Goal: Task Accomplishment & Management: Complete application form

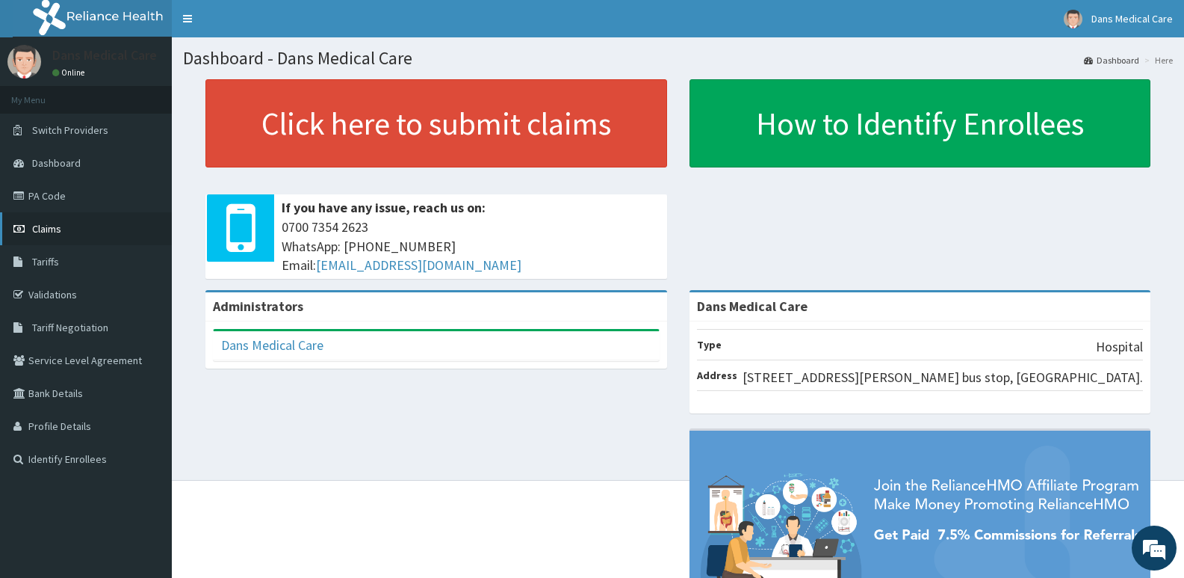
click at [97, 223] on link "Claims" at bounding box center [86, 228] width 172 height 33
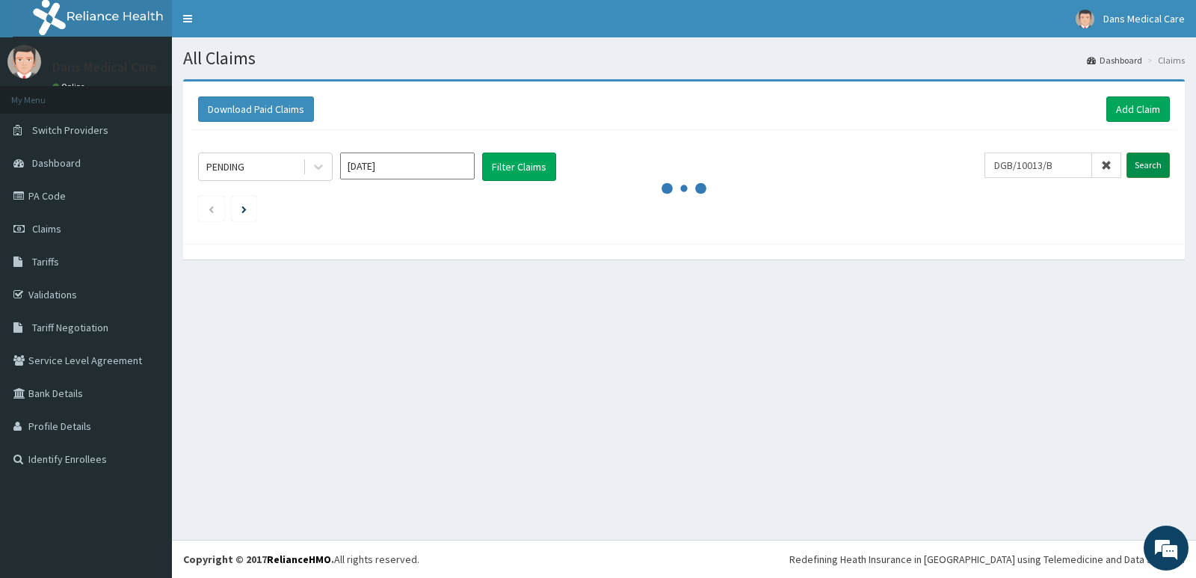
type input "DGB/10013/B"
click at [1148, 160] on input "Search" at bounding box center [1147, 164] width 43 height 25
click at [1148, 170] on input "Search" at bounding box center [1147, 164] width 43 height 25
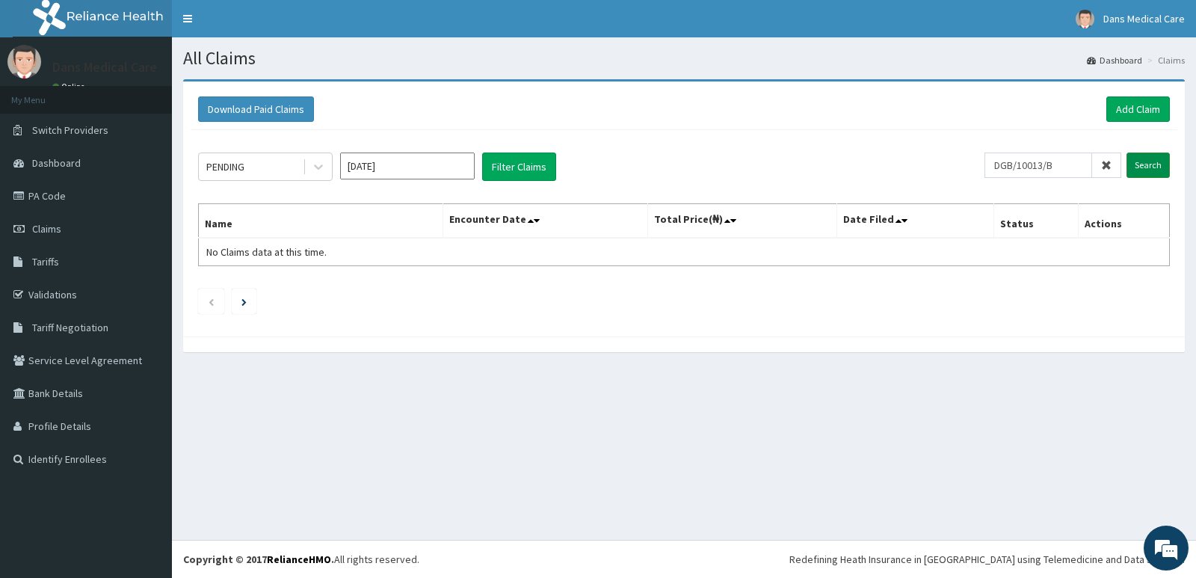
click at [1144, 158] on input "Search" at bounding box center [1147, 164] width 43 height 25
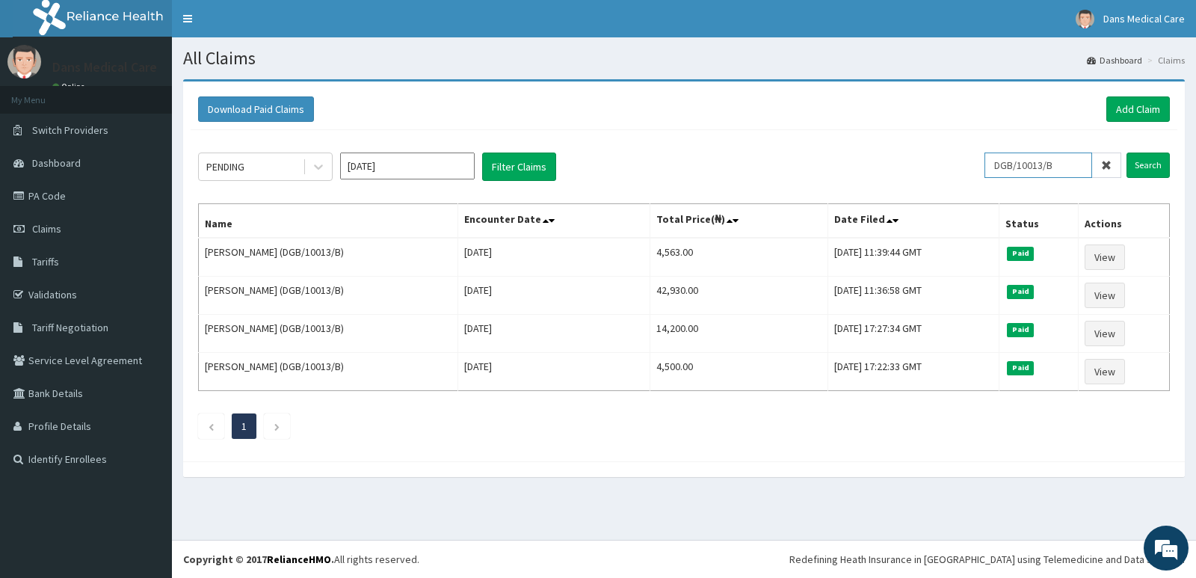
click at [1082, 163] on input "DGB/10013/B" at bounding box center [1038, 164] width 108 height 25
type input "D"
click at [1149, 161] on input "Search" at bounding box center [1147, 164] width 43 height 25
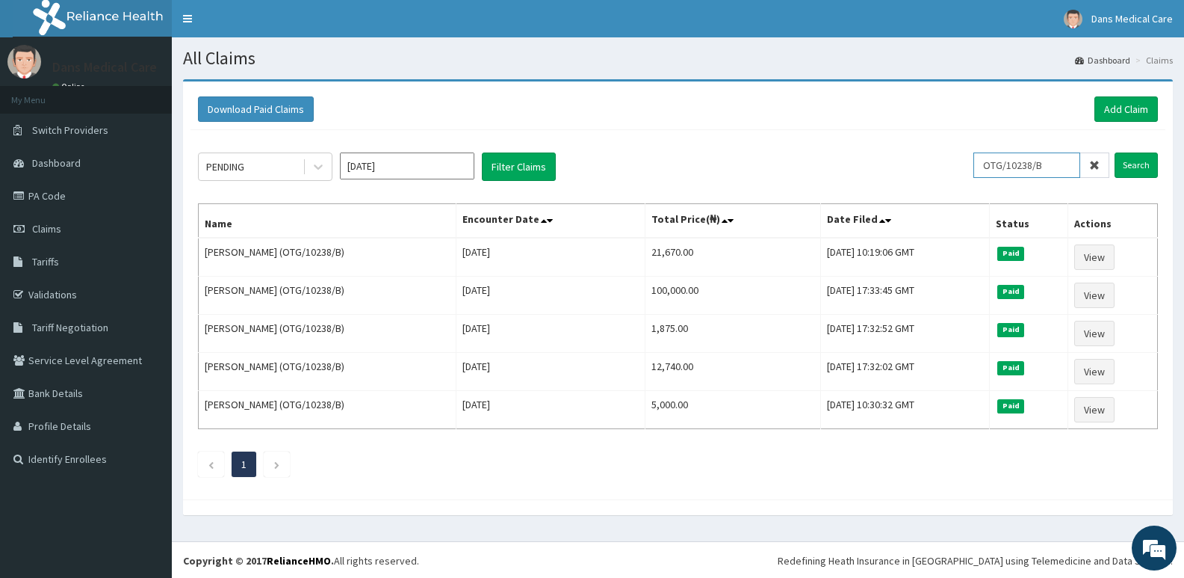
click at [1075, 161] on input "OTG/10238/B" at bounding box center [1027, 164] width 107 height 25
type input "O"
click at [1050, 166] on input "text" at bounding box center [1051, 164] width 117 height 25
click at [1057, 166] on input "text" at bounding box center [1051, 164] width 117 height 25
click at [1128, 158] on input "Search" at bounding box center [1136, 164] width 43 height 25
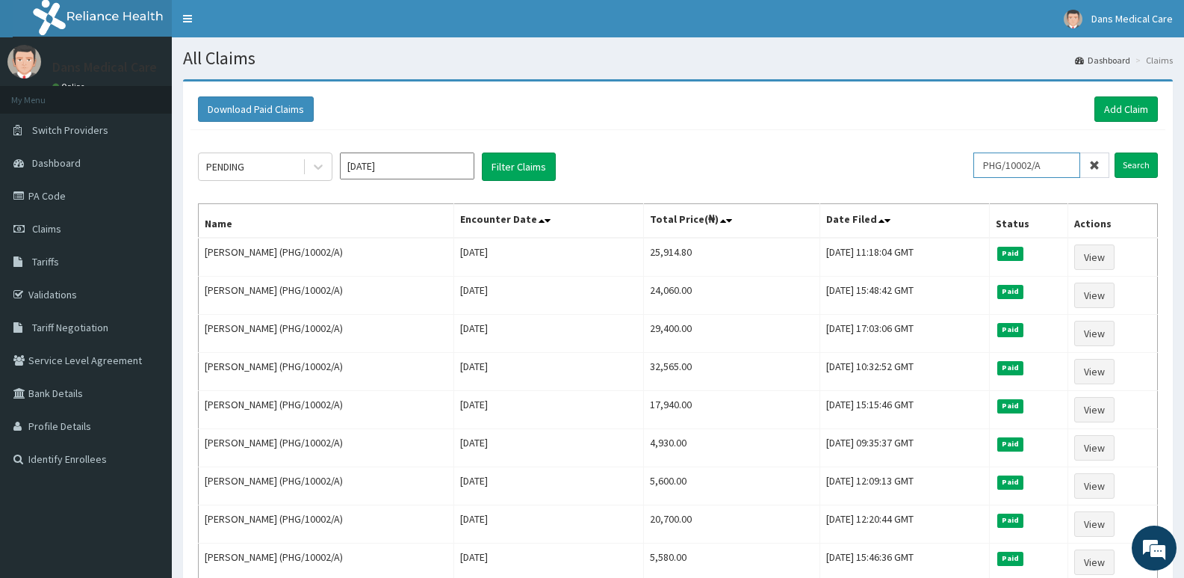
click at [1055, 161] on input "PHG/10002/A" at bounding box center [1027, 164] width 107 height 25
type input "P"
click at [1036, 161] on input "text" at bounding box center [1051, 164] width 117 height 25
click at [1129, 164] on input "Search" at bounding box center [1136, 164] width 43 height 25
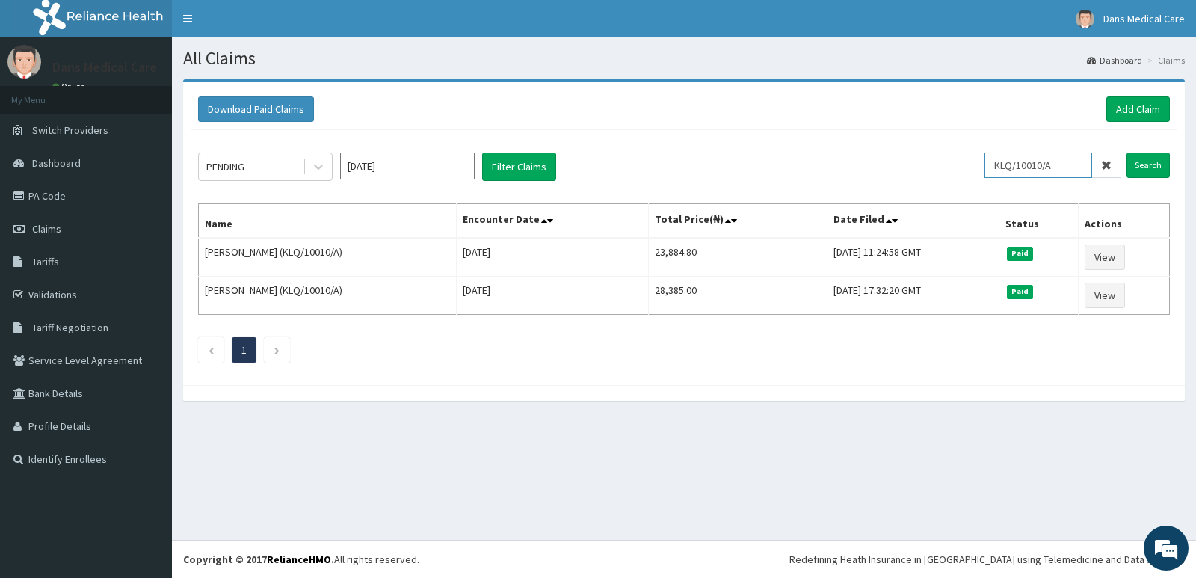
click at [1069, 166] on input "KLQ/10010/A" at bounding box center [1038, 164] width 108 height 25
type input "K"
type input "NPM/10016.C"
click at [1143, 158] on input "Search" at bounding box center [1147, 164] width 43 height 25
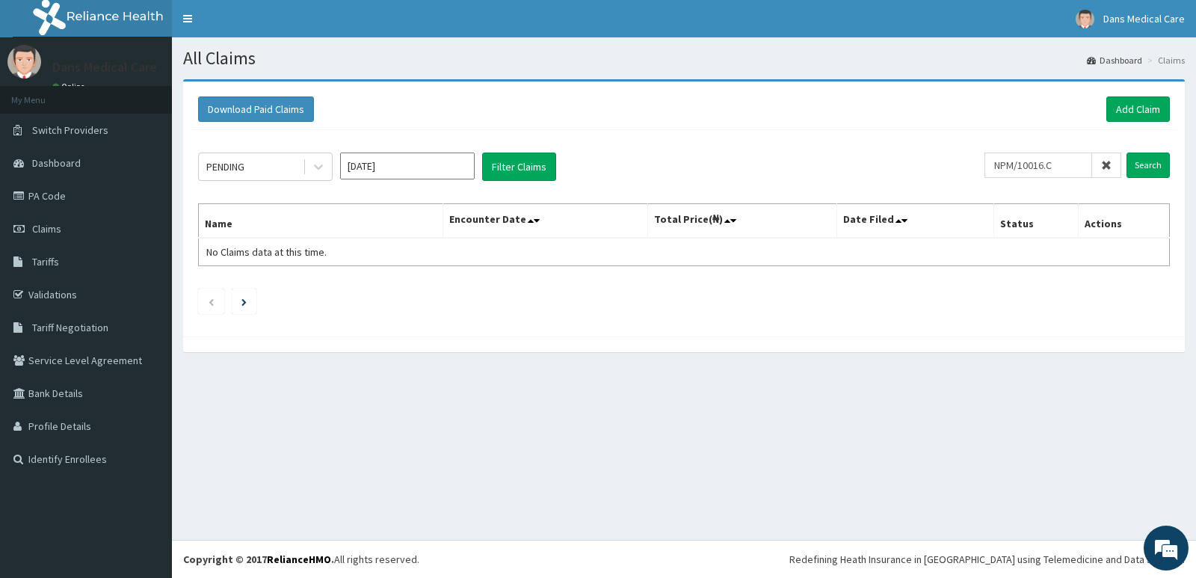
click at [1096, 165] on span at bounding box center [1106, 164] width 29 height 25
click at [1077, 161] on input "text" at bounding box center [1062, 164] width 117 height 25
click at [1155, 165] on input "Search" at bounding box center [1147, 164] width 43 height 25
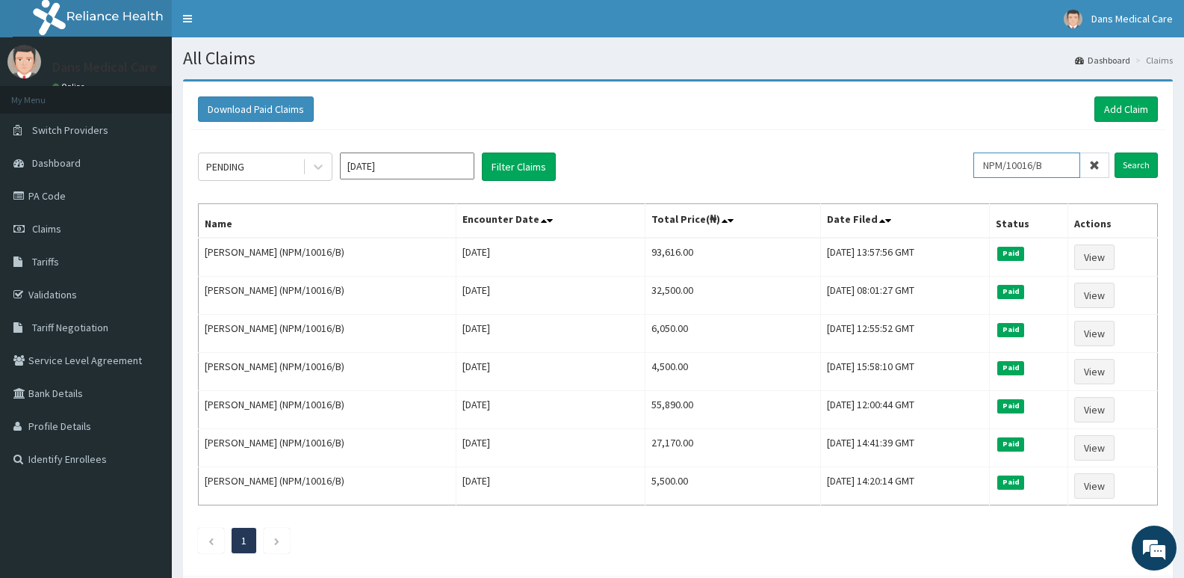
click at [1062, 165] on input "NPM/10016/B" at bounding box center [1027, 164] width 107 height 25
click at [1131, 163] on input "Search" at bounding box center [1136, 164] width 43 height 25
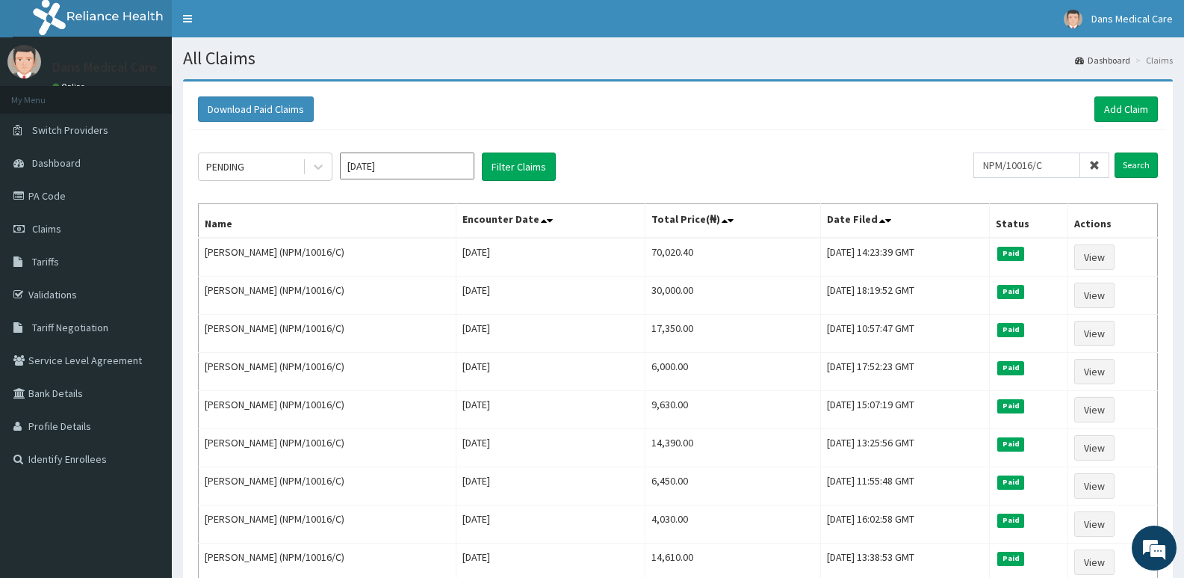
click at [1064, 150] on div "PENDING Oct 2025 Filter Claims NPM/10016/C Search Name Encounter Date Total Pri…" at bounding box center [678, 387] width 975 height 514
click at [1054, 164] on input "NPM/10016/C" at bounding box center [1027, 164] width 107 height 25
click at [1140, 164] on input "Search" at bounding box center [1136, 164] width 43 height 25
click at [1053, 166] on input "NPM/10016/A" at bounding box center [1027, 164] width 107 height 25
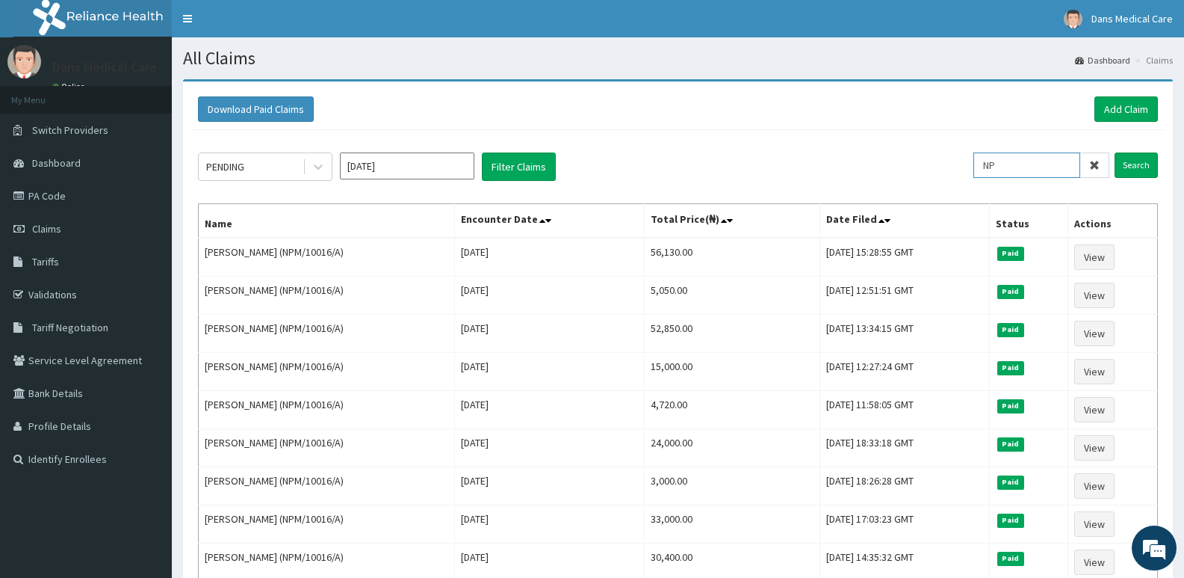
type input "N"
click at [1127, 158] on input "Search" at bounding box center [1136, 164] width 43 height 25
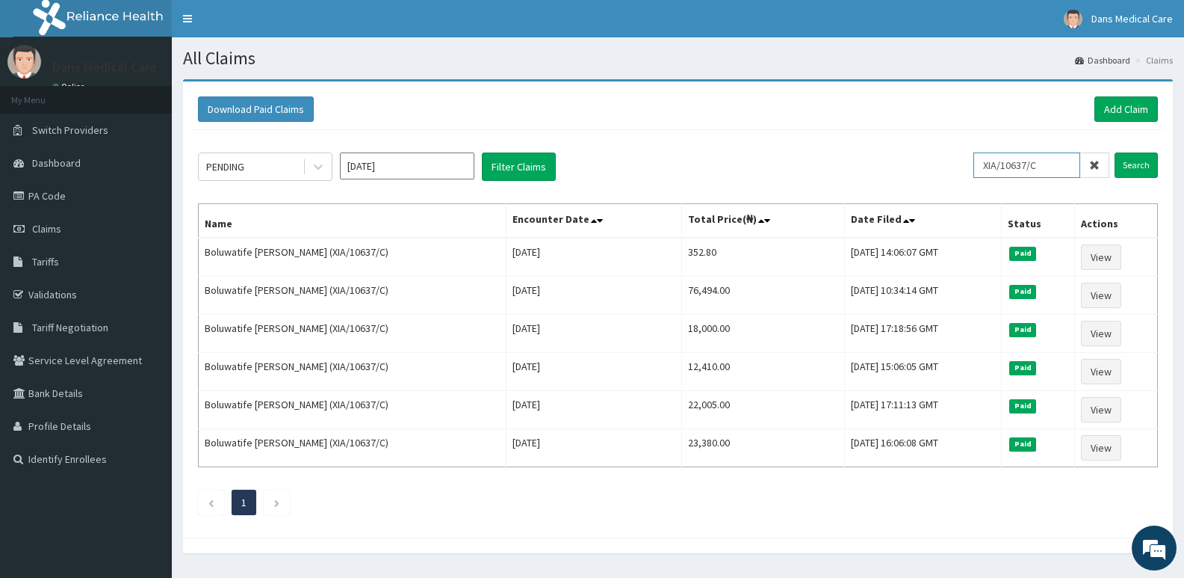
click at [1054, 164] on input "XIA/10637/C" at bounding box center [1027, 164] width 107 height 25
type input "X"
click at [1127, 161] on input "Search" at bounding box center [1136, 164] width 43 height 25
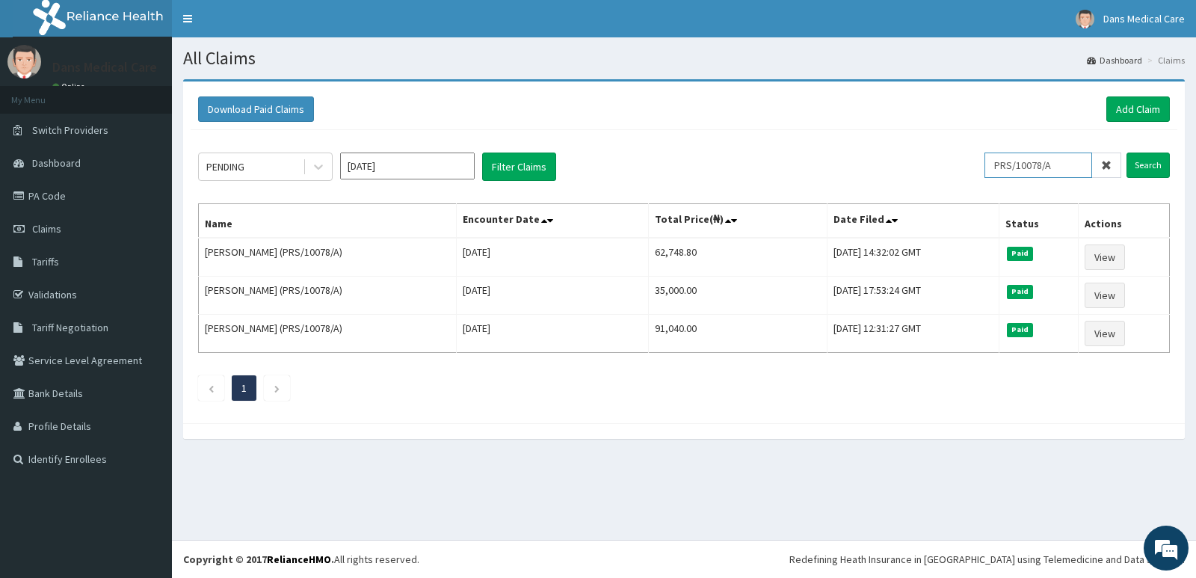
click at [1070, 170] on input "PRS/10078/A" at bounding box center [1038, 164] width 108 height 25
type input "P"
click at [1121, 109] on link "Add Claim" at bounding box center [1138, 108] width 64 height 25
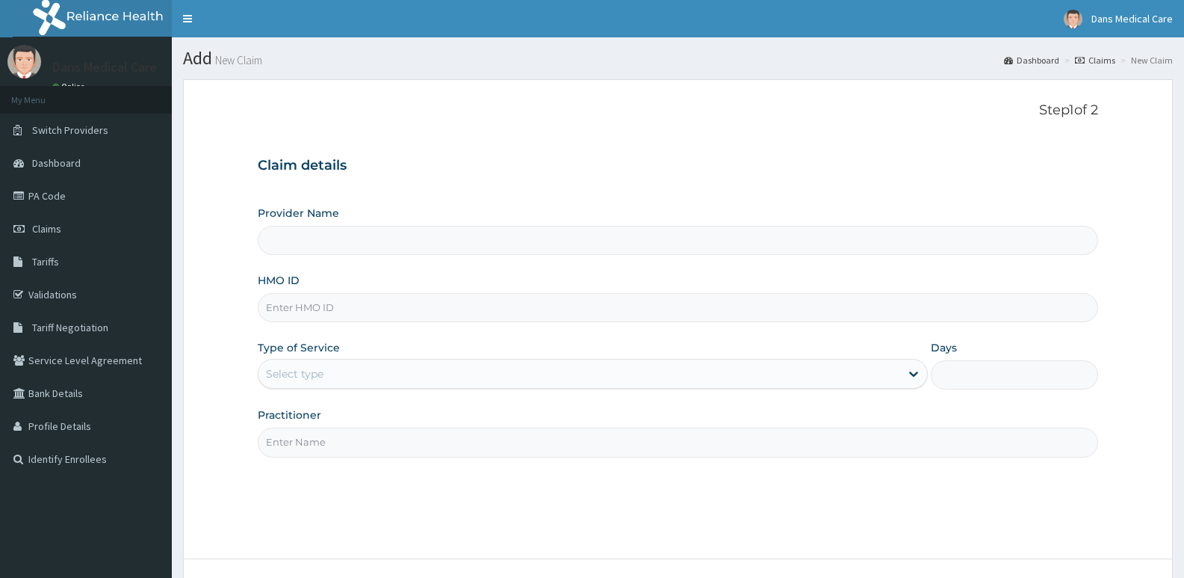
type input "Dans Medical Care"
click at [307, 303] on input "HMO ID" at bounding box center [678, 307] width 841 height 29
type input "NPM/10016/C"
click at [338, 375] on div "Select type" at bounding box center [579, 374] width 641 height 24
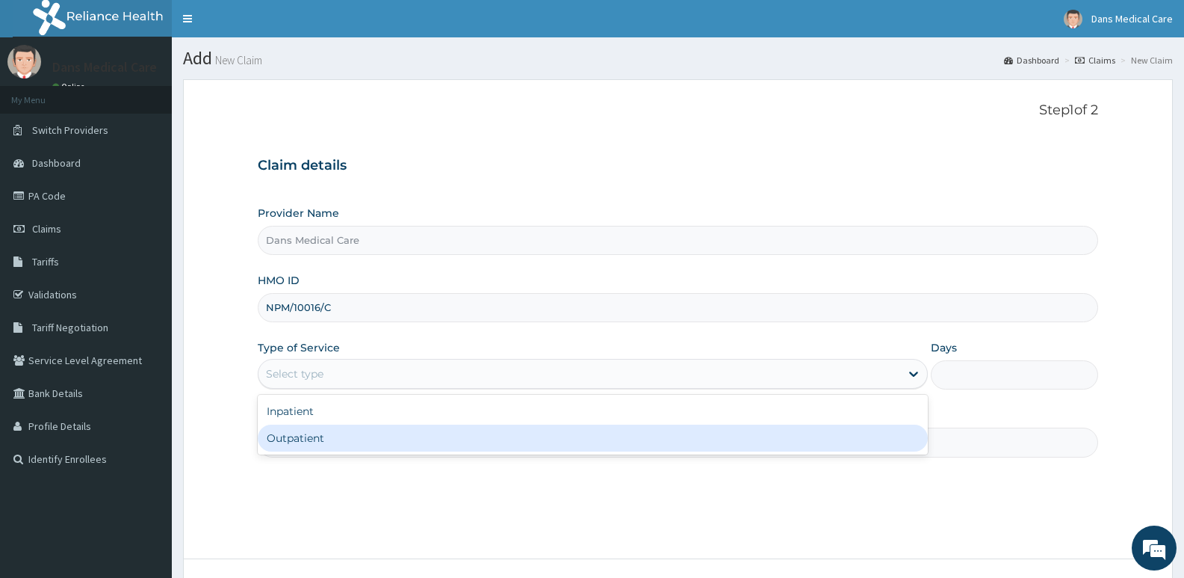
click at [362, 439] on div "Outpatient" at bounding box center [593, 437] width 670 height 27
type input "1"
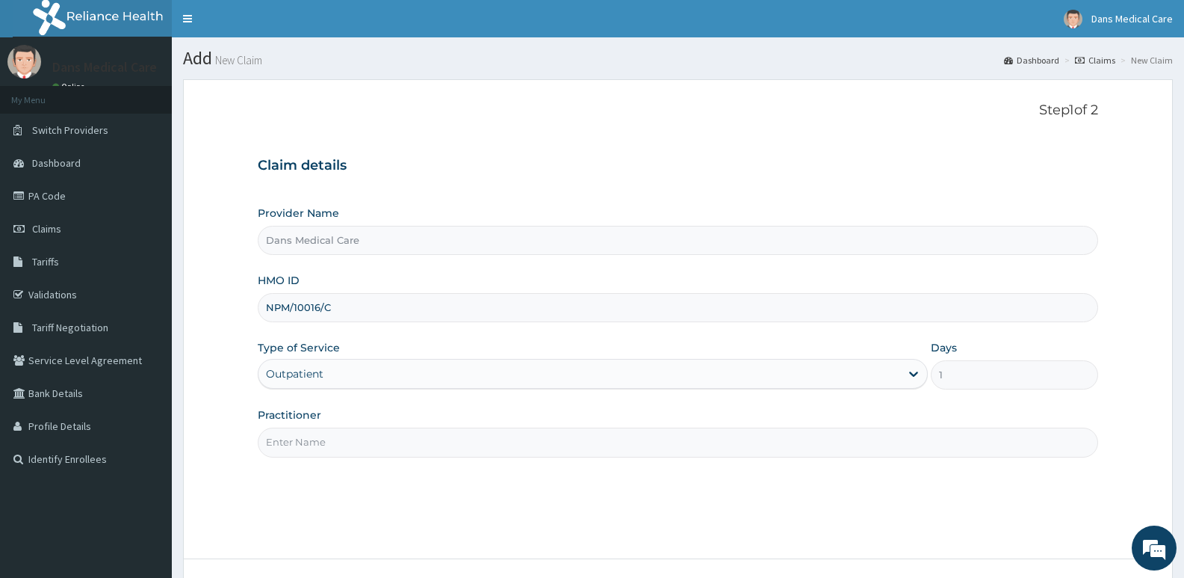
click at [362, 439] on input "Practitioner" at bounding box center [678, 441] width 841 height 29
type input "GP"
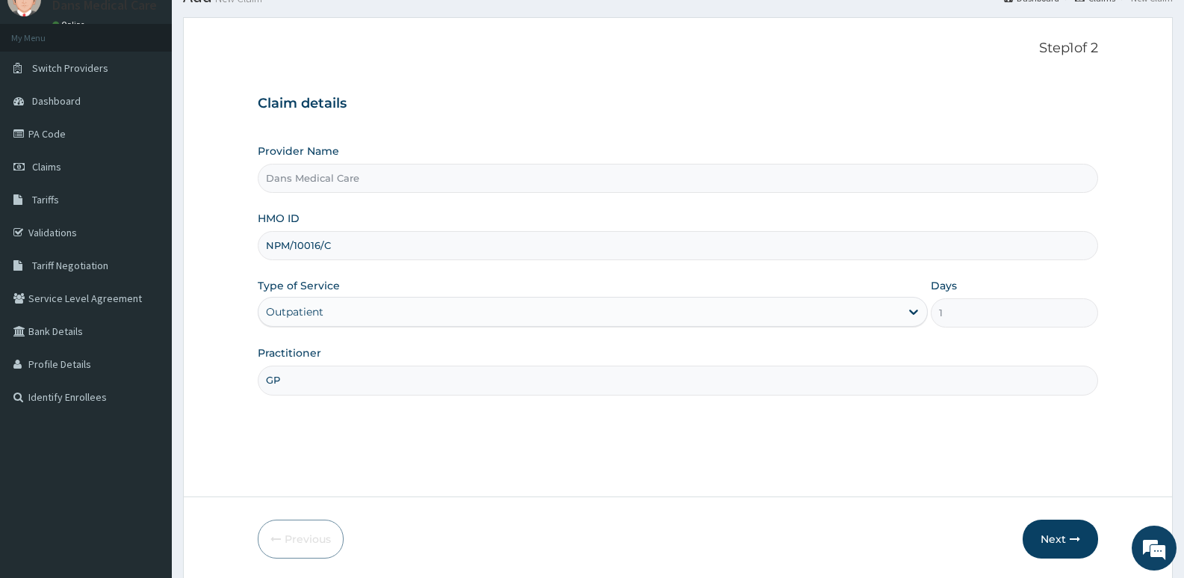
scroll to position [115, 0]
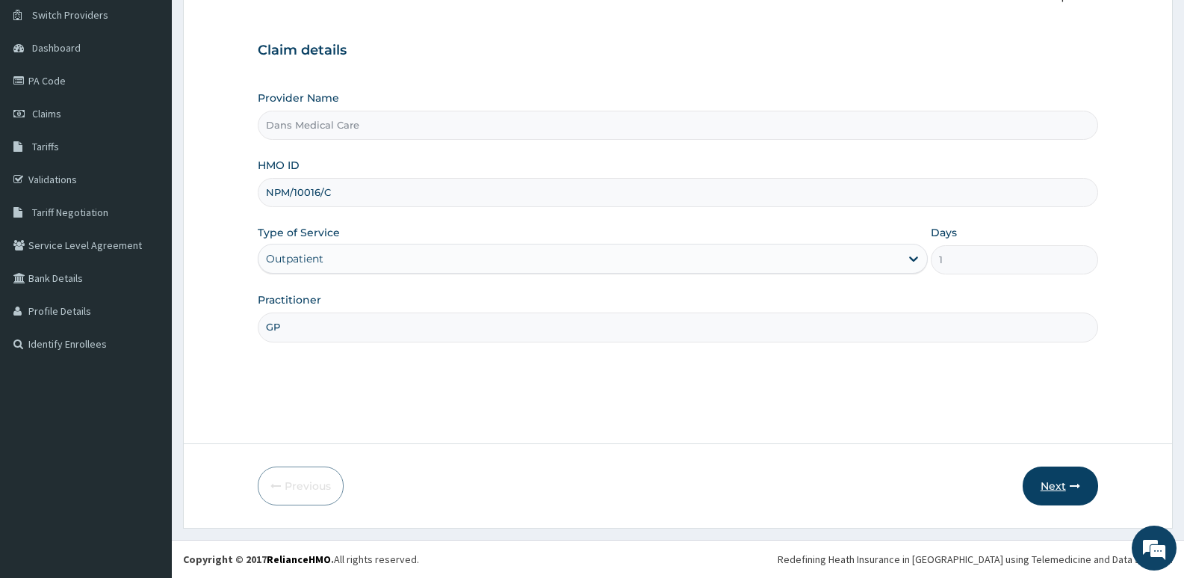
click at [1034, 478] on button "Next" at bounding box center [1060, 485] width 75 height 39
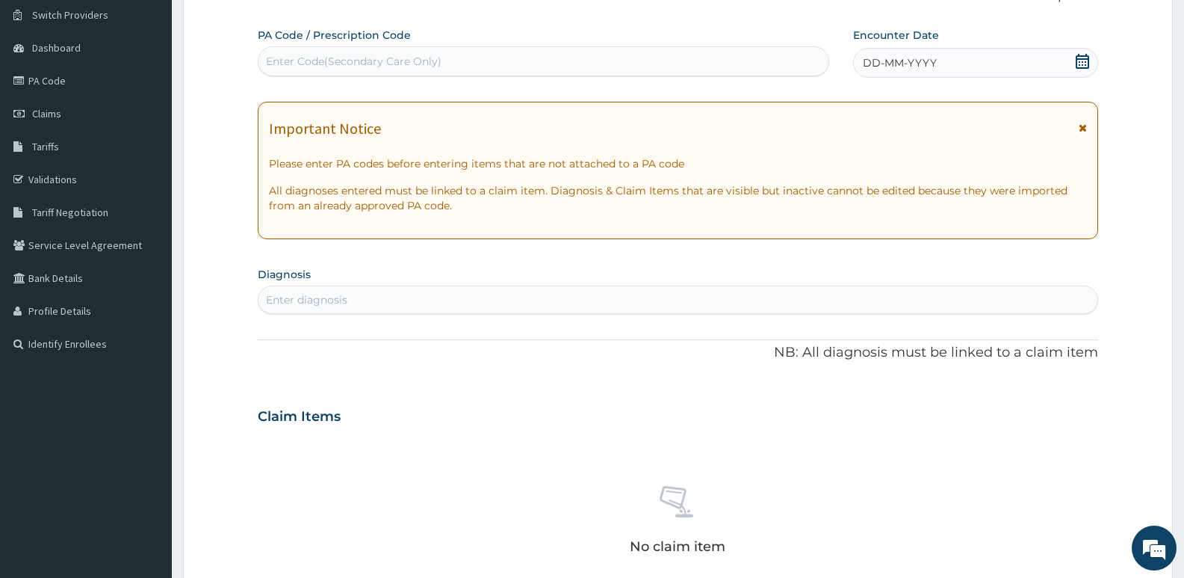
scroll to position [0, 0]
click at [362, 302] on div "Enter diagnosis" at bounding box center [678, 300] width 839 height 24
type input "STRESS"
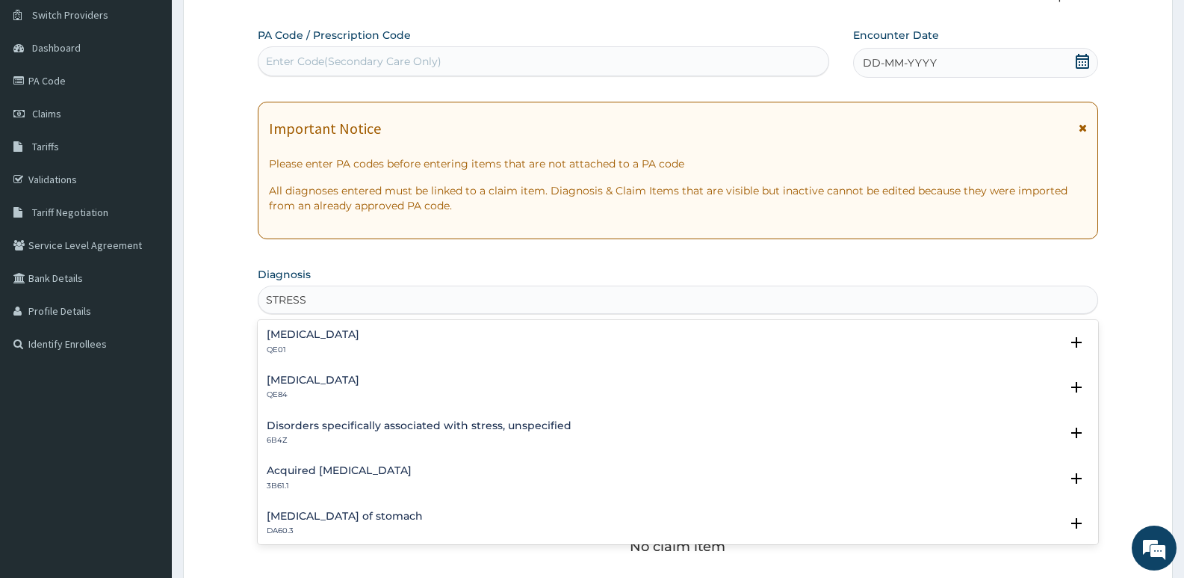
click at [344, 337] on h4 "Stress, not elsewhere classified" at bounding box center [313, 334] width 93 height 11
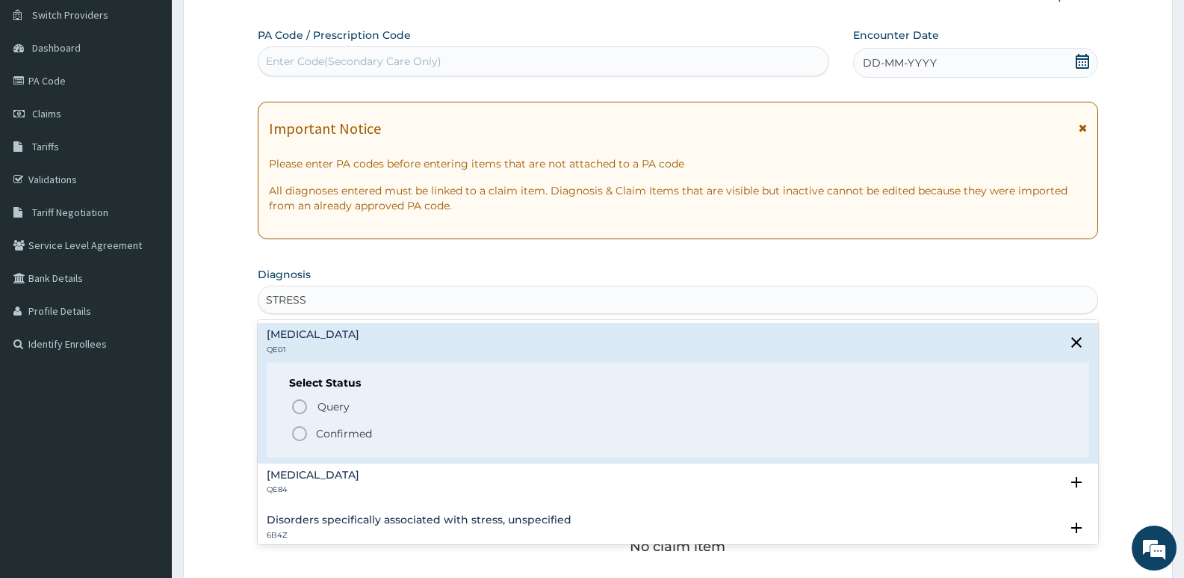
click at [297, 427] on circle "status option filled" at bounding box center [299, 433] width 13 height 13
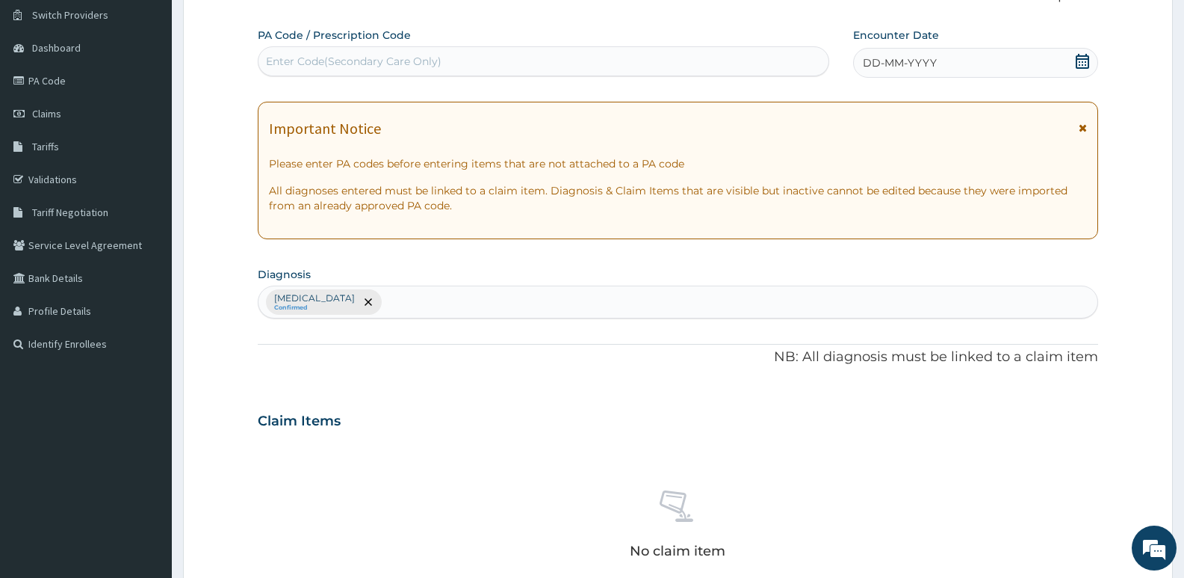
click at [950, 61] on div "DD-MM-YYYY" at bounding box center [975, 63] width 245 height 30
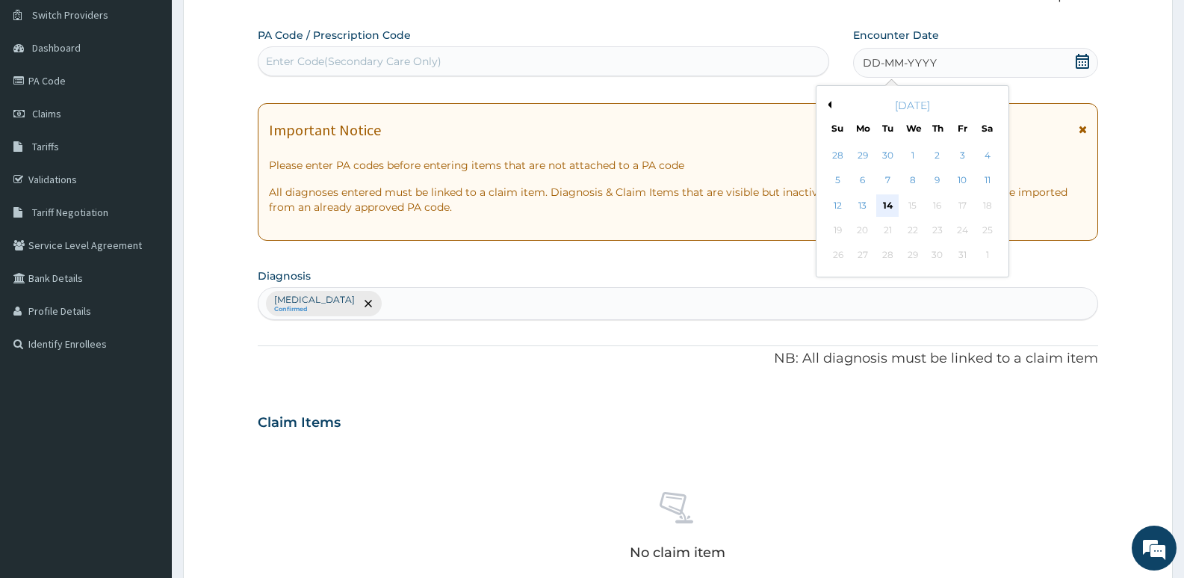
click at [884, 203] on div "14" at bounding box center [888, 205] width 22 height 22
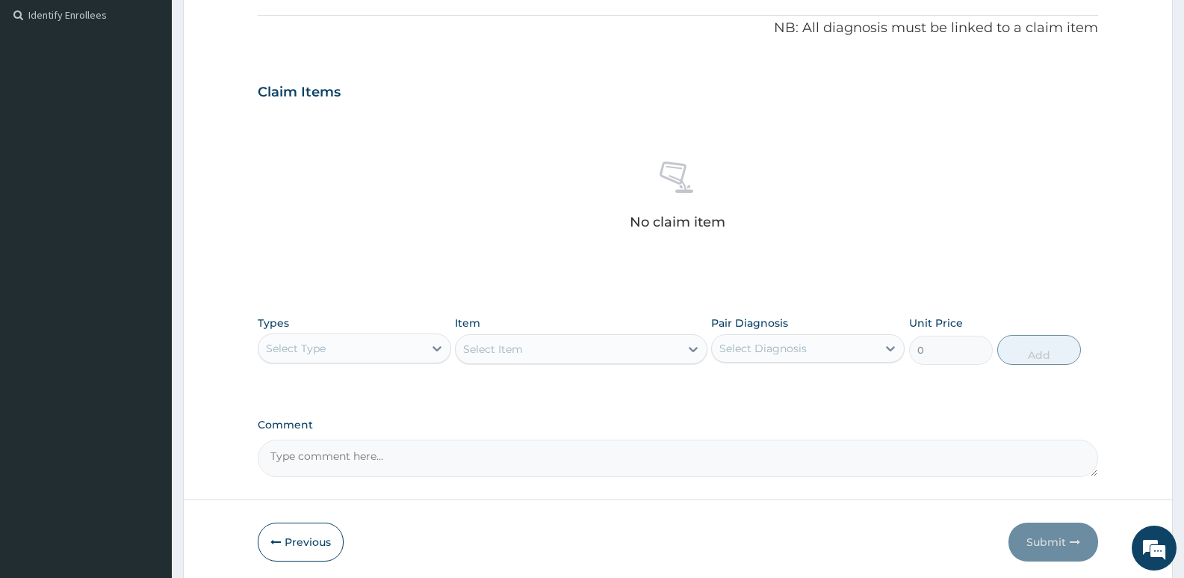
scroll to position [500, 0]
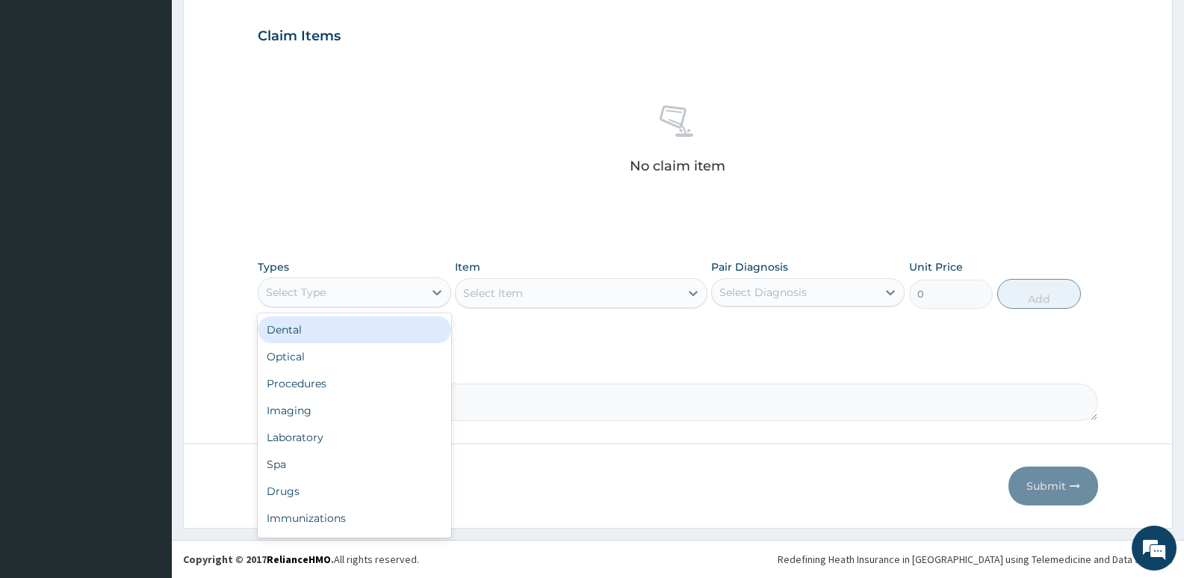
click at [354, 280] on div "Select Type" at bounding box center [341, 292] width 165 height 24
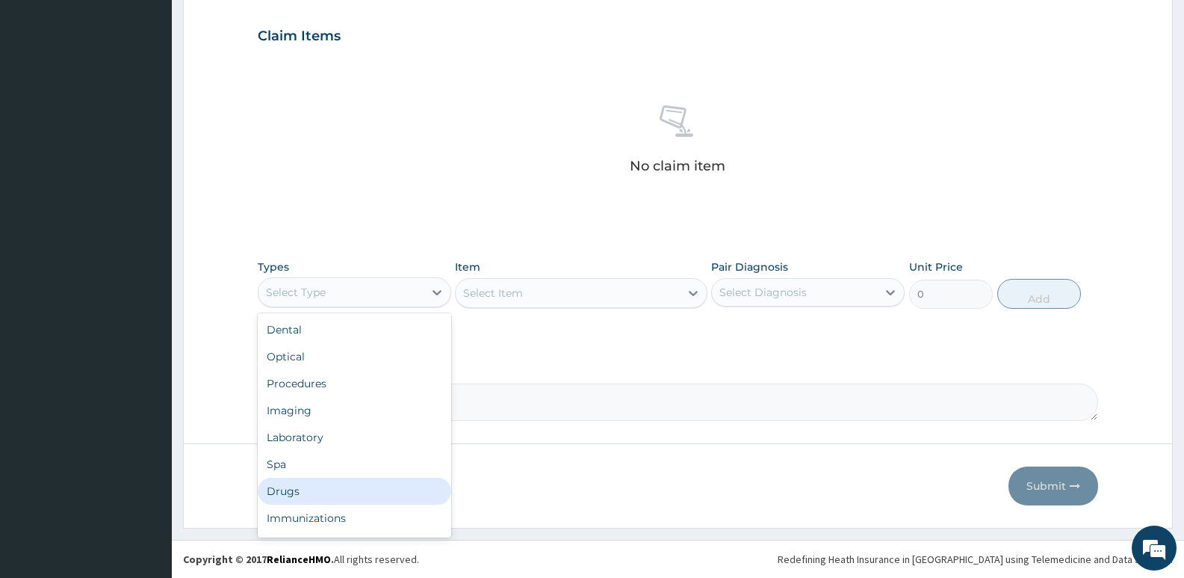
click at [337, 489] on div "Drugs" at bounding box center [355, 491] width 194 height 27
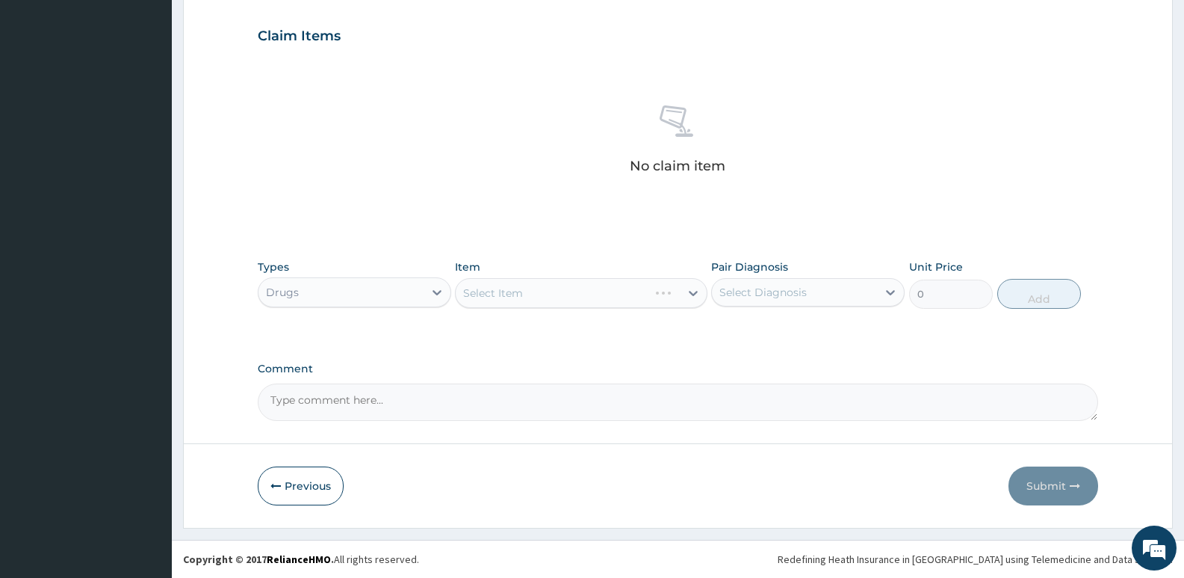
click at [564, 288] on div "Select Item" at bounding box center [581, 293] width 252 height 30
click at [570, 296] on div "Select Item" at bounding box center [581, 293] width 252 height 30
click at [602, 294] on div "Select Item" at bounding box center [567, 293] width 223 height 24
type input "AMTRIP"
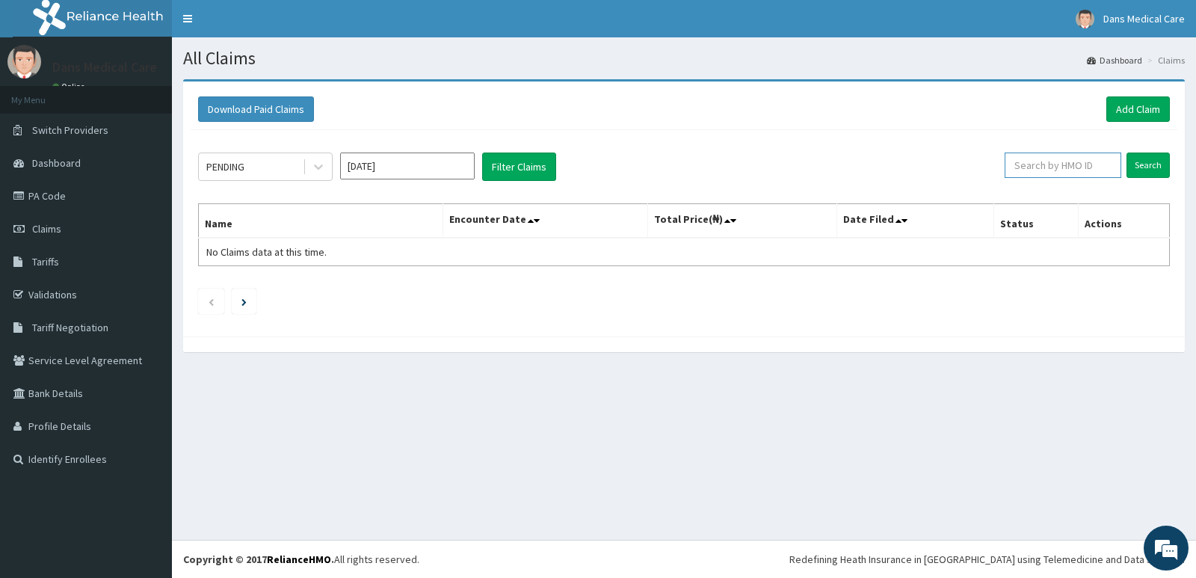
click at [1051, 158] on input "text" at bounding box center [1062, 164] width 117 height 25
click at [1147, 162] on input "Search" at bounding box center [1147, 164] width 43 height 25
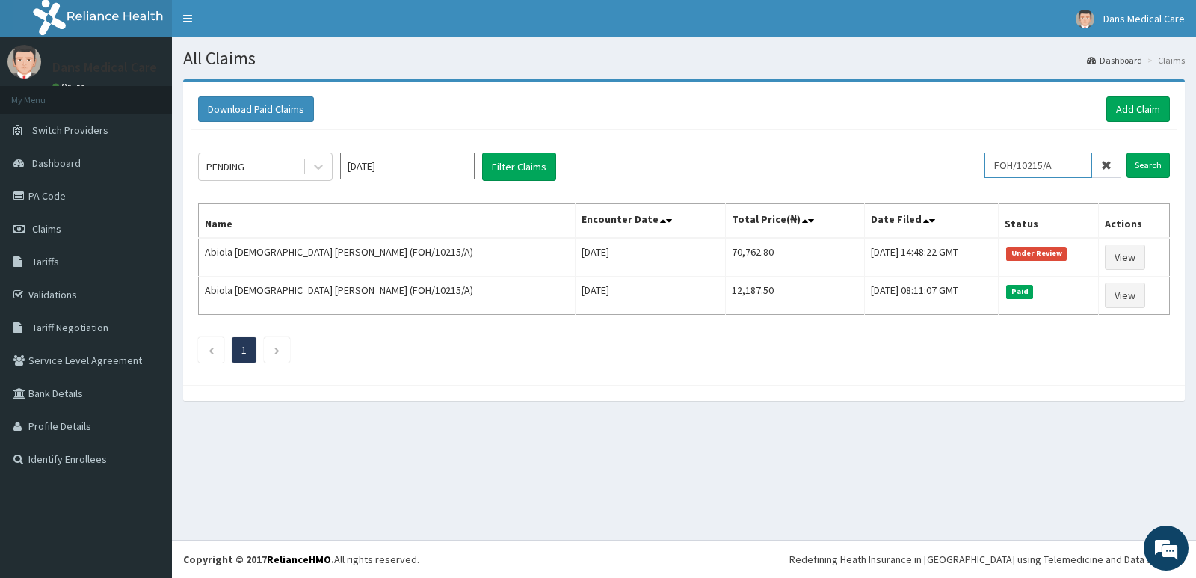
click at [1068, 170] on input "FOH/10215/A" at bounding box center [1038, 164] width 108 height 25
type input "F"
click at [1152, 165] on input "Search" at bounding box center [1147, 164] width 43 height 25
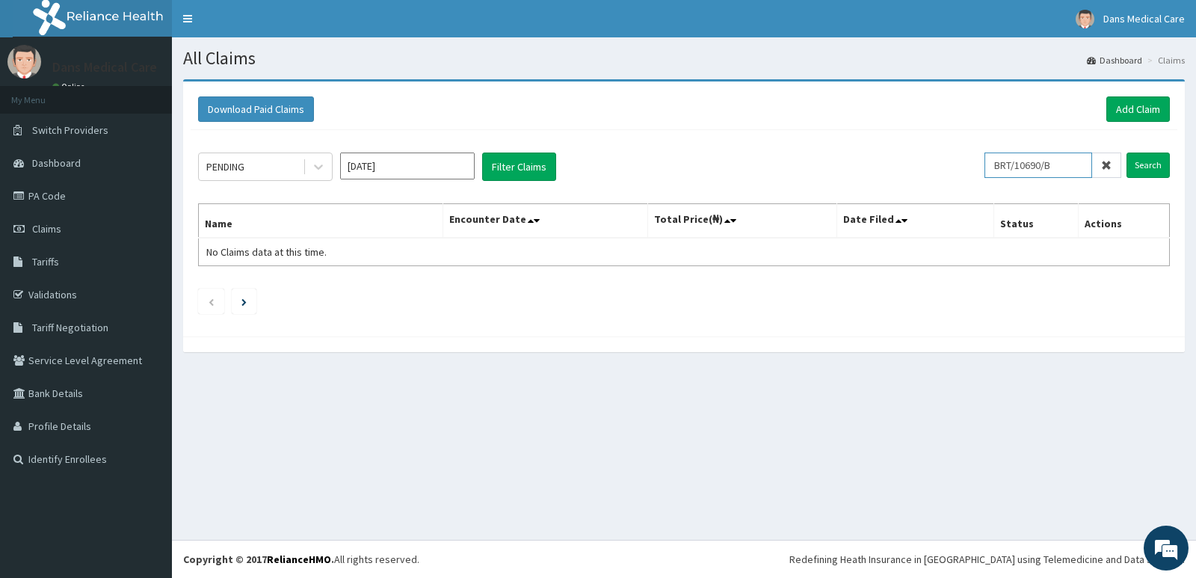
click at [1027, 165] on input "BRT/10690/B" at bounding box center [1038, 164] width 108 height 25
click at [1137, 162] on input "Search" at bounding box center [1147, 164] width 43 height 25
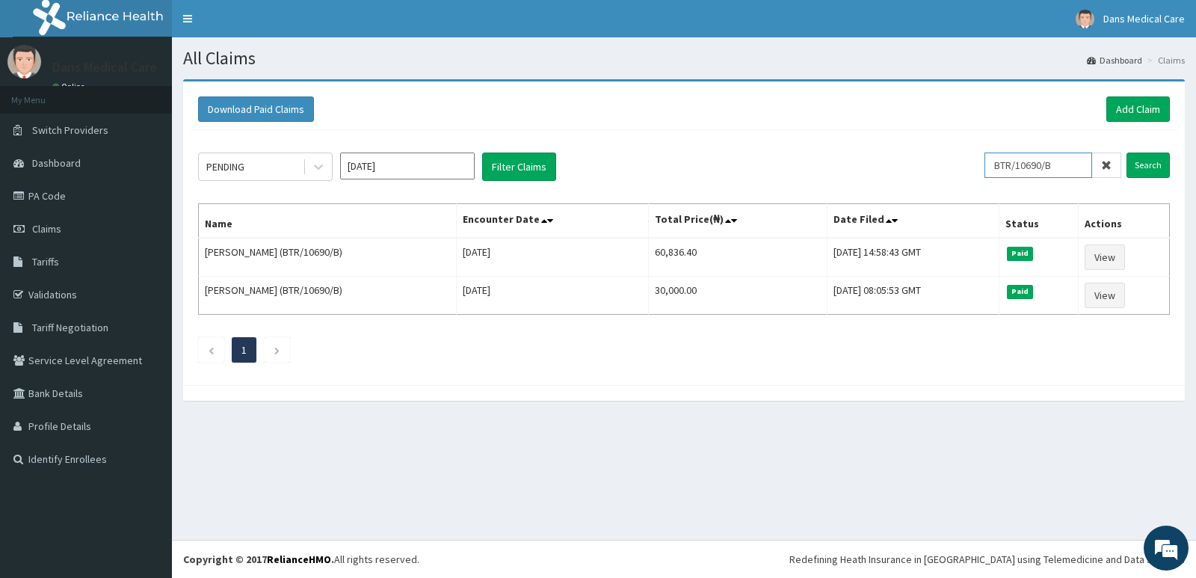
click at [1072, 162] on input "BTR/10690/B" at bounding box center [1038, 164] width 108 height 25
type input "B"
click at [1155, 160] on input "Search" at bounding box center [1147, 164] width 43 height 25
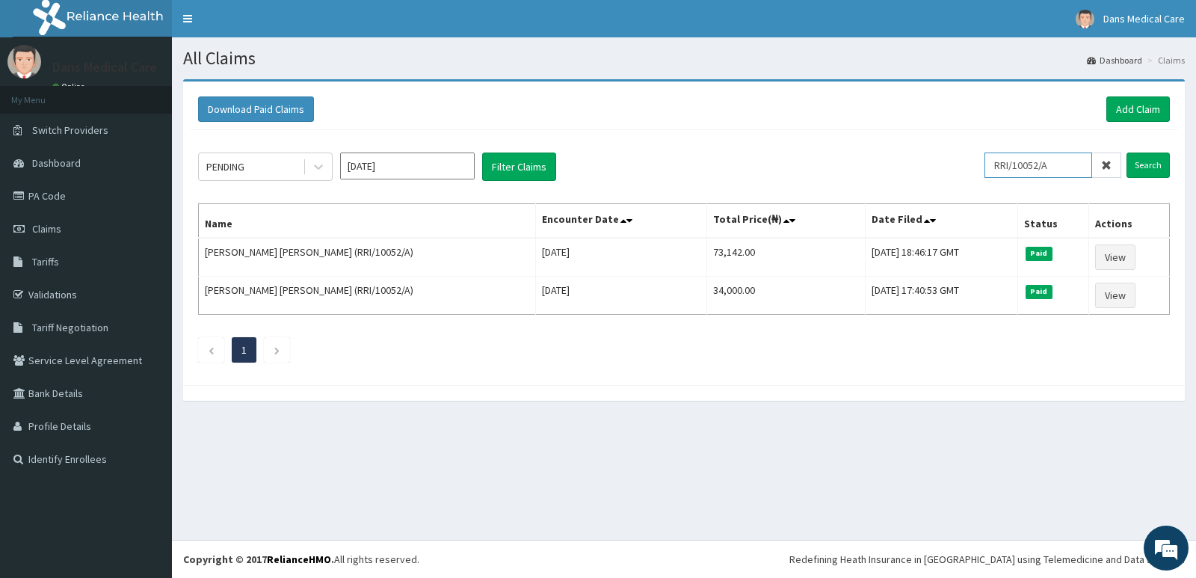
click at [1073, 157] on input "RRI/10052/A" at bounding box center [1038, 164] width 108 height 25
type input "R"
click at [1149, 164] on input "Search" at bounding box center [1147, 164] width 43 height 25
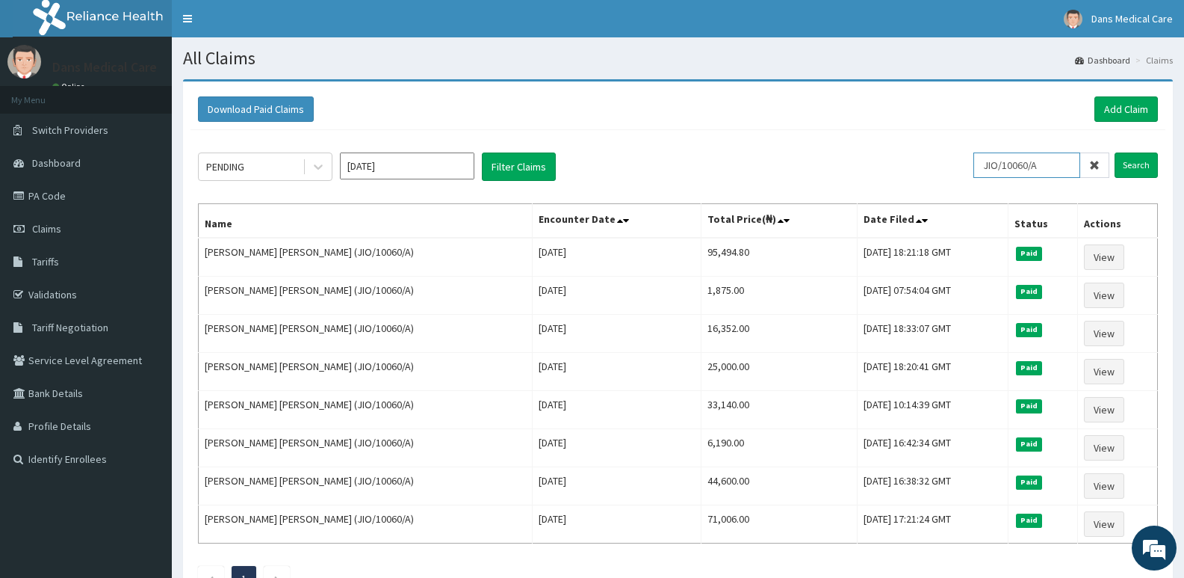
click at [1053, 164] on input "JIO/10060/A" at bounding box center [1027, 164] width 107 height 25
type input "J"
click at [1138, 165] on input "Search" at bounding box center [1136, 164] width 43 height 25
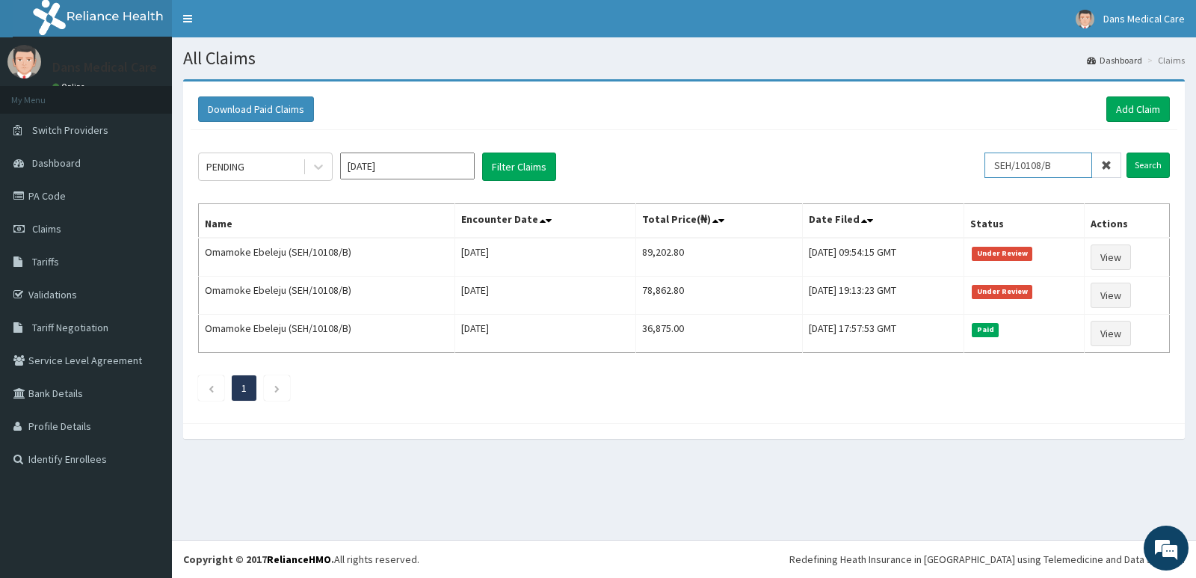
click at [1075, 170] on input "SEH/10108/B" at bounding box center [1038, 164] width 108 height 25
type input "S"
click at [1138, 164] on input "Search" at bounding box center [1147, 164] width 43 height 25
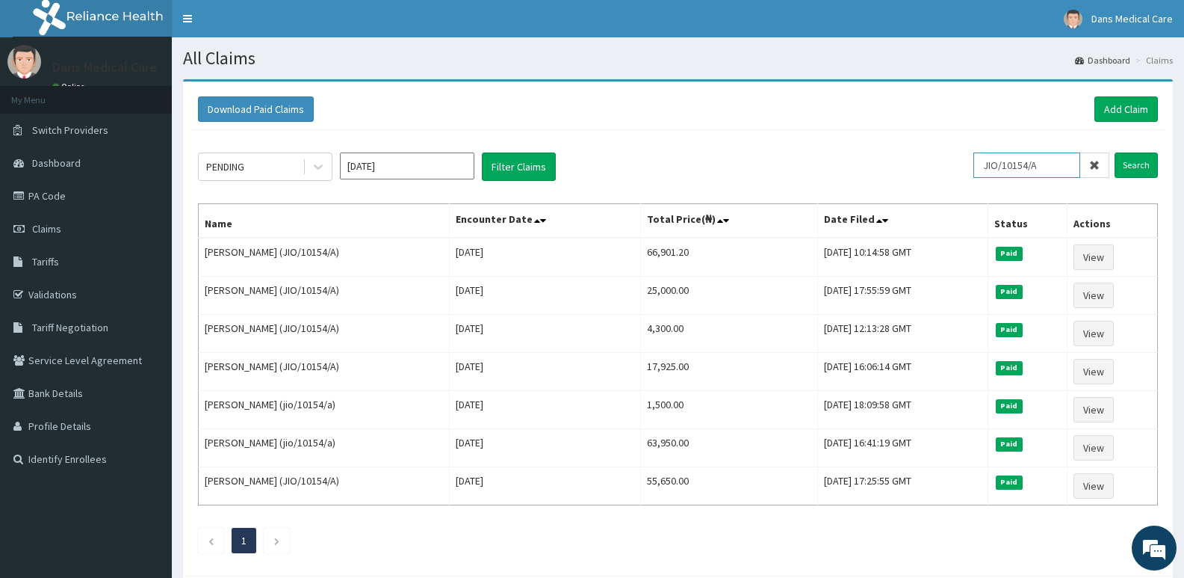
click at [1062, 160] on input "JIO/10154/A" at bounding box center [1027, 164] width 107 height 25
type input "J"
click at [1045, 166] on input "text" at bounding box center [1051, 164] width 117 height 25
click at [1137, 170] on input "Search" at bounding box center [1136, 164] width 43 height 25
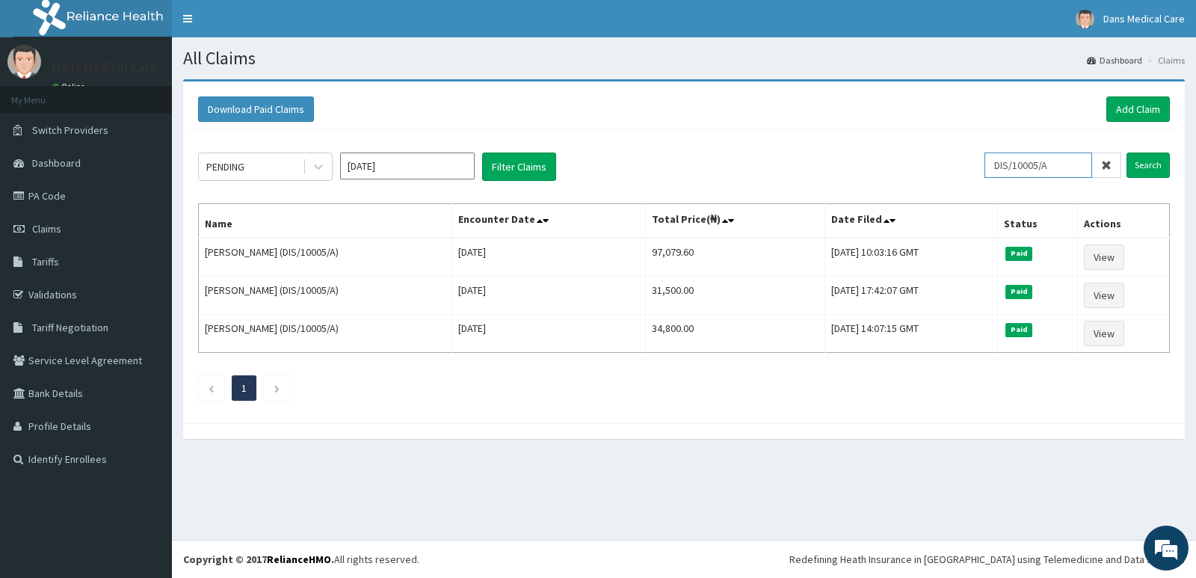
click at [1077, 167] on input "DIS/10005/A" at bounding box center [1038, 164] width 108 height 25
type input "D"
click at [1144, 168] on input "Search" at bounding box center [1147, 164] width 43 height 25
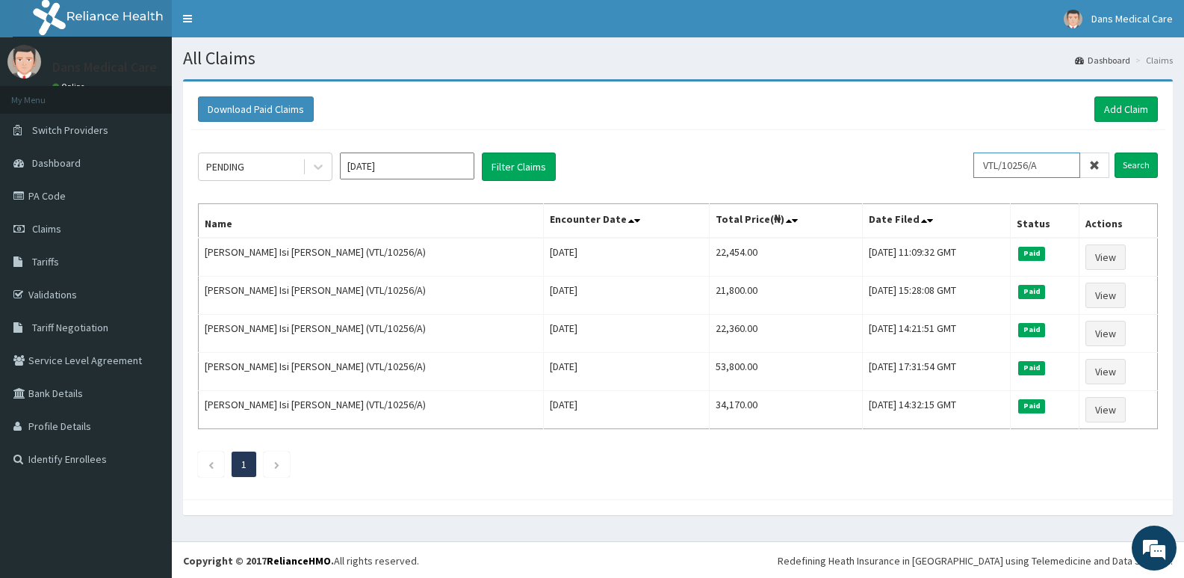
click at [1055, 164] on input "VTL/10256/A" at bounding box center [1027, 164] width 107 height 25
type input "V"
click at [1127, 162] on input "Search" at bounding box center [1136, 164] width 43 height 25
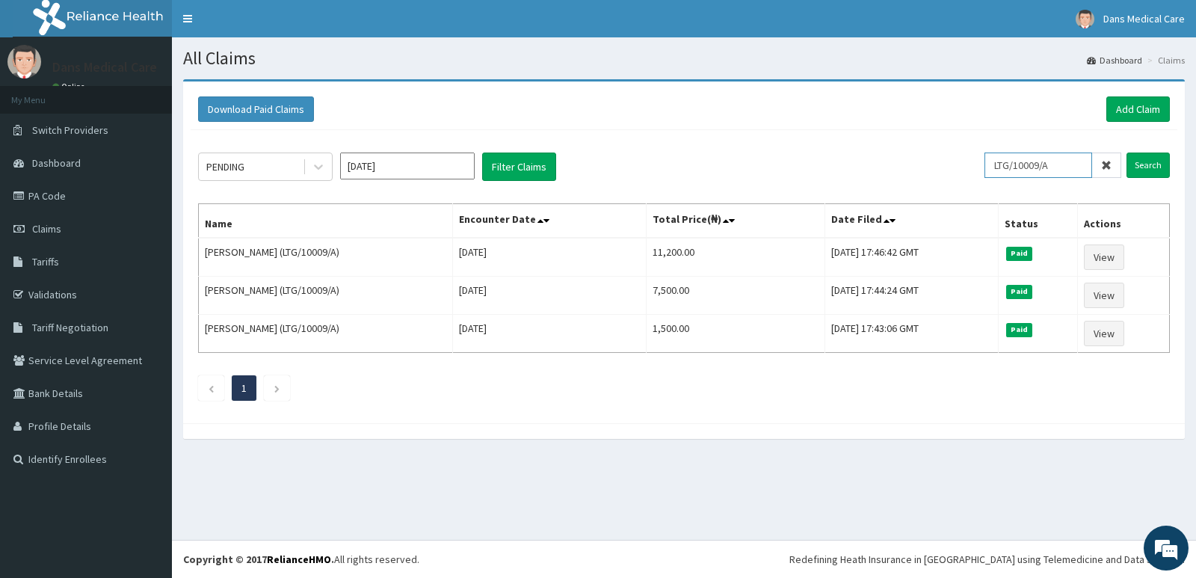
click at [1063, 156] on input "LTG/10009/A" at bounding box center [1038, 164] width 108 height 25
type input "L"
click at [1143, 163] on input "Search" at bounding box center [1147, 164] width 43 height 25
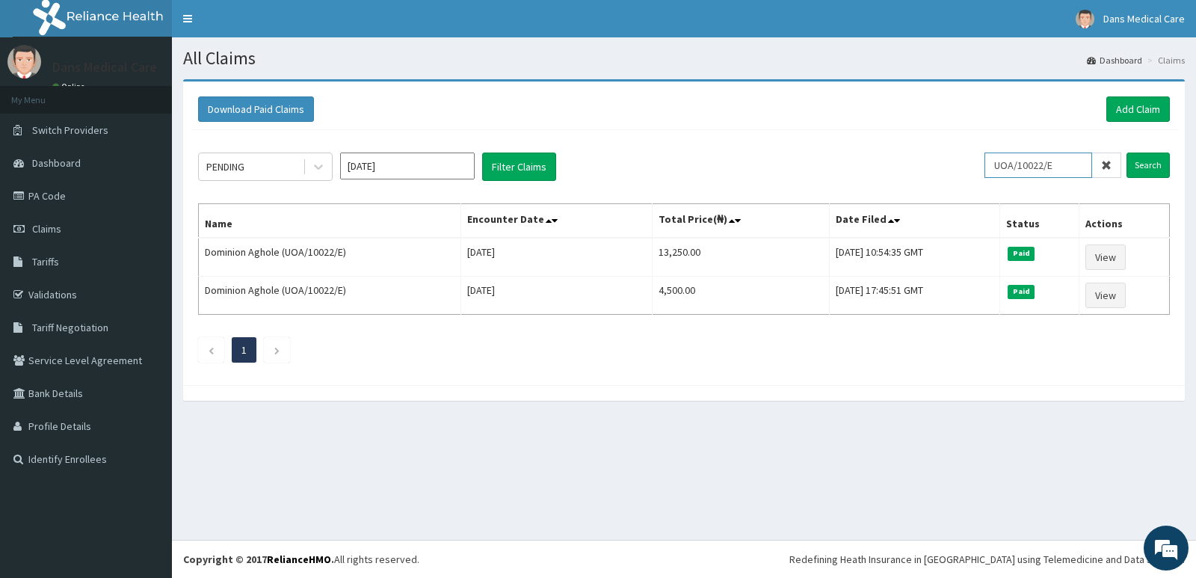
click at [1067, 167] on input "UOA/10022/E" at bounding box center [1038, 164] width 108 height 25
click at [1143, 166] on input "Search" at bounding box center [1147, 164] width 43 height 25
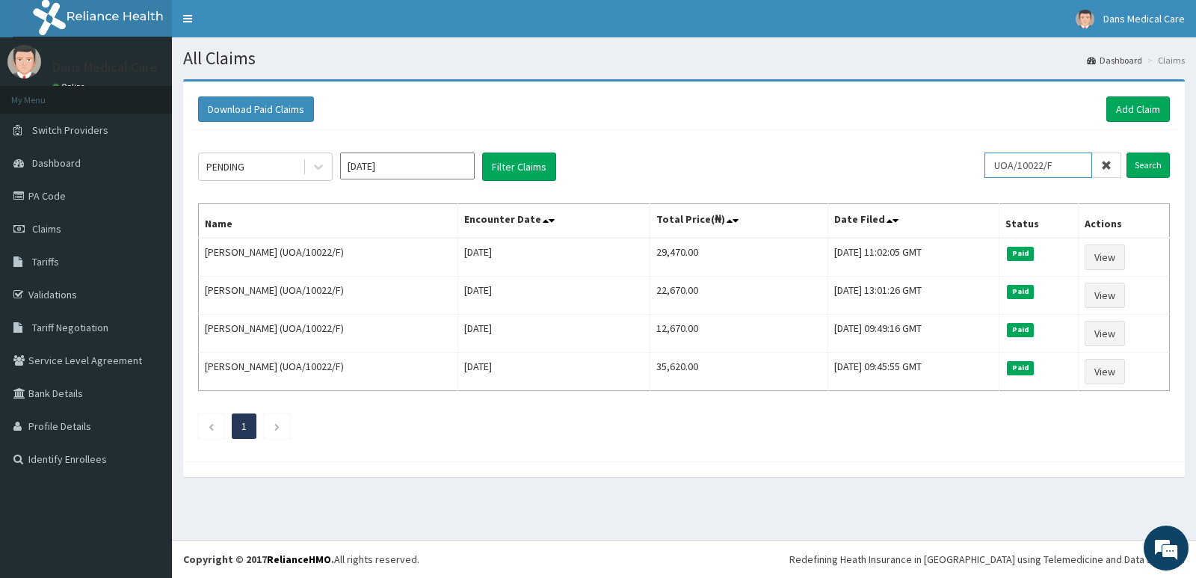
click at [1075, 165] on input "UOA/10022/F" at bounding box center [1038, 164] width 108 height 25
type input "U"
type input "FMC/11787/A"
click at [1143, 159] on input "Search" at bounding box center [1147, 164] width 43 height 25
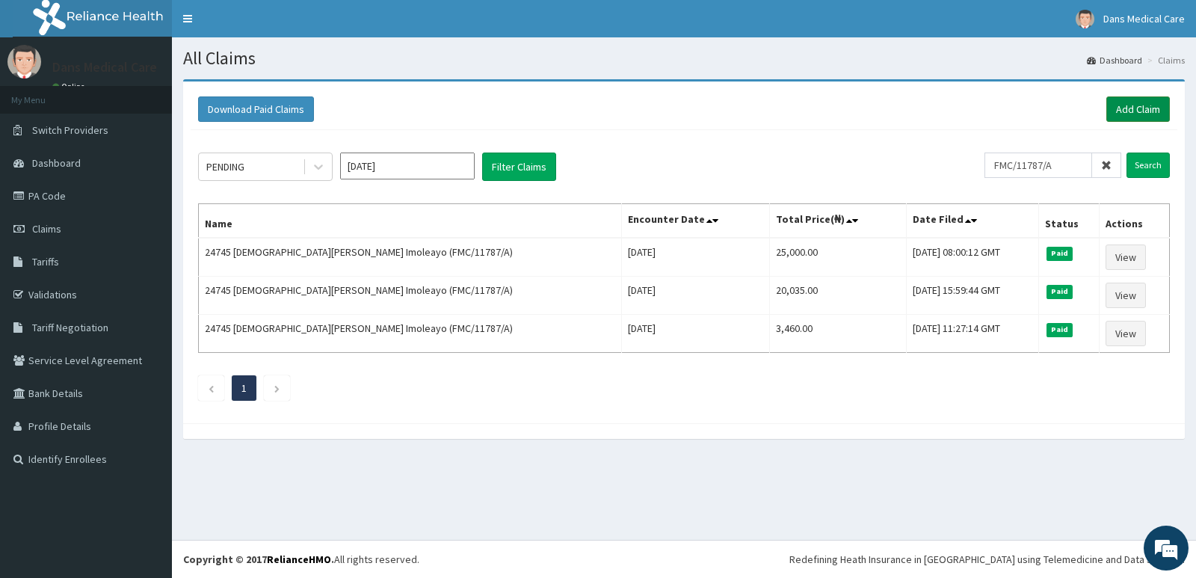
click at [1145, 102] on link "Add Claim" at bounding box center [1138, 108] width 64 height 25
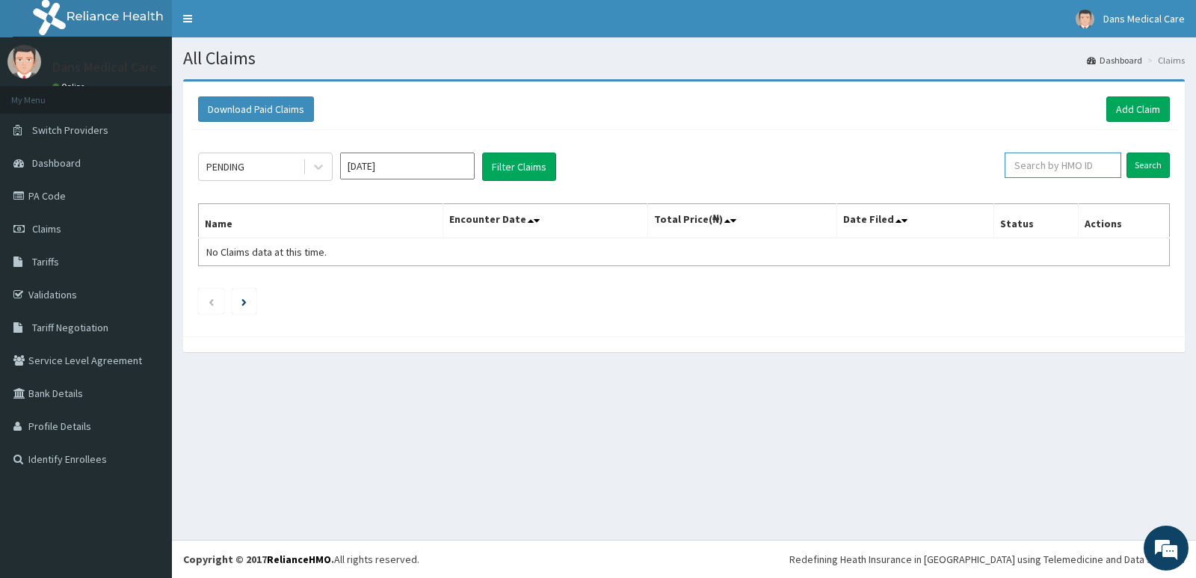
click at [1053, 164] on input "text" at bounding box center [1062, 164] width 117 height 25
click at [1148, 160] on input "Search" at bounding box center [1147, 164] width 43 height 25
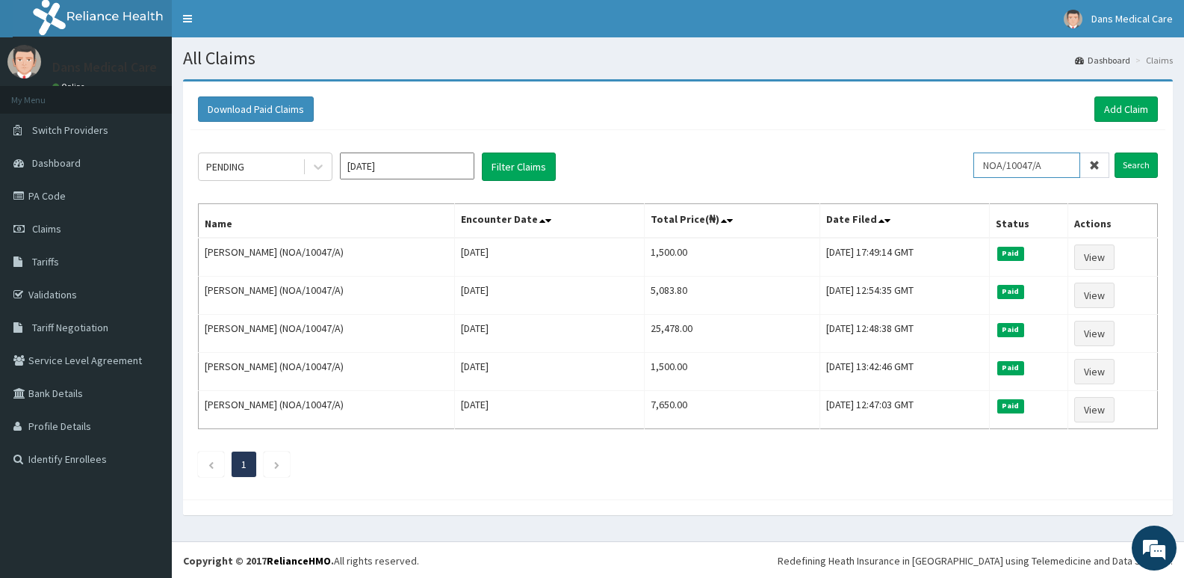
click at [1057, 162] on input "NOA/10047/A" at bounding box center [1027, 164] width 107 height 25
type input "N"
click at [1143, 165] on input "Search" at bounding box center [1136, 164] width 43 height 25
click at [1061, 168] on input "PHG/10016/A" at bounding box center [1027, 164] width 107 height 25
type input "P"
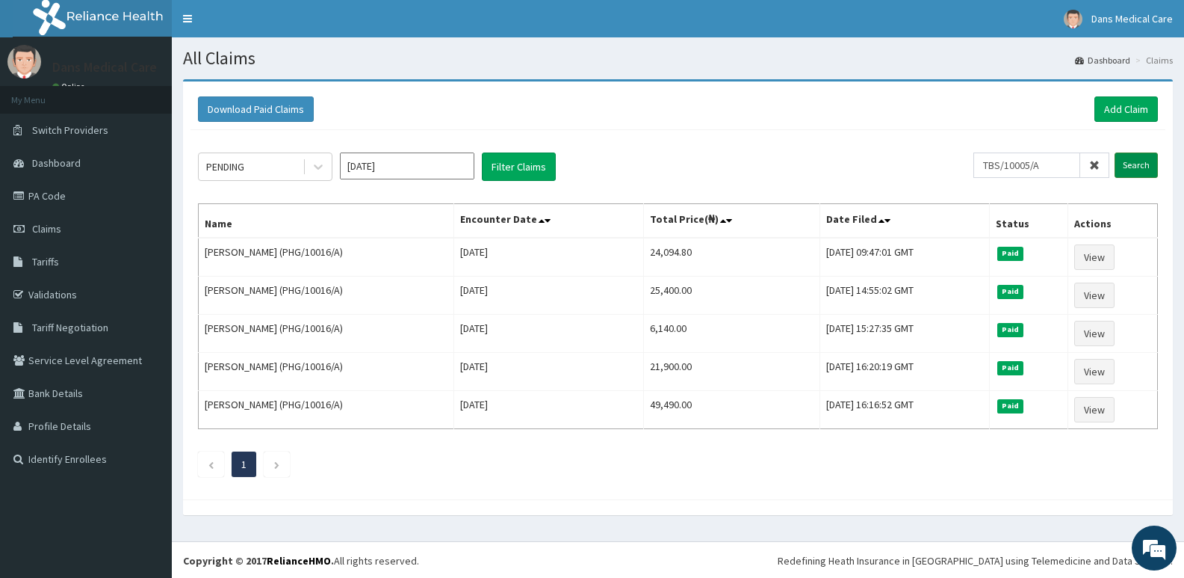
click at [1137, 159] on input "Search" at bounding box center [1136, 164] width 43 height 25
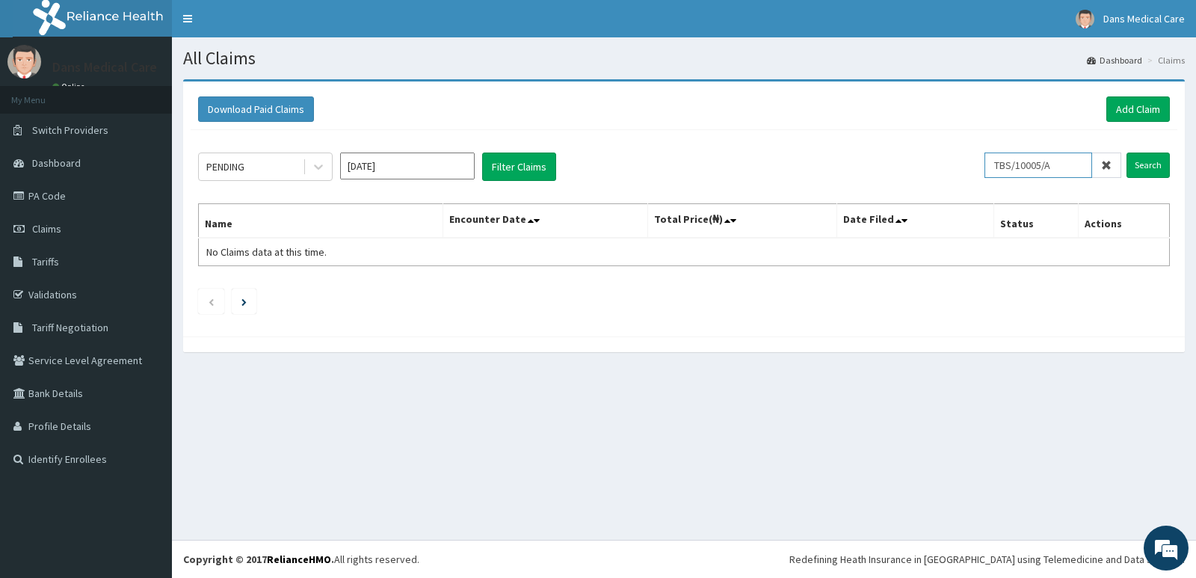
click at [1075, 168] on input "TBS/10005/A" at bounding box center [1038, 164] width 108 height 25
type input "T"
click at [1143, 167] on input "Search" at bounding box center [1147, 164] width 43 height 25
click at [1070, 170] on input "TBS/10005/A" at bounding box center [1038, 164] width 108 height 25
click at [1142, 164] on input "Search" at bounding box center [1147, 164] width 43 height 25
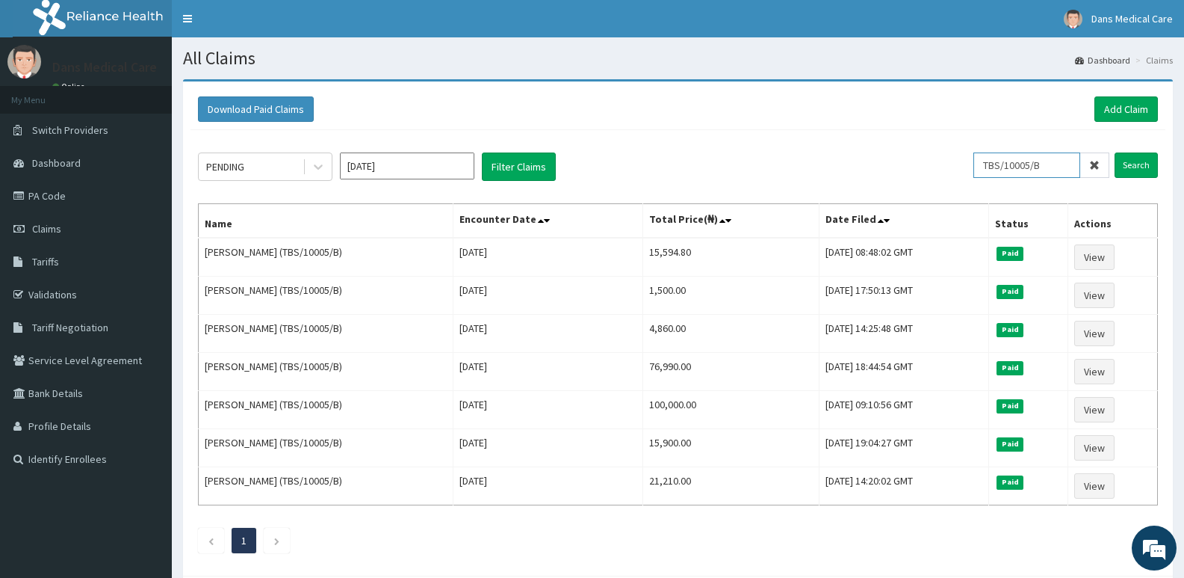
click at [1054, 169] on input "TBS/10005/B" at bounding box center [1027, 164] width 107 height 25
click at [1131, 163] on input "Search" at bounding box center [1136, 164] width 43 height 25
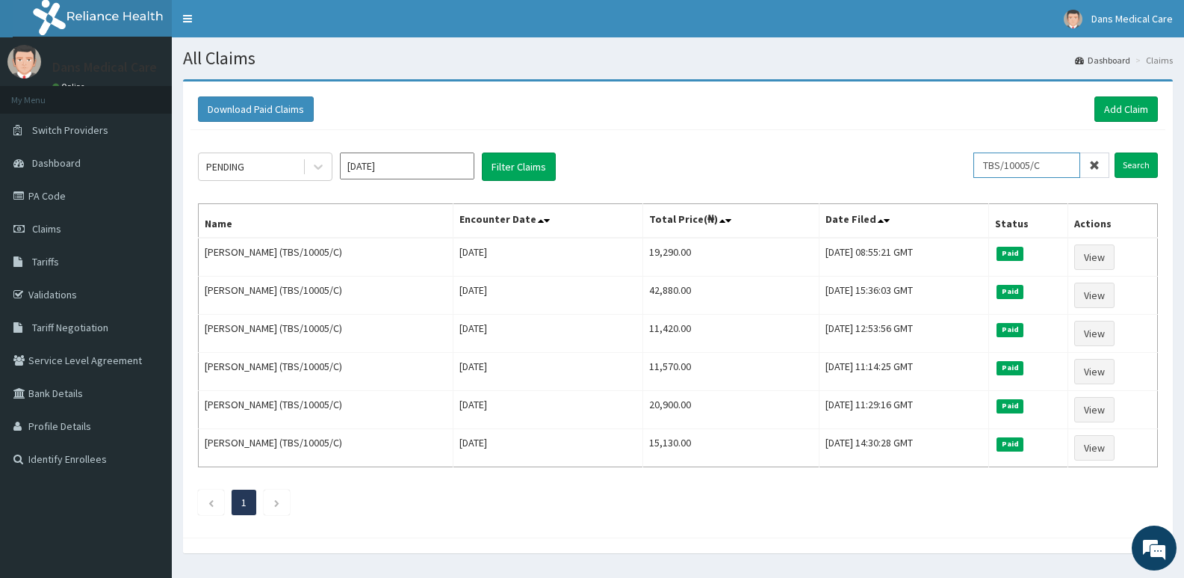
click at [1048, 158] on input "TBS/10005/C" at bounding box center [1027, 164] width 107 height 25
type input "T"
click at [1137, 168] on input "Search" at bounding box center [1136, 164] width 43 height 25
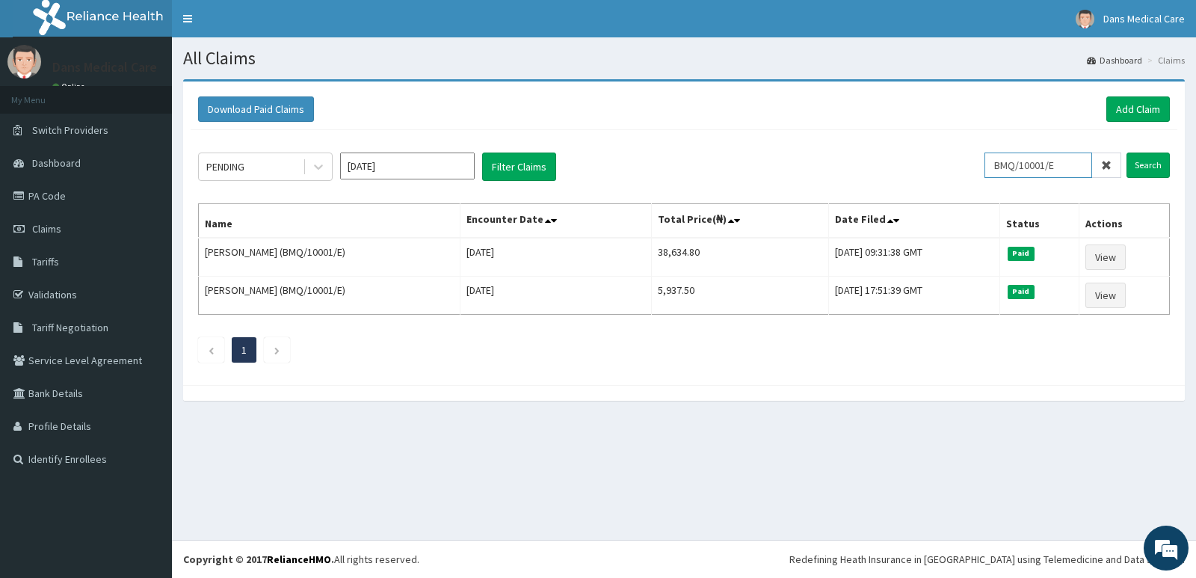
click at [1081, 159] on input "BMQ/10001/E" at bounding box center [1038, 164] width 108 height 25
click at [1147, 164] on input "Search" at bounding box center [1147, 164] width 43 height 25
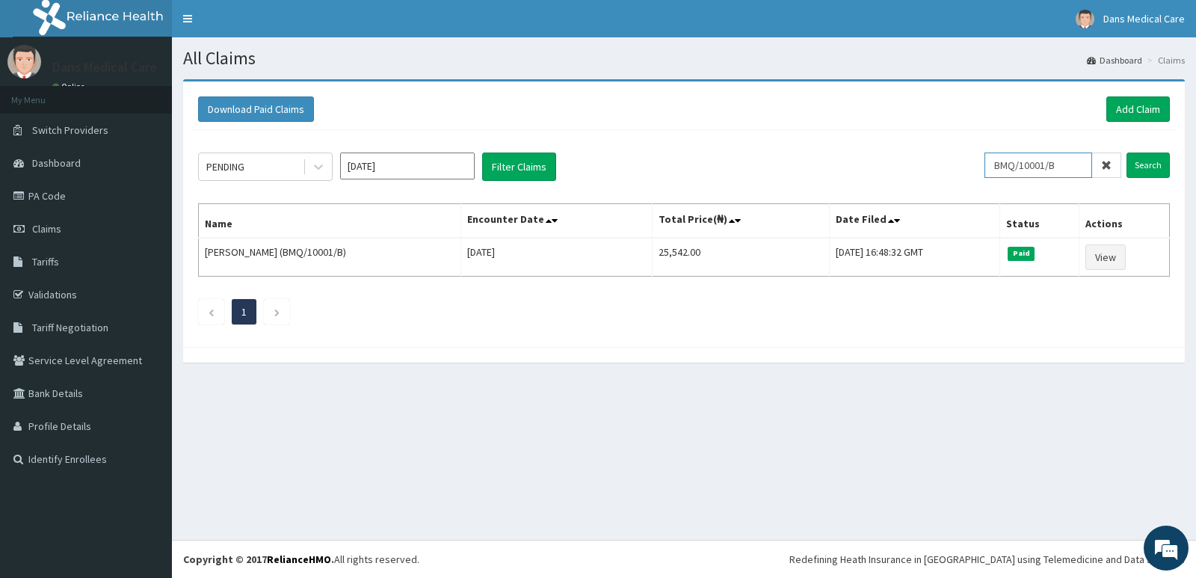
click at [1066, 166] on input "BMQ/10001/B" at bounding box center [1038, 164] width 108 height 25
click at [1157, 164] on input "Search" at bounding box center [1147, 164] width 43 height 25
click at [1084, 160] on input "BMQ/10001/C" at bounding box center [1038, 164] width 108 height 25
click at [1147, 160] on input "Search" at bounding box center [1147, 164] width 43 height 25
click at [1080, 161] on input "BMQ/10001/D" at bounding box center [1038, 164] width 108 height 25
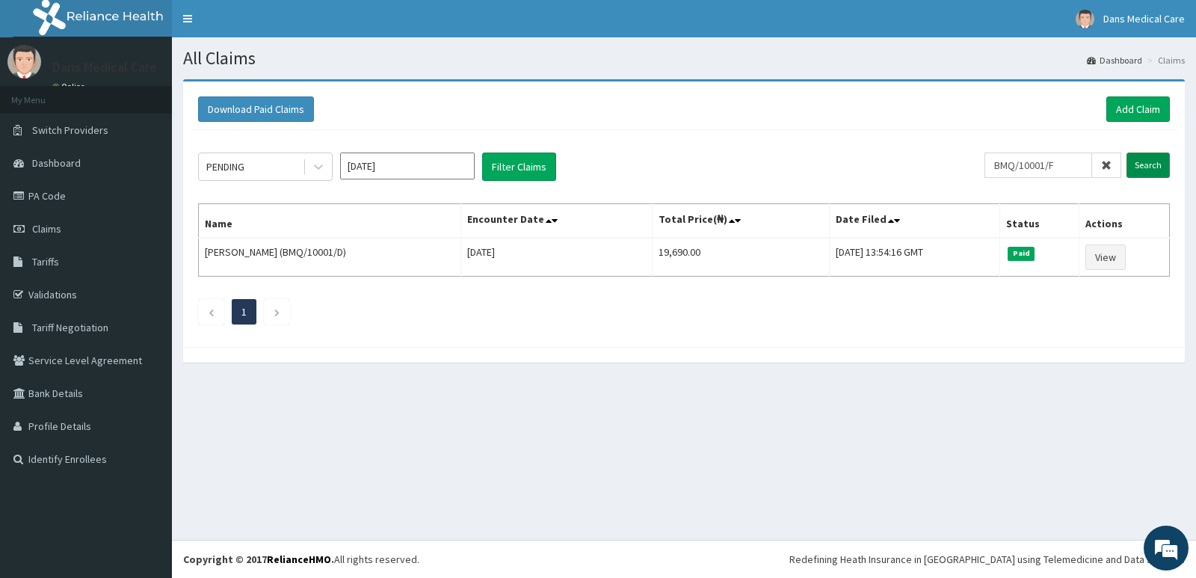
click at [1155, 158] on input "Search" at bounding box center [1147, 164] width 43 height 25
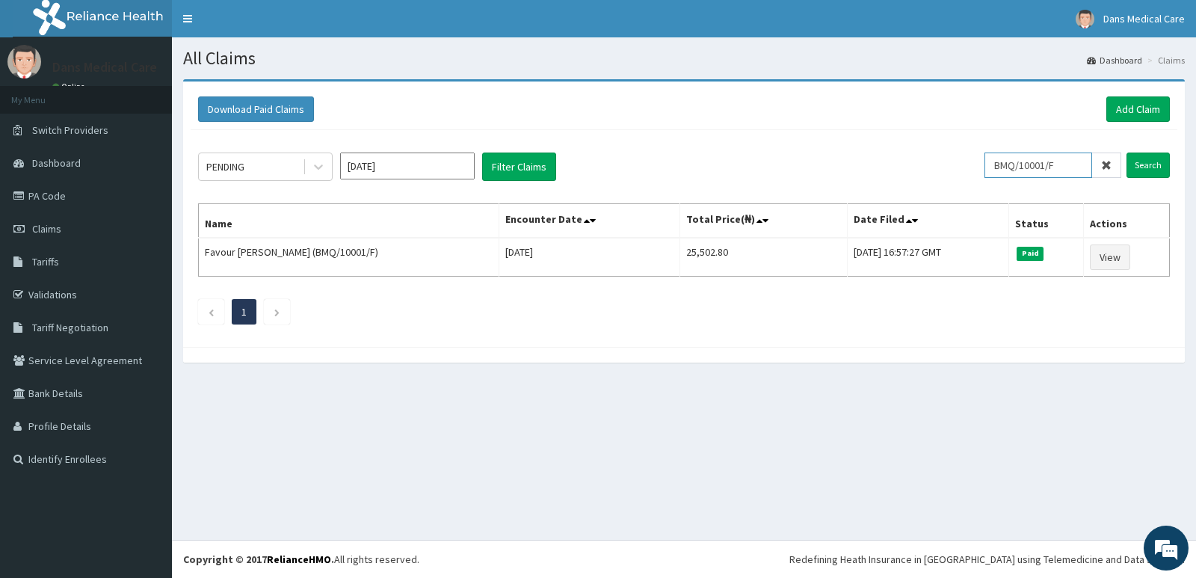
click at [1077, 161] on input "BMQ/10001/F" at bounding box center [1038, 164] width 108 height 25
type input "B"
click at [1049, 170] on input "text" at bounding box center [1062, 164] width 117 height 25
click at [1146, 162] on input "Search" at bounding box center [1147, 164] width 43 height 25
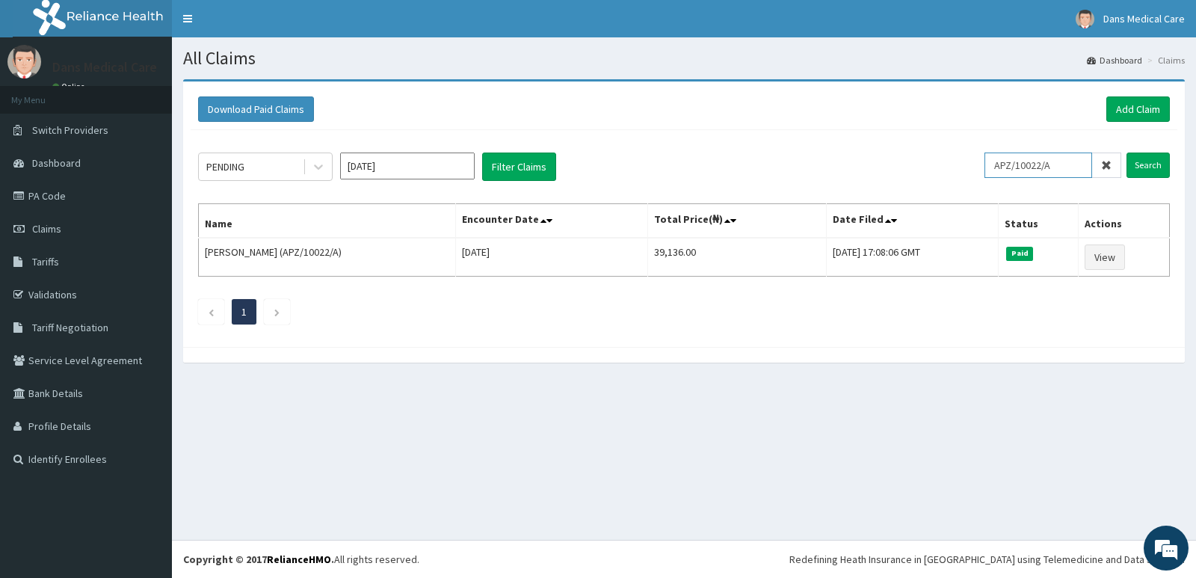
click at [1067, 168] on input "APZ/10022/A" at bounding box center [1038, 164] width 108 height 25
type input "A"
click at [1160, 163] on input "Search" at bounding box center [1147, 164] width 43 height 25
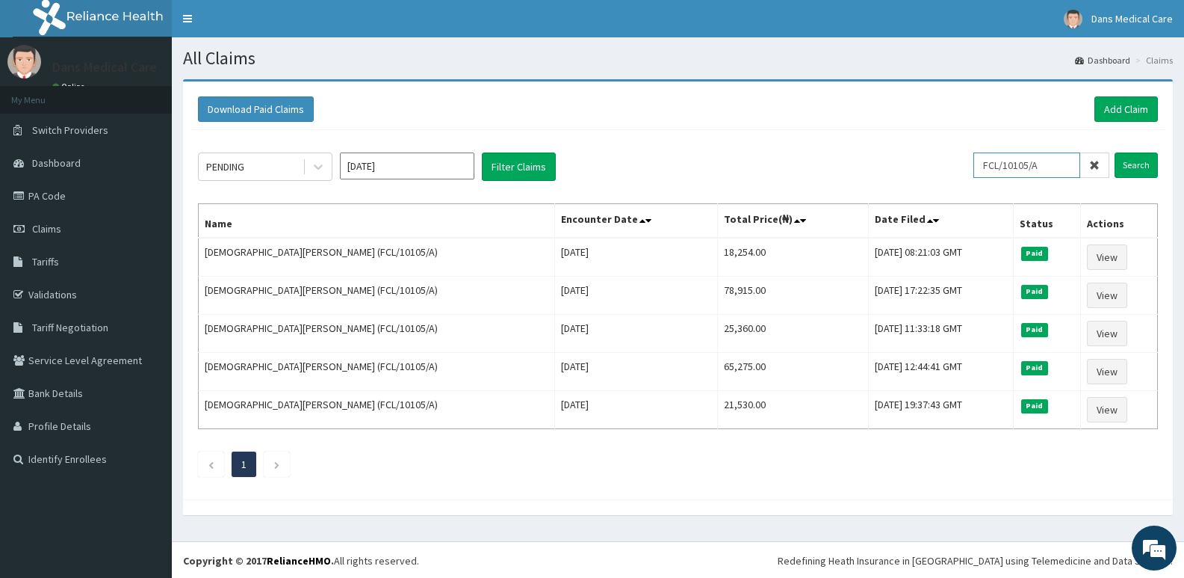
click at [1063, 159] on input "FCL/10105/A" at bounding box center [1027, 164] width 107 height 25
type input "F"
click at [1041, 161] on input "text" at bounding box center [1051, 164] width 117 height 25
click at [1136, 169] on input "Search" at bounding box center [1136, 164] width 43 height 25
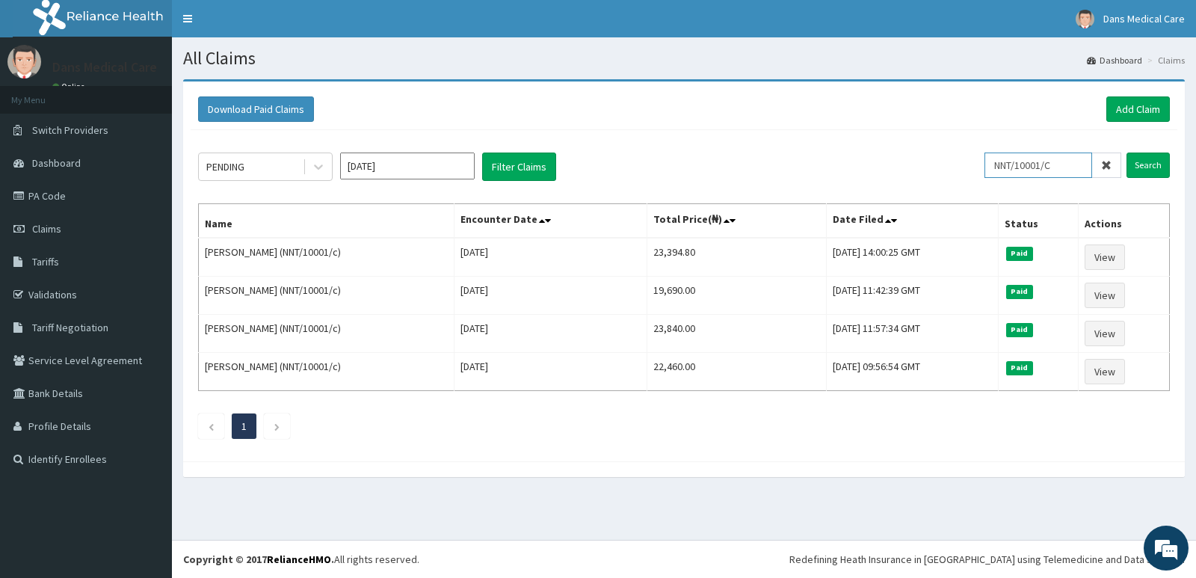
click at [1075, 161] on input "NNT/10001/C" at bounding box center [1038, 164] width 108 height 25
click at [1151, 160] on input "Search" at bounding box center [1147, 164] width 43 height 25
click at [1077, 164] on input "NNT/10001/B" at bounding box center [1038, 164] width 108 height 25
click at [1141, 161] on input "Search" at bounding box center [1147, 164] width 43 height 25
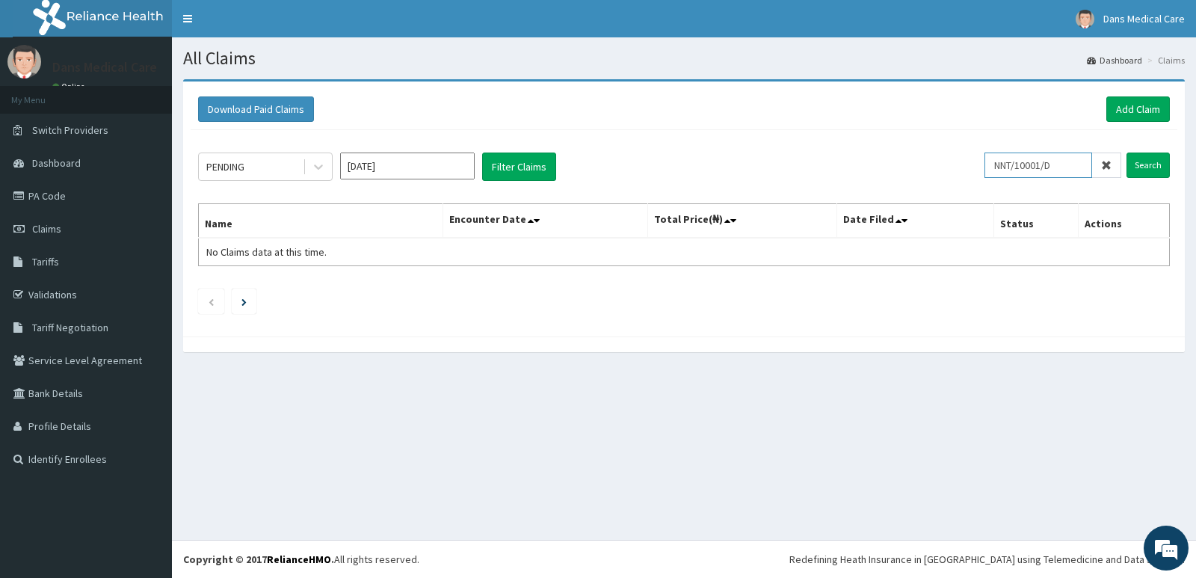
click at [1075, 170] on input "NNT/10001/D" at bounding box center [1038, 164] width 108 height 25
type input "N"
click at [1140, 158] on input "Search" at bounding box center [1147, 164] width 43 height 25
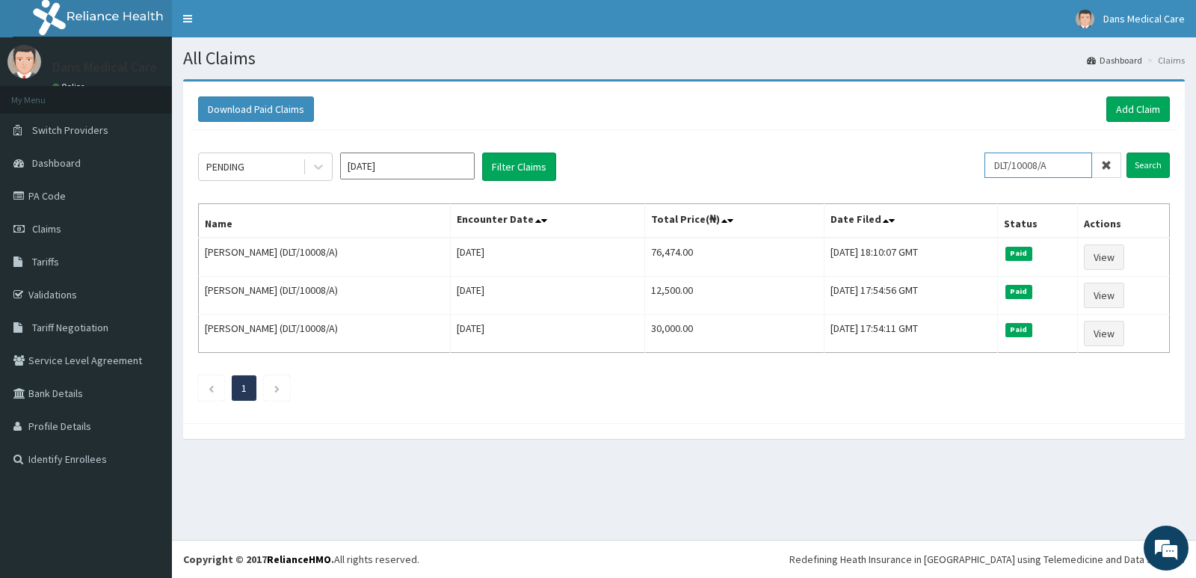
click at [1078, 165] on input "DLT/10008/A" at bounding box center [1038, 164] width 108 height 25
type input "D"
click at [1140, 163] on input "Search" at bounding box center [1147, 164] width 43 height 25
click at [1072, 162] on input "SLH/10295/A" at bounding box center [1038, 164] width 108 height 25
type input "S"
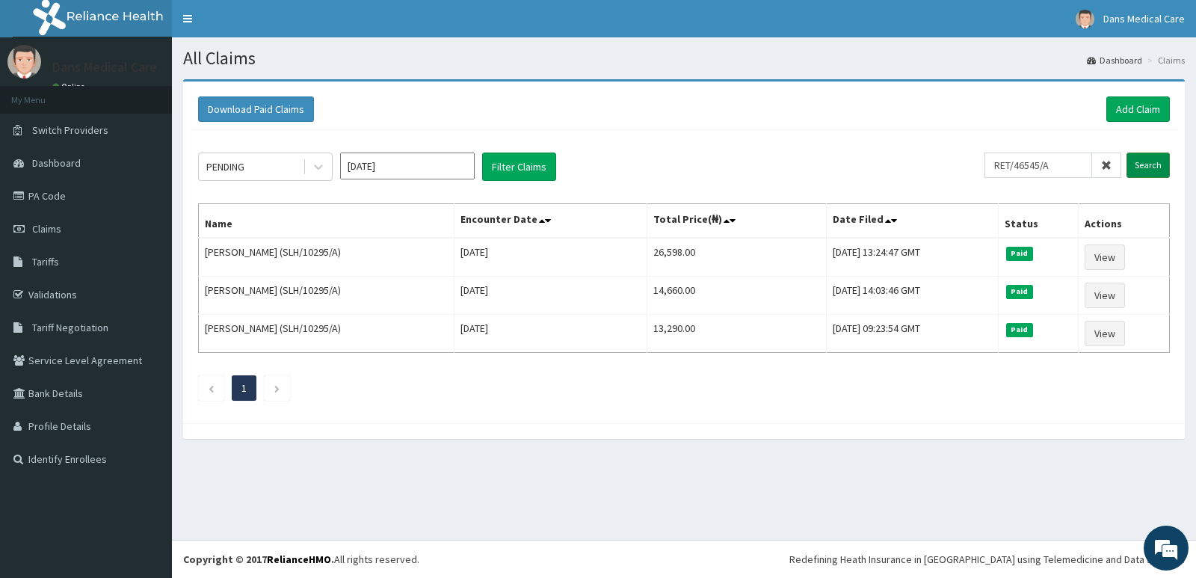
click at [1148, 161] on input "Search" at bounding box center [1147, 164] width 43 height 25
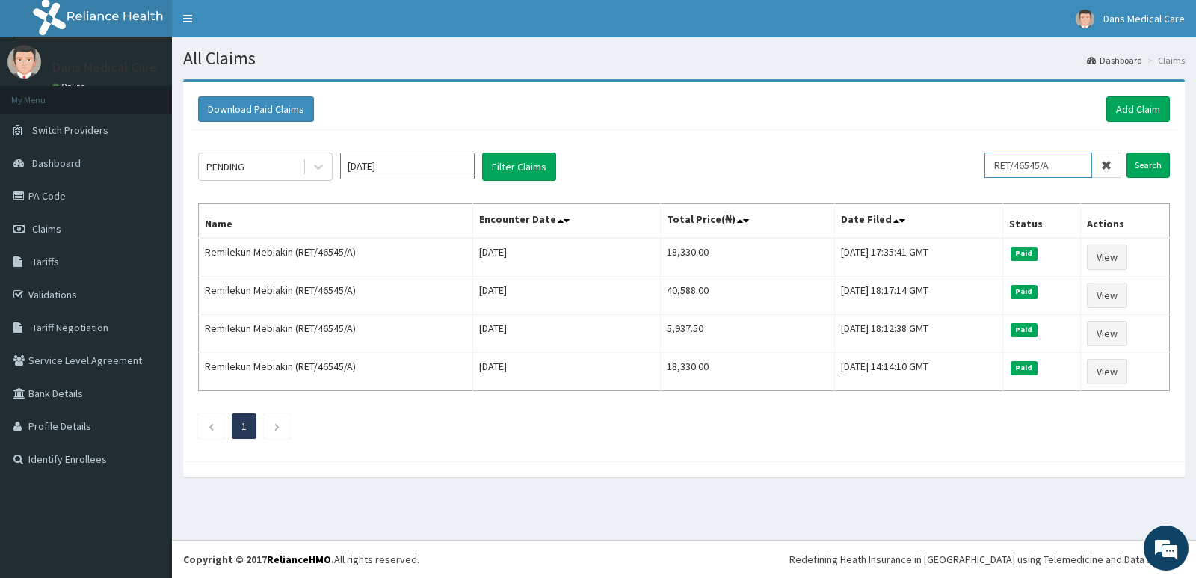
click at [1070, 168] on input "RET/46545/A" at bounding box center [1038, 164] width 108 height 25
type input "R"
click at [55, 187] on link "PA Code" at bounding box center [86, 195] width 172 height 33
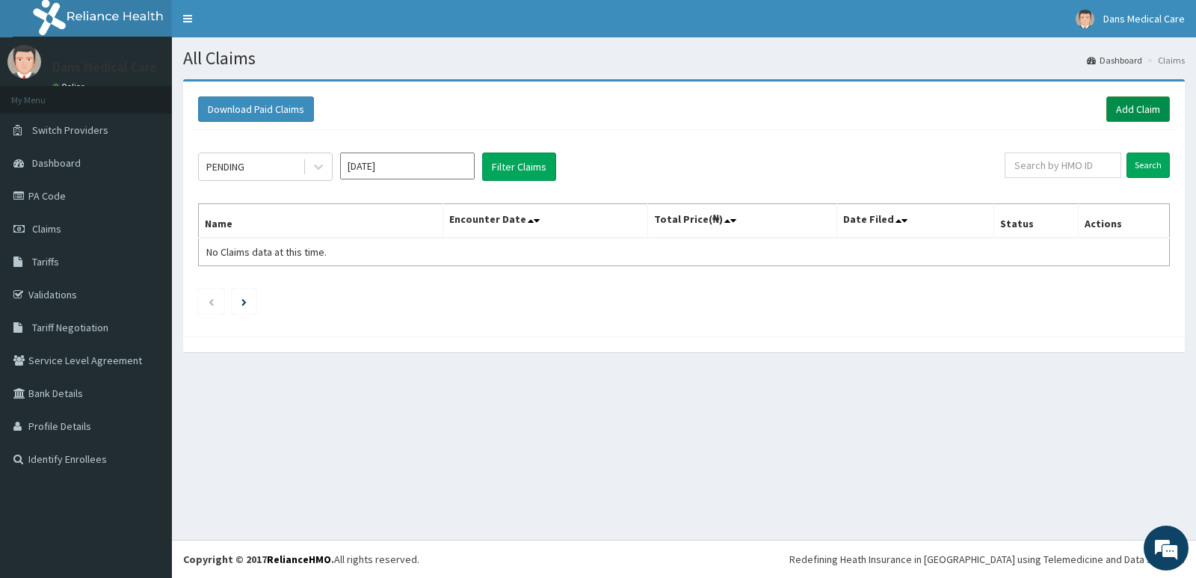
click at [1132, 103] on link "Add Claim" at bounding box center [1138, 108] width 64 height 25
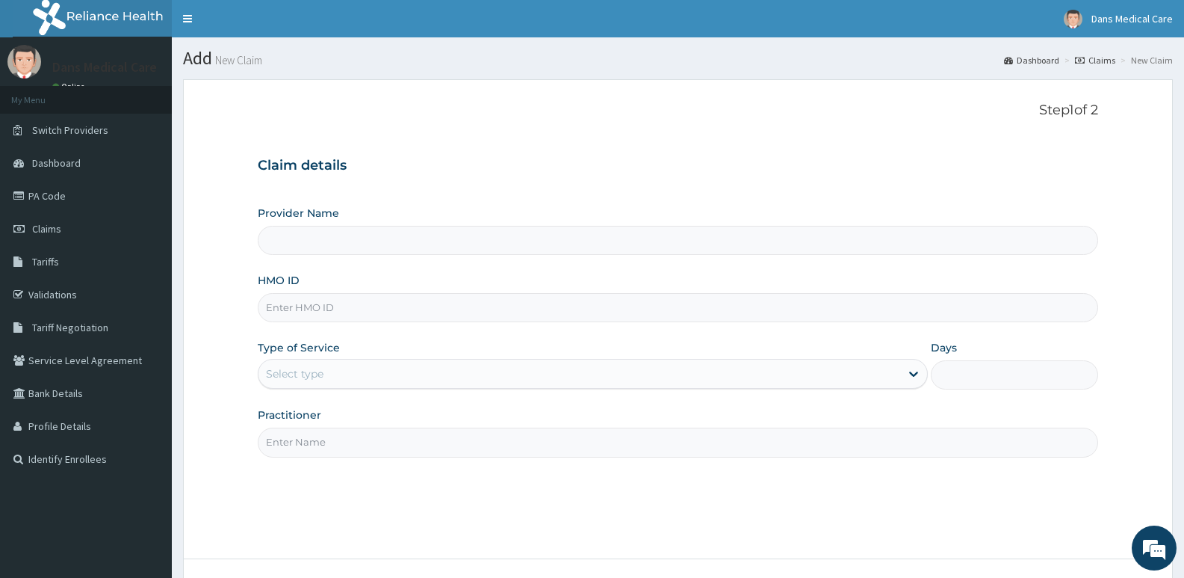
type input "Dans Medical Care"
click at [310, 309] on input "HMO ID" at bounding box center [678, 307] width 841 height 29
type input "PLL/10093/B"
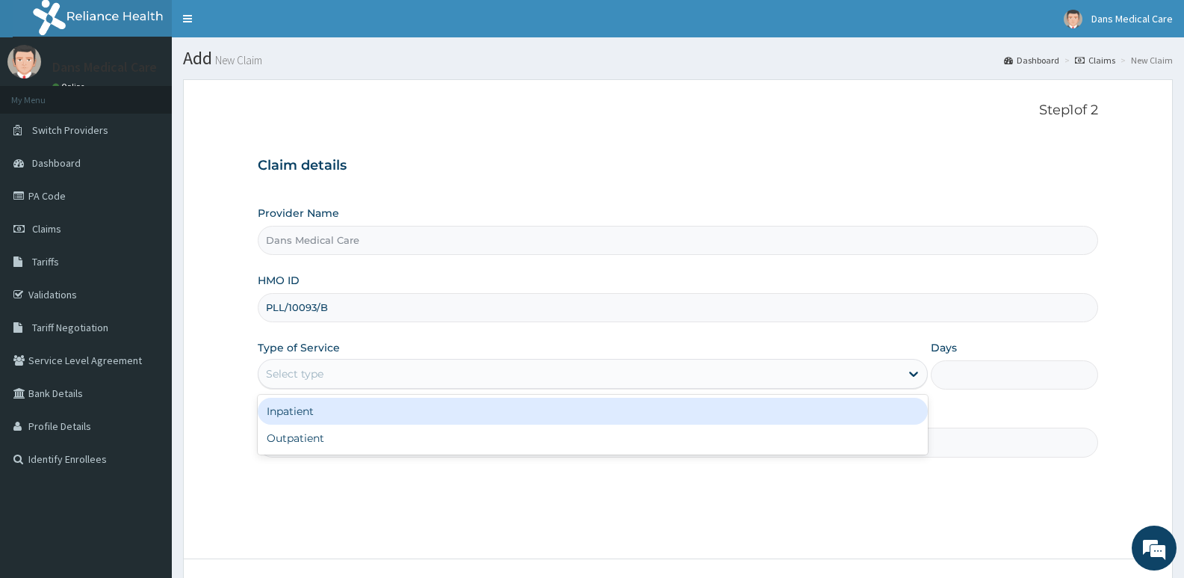
click at [318, 378] on div "Select type" at bounding box center [295, 373] width 58 height 15
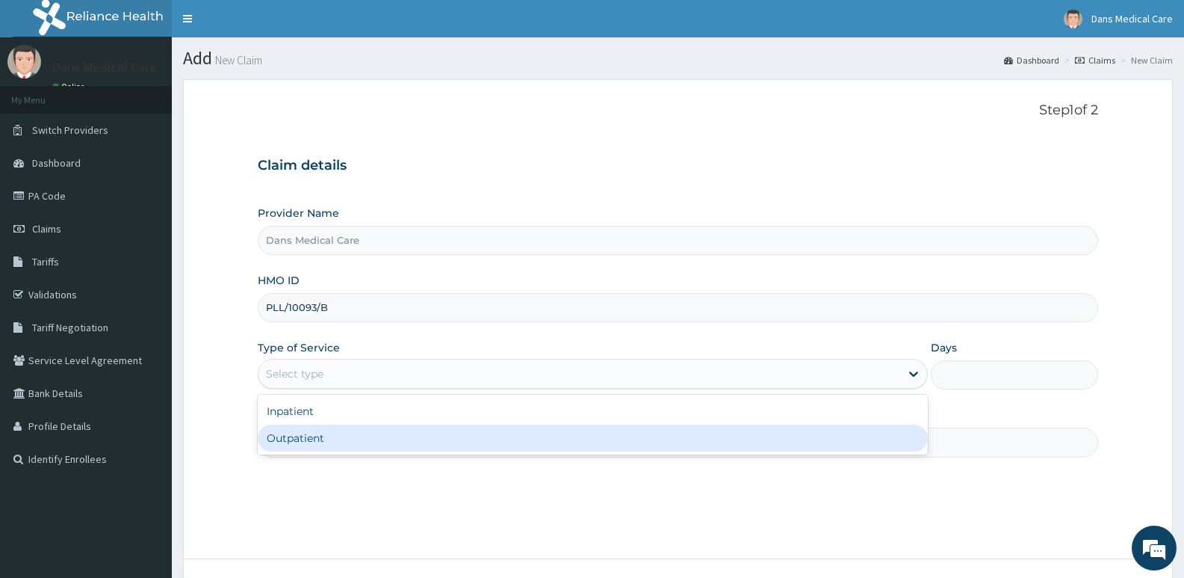
click at [313, 438] on div "Outpatient" at bounding box center [593, 437] width 670 height 27
type input "1"
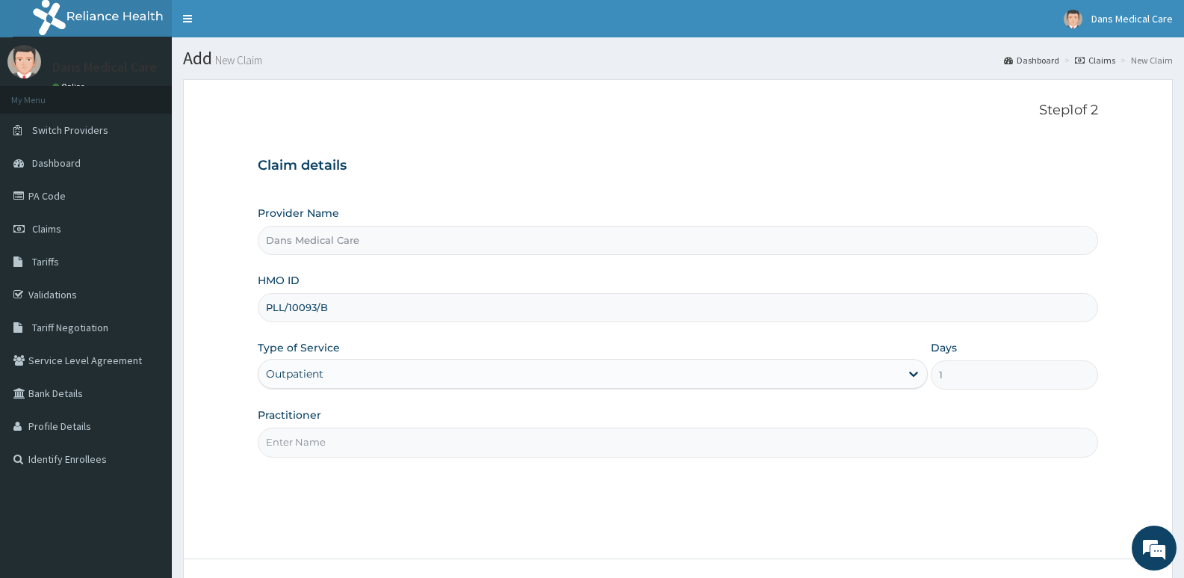
click at [313, 439] on input "Practitioner" at bounding box center [678, 441] width 841 height 29
type input "GP"
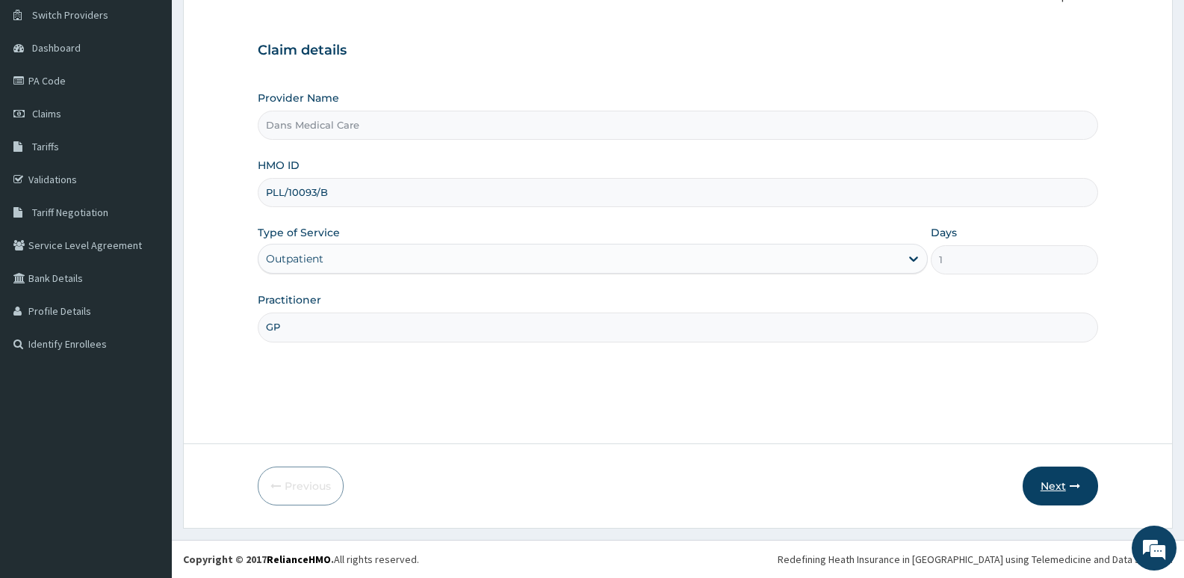
click at [1049, 478] on button "Next" at bounding box center [1060, 485] width 75 height 39
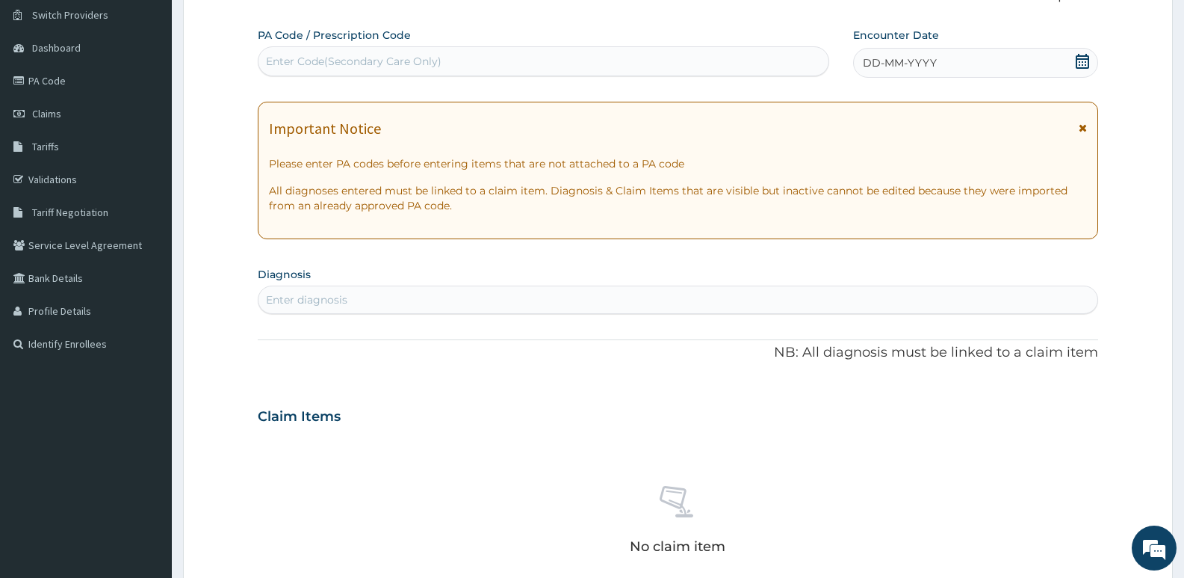
click at [890, 58] on span "DD-MM-YYYY" at bounding box center [900, 62] width 74 height 15
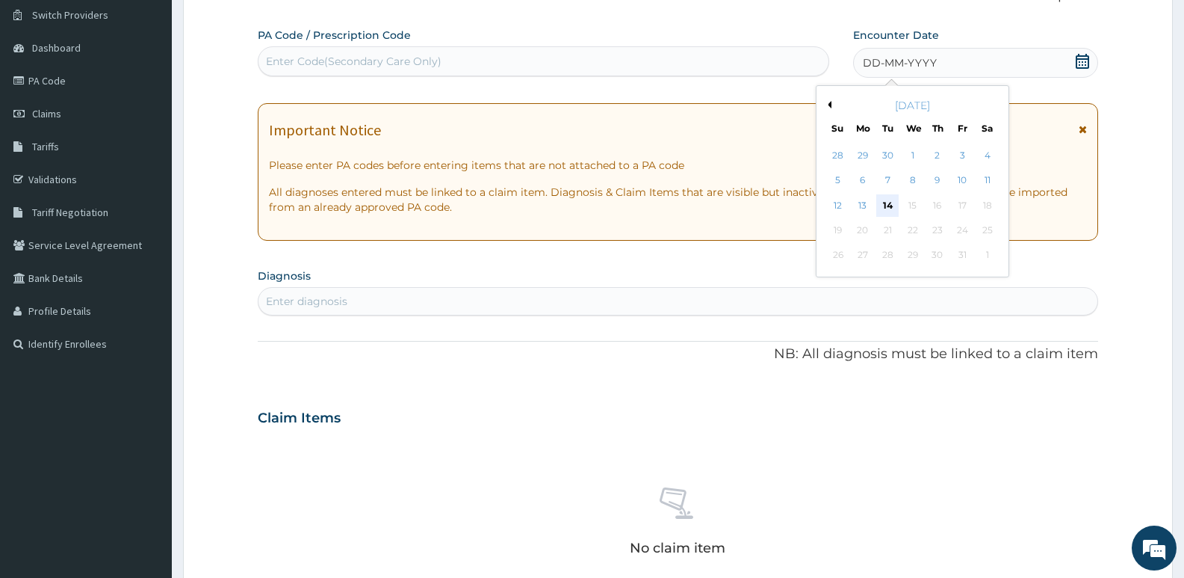
click at [892, 197] on div "14" at bounding box center [888, 205] width 22 height 22
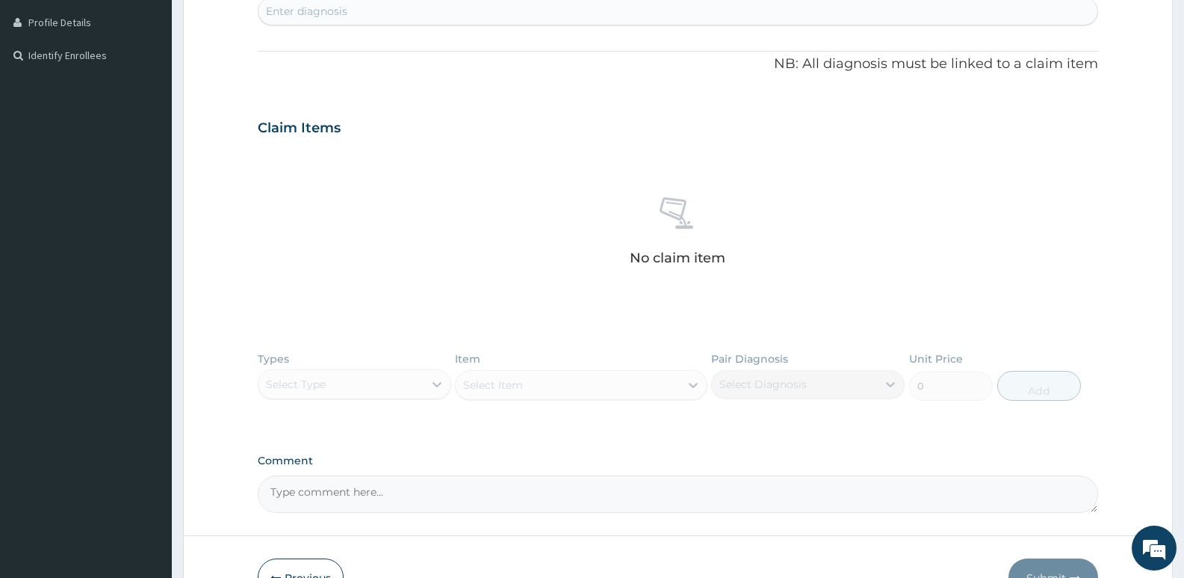
scroll to position [342, 0]
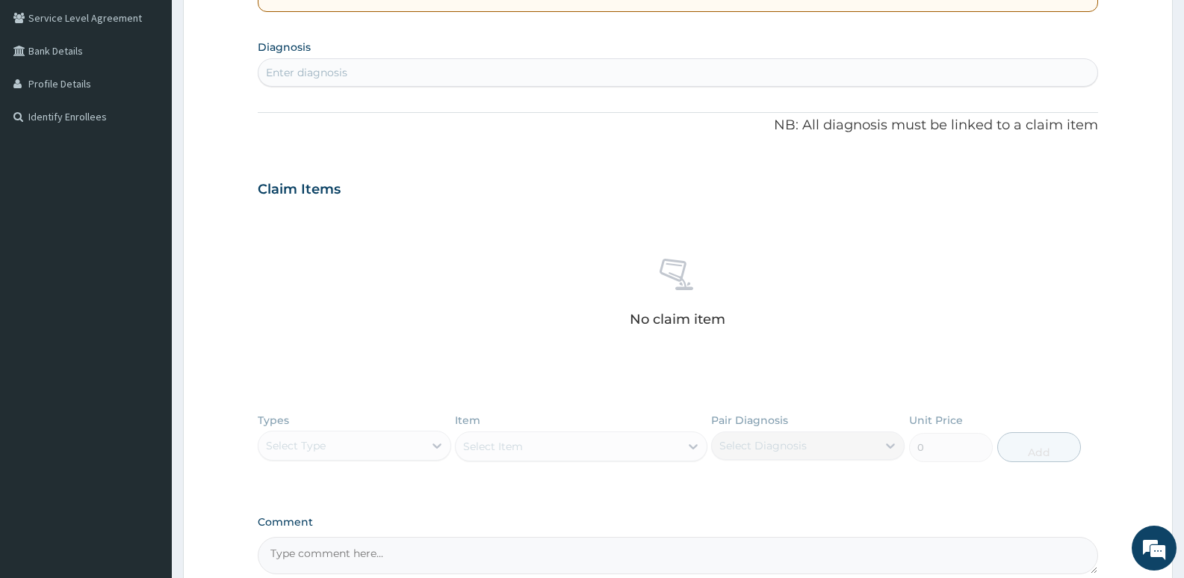
click at [294, 67] on div "Enter diagnosis" at bounding box center [306, 72] width 81 height 15
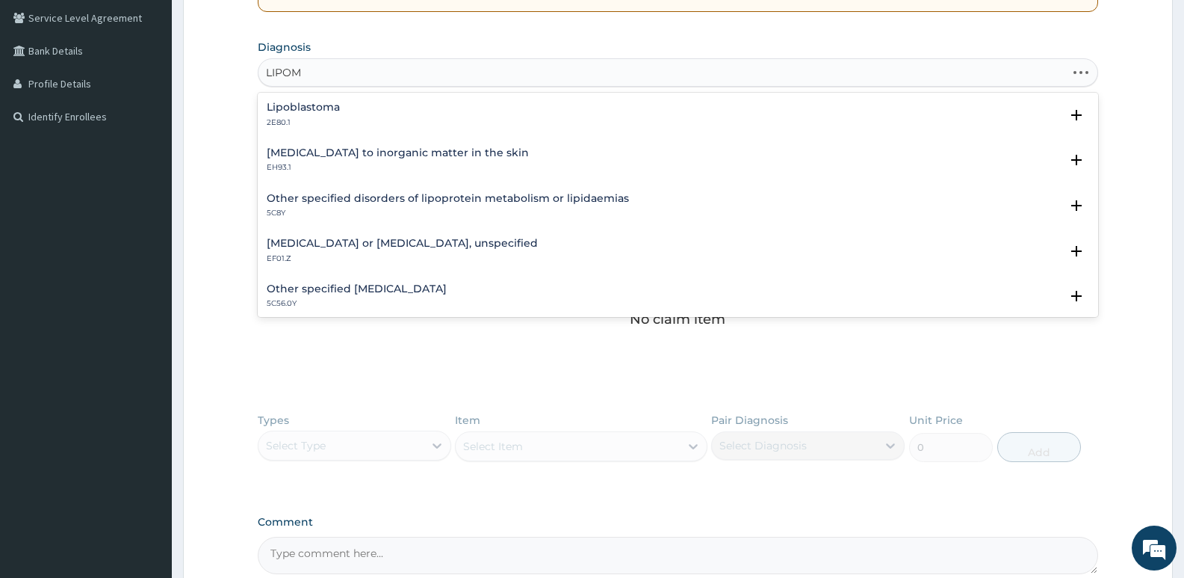
type input "LIPOMA"
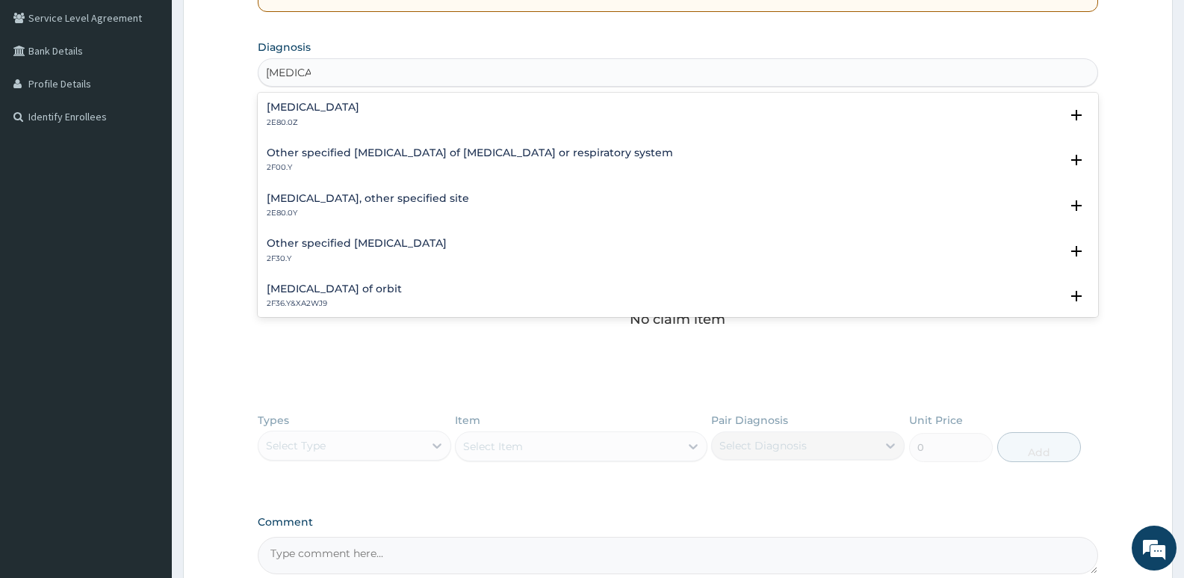
click at [298, 109] on h4 "Lipoma, unspecified site" at bounding box center [313, 107] width 93 height 11
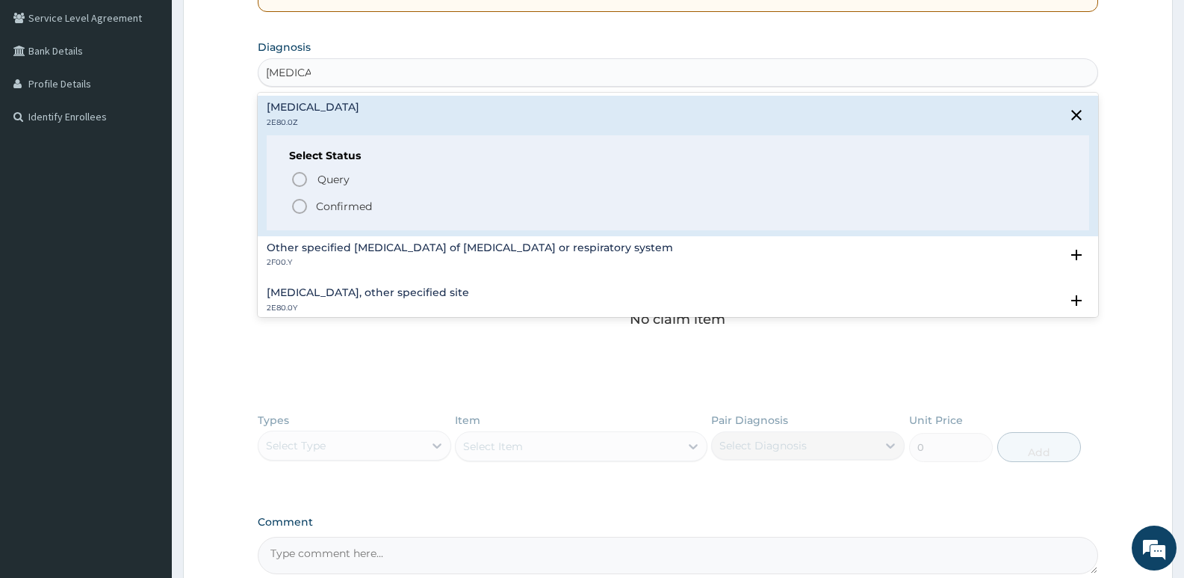
click at [297, 208] on icon "status option filled" at bounding box center [300, 206] width 18 height 18
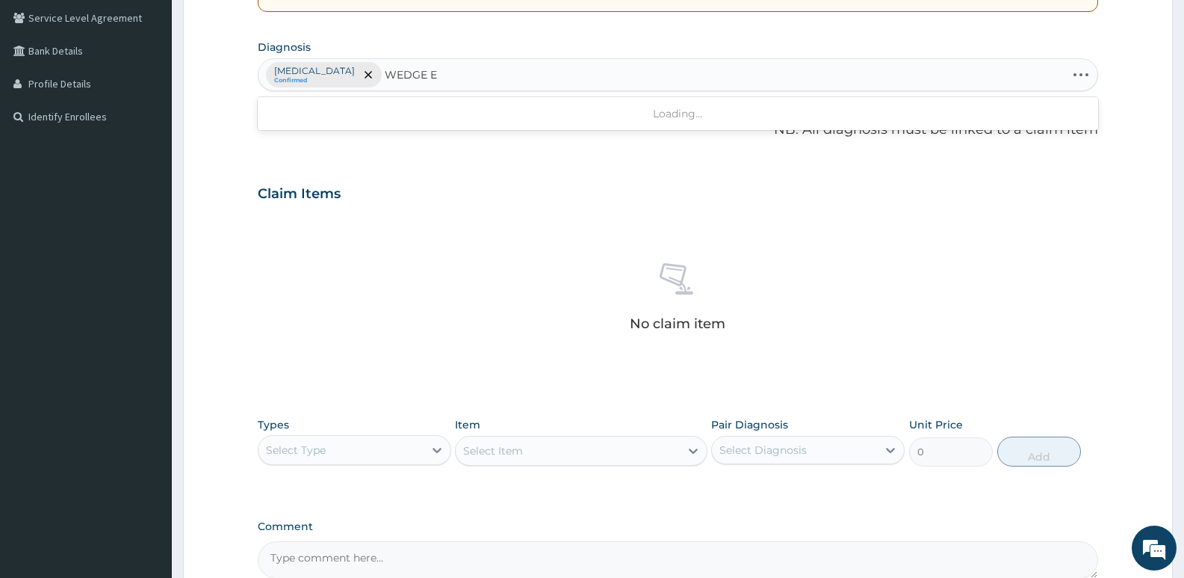
type input "WEDGE"
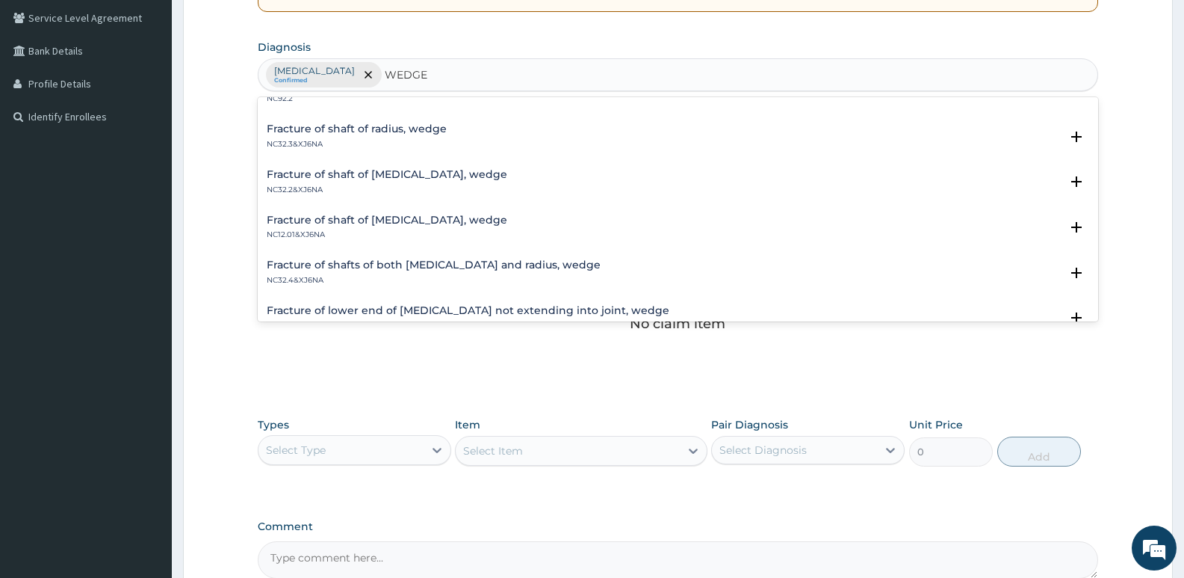
scroll to position [235, 0]
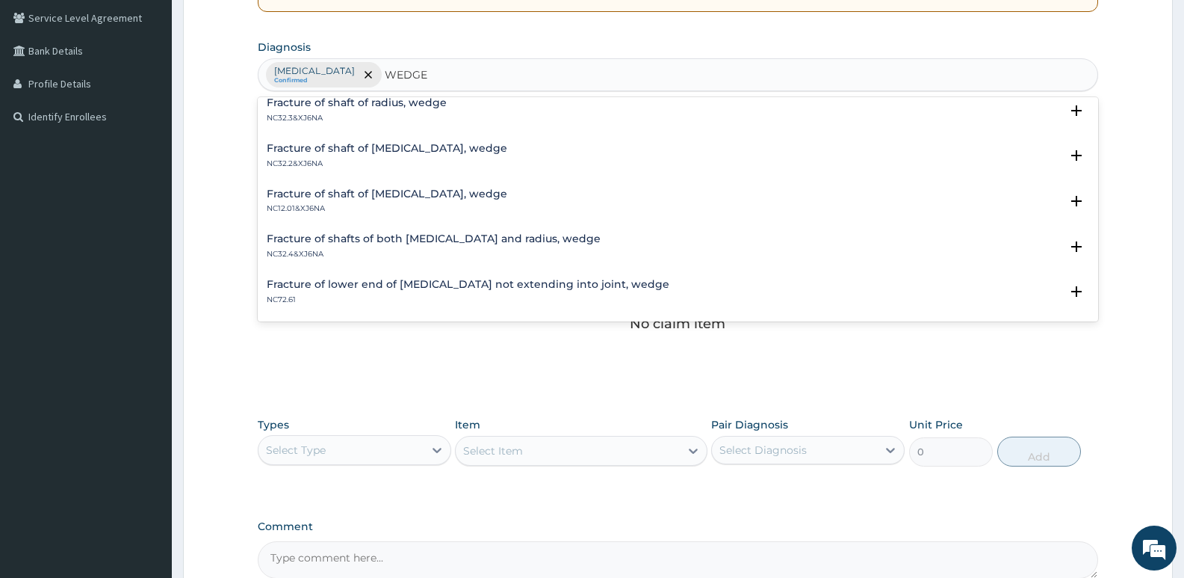
click at [507, 294] on p "NC72.61" at bounding box center [468, 299] width 403 height 10
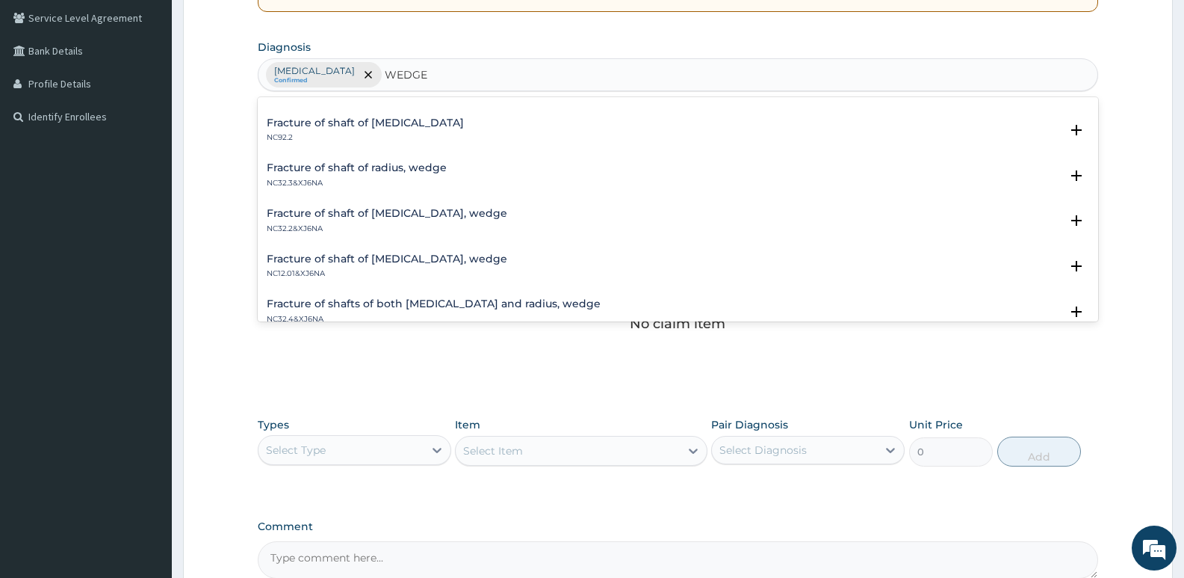
scroll to position [0, 0]
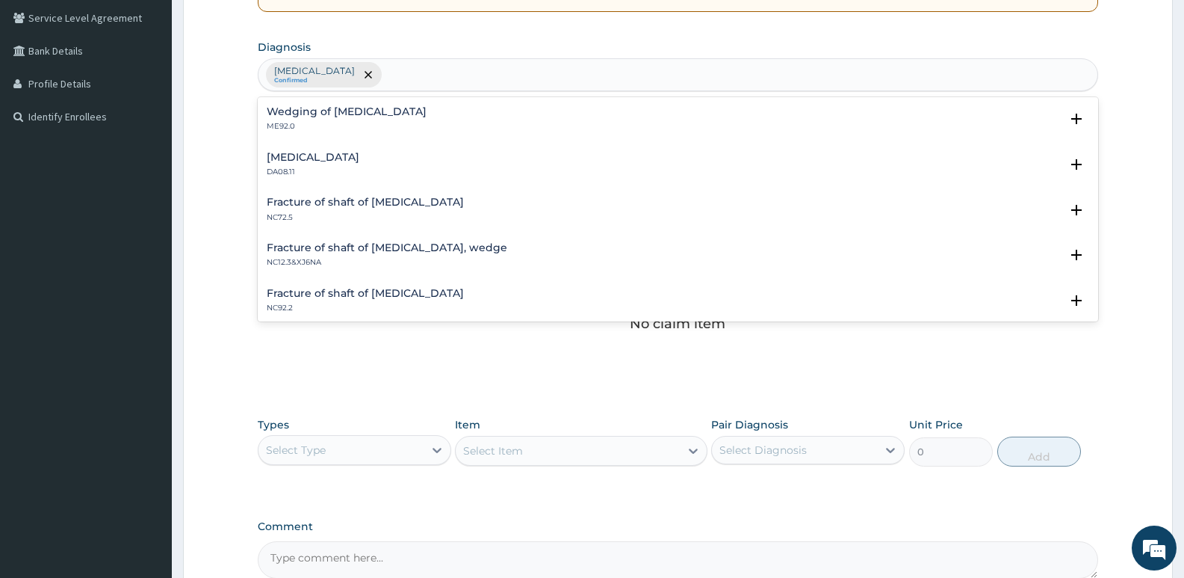
click at [555, 75] on div "Lipoma, unspecified site Confirmed WEDGE" at bounding box center [678, 74] width 839 height 31
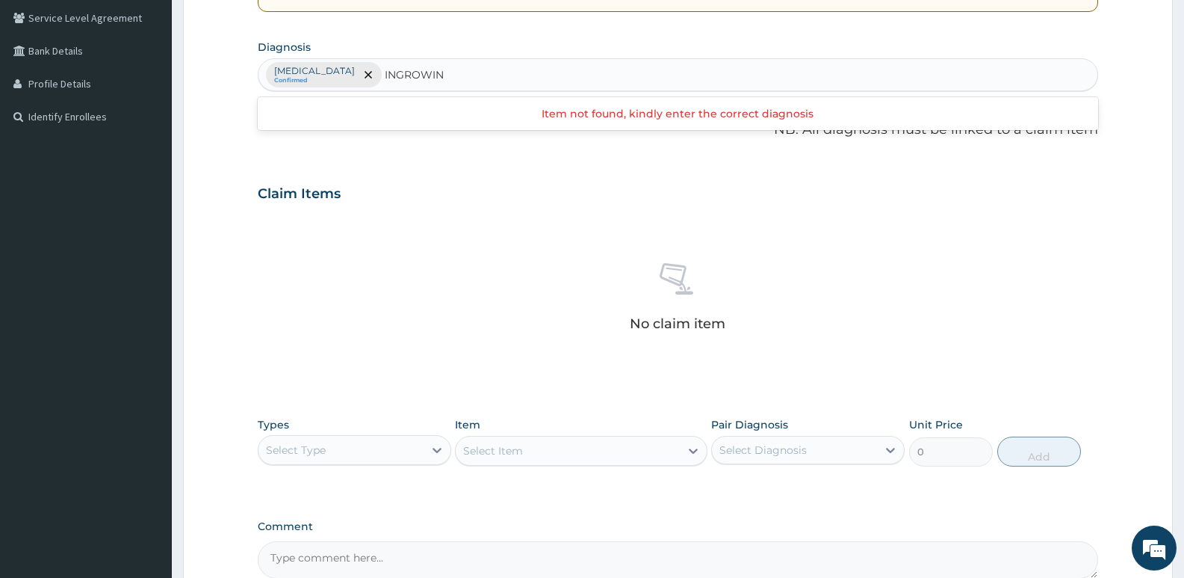
type input "INGROWING"
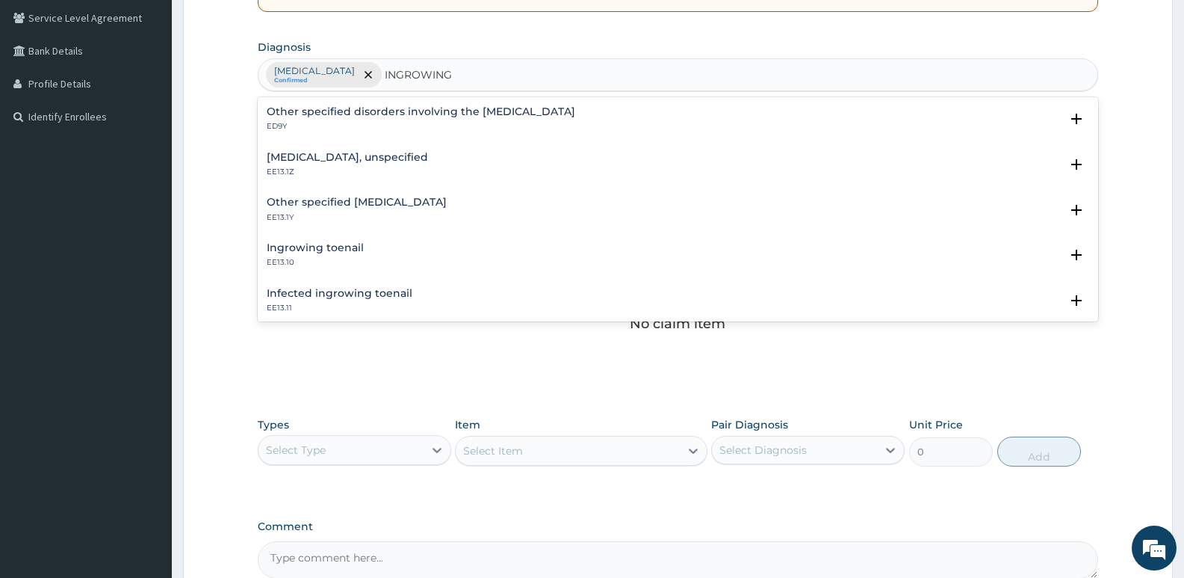
click at [336, 152] on h4 "Ingrowing nail, unspecified" at bounding box center [347, 157] width 161 height 11
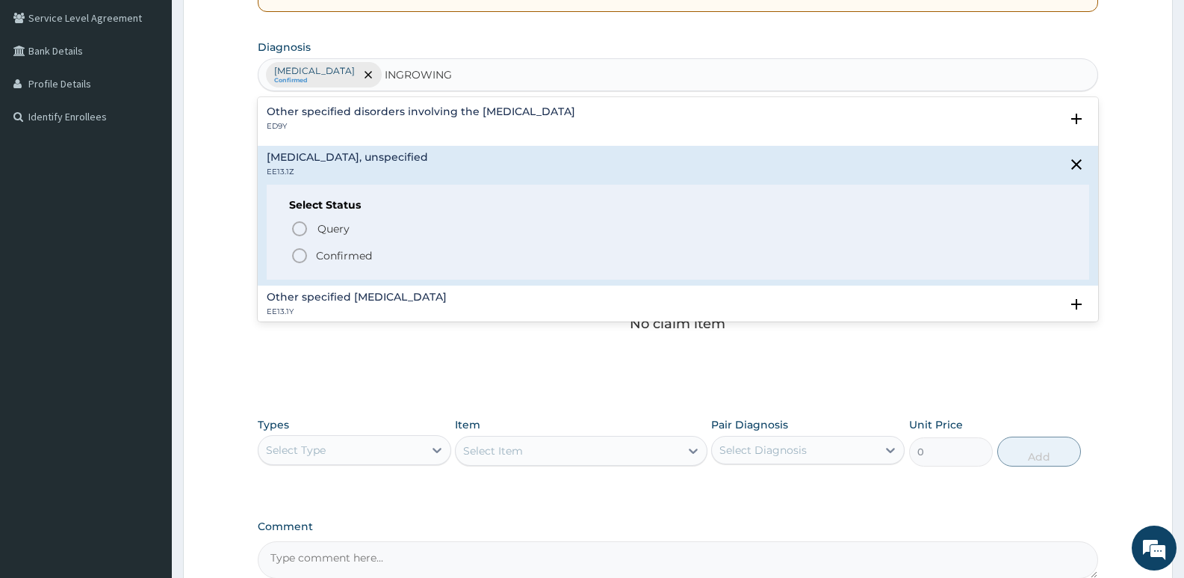
click at [299, 258] on icon "status option filled" at bounding box center [300, 256] width 18 height 18
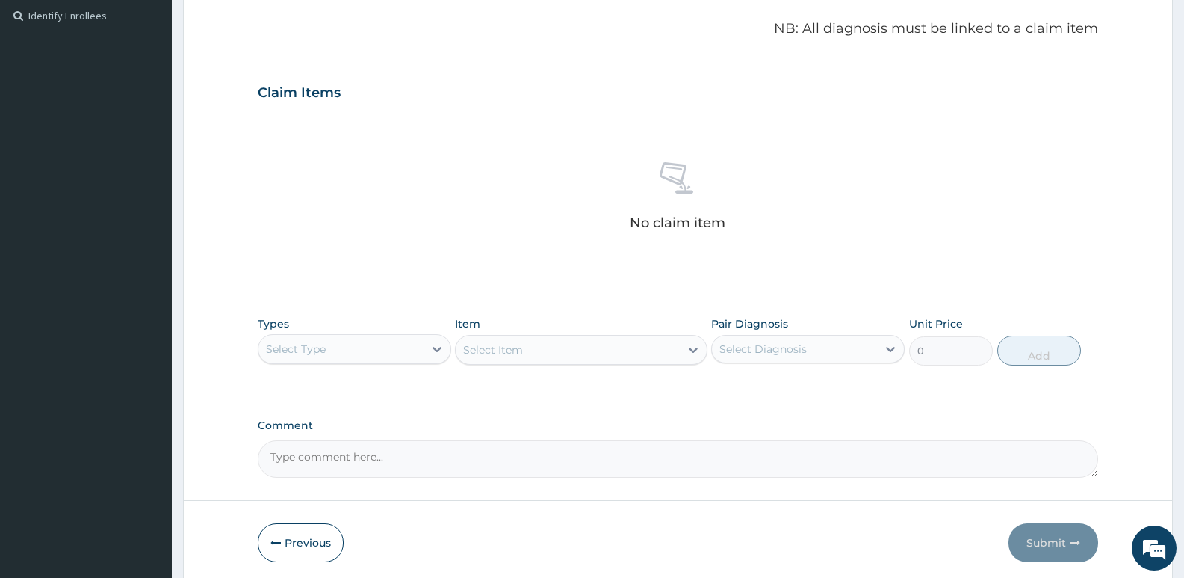
scroll to position [500, 0]
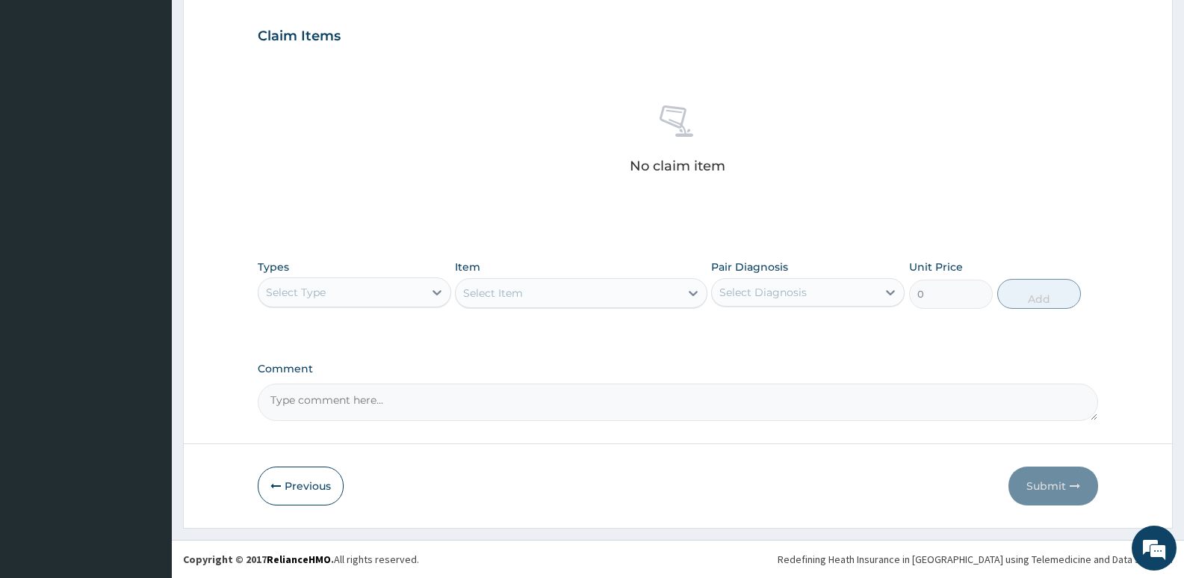
click at [354, 285] on div "Select Type" at bounding box center [341, 292] width 165 height 24
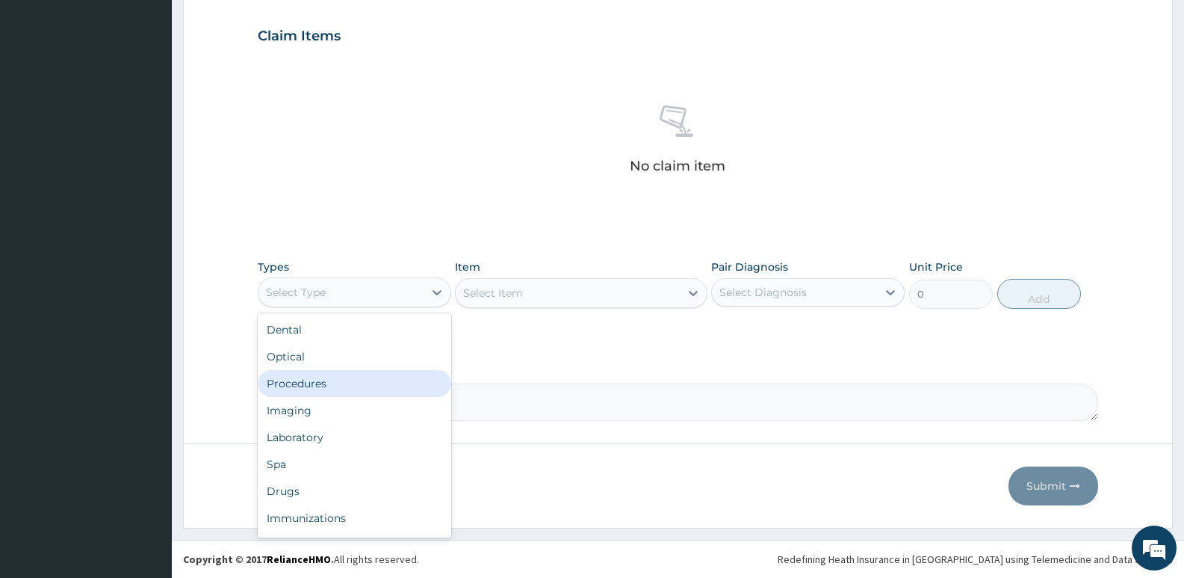
click at [336, 386] on div "Procedures" at bounding box center [355, 383] width 194 height 27
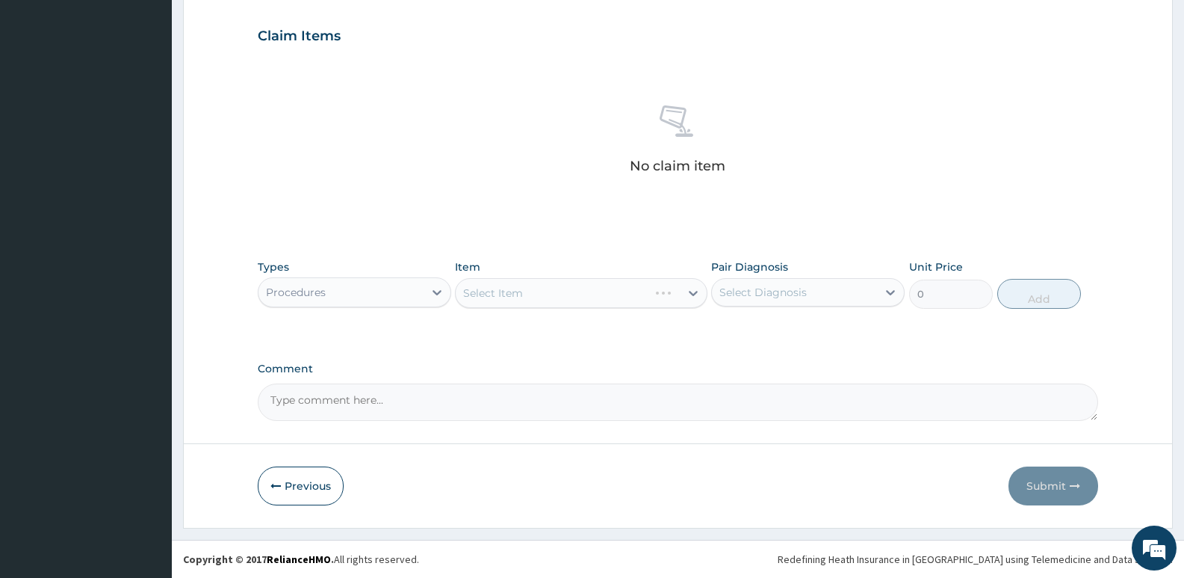
click at [528, 293] on div "Select Item" at bounding box center [581, 293] width 252 height 30
click at [528, 293] on div "Select Item" at bounding box center [552, 293] width 192 height 24
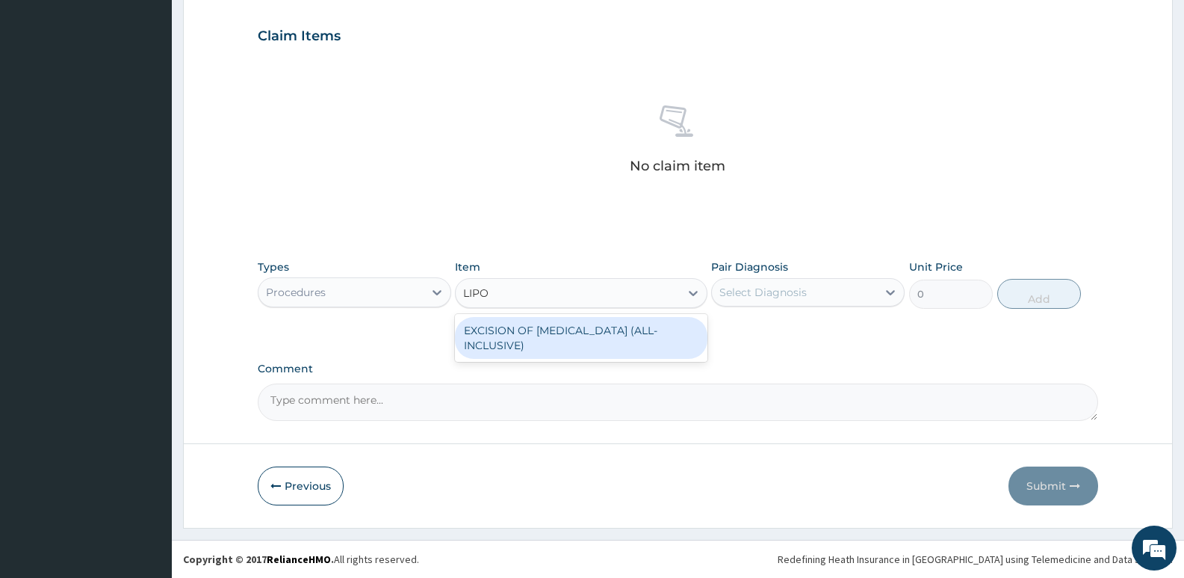
type input "LIPO"
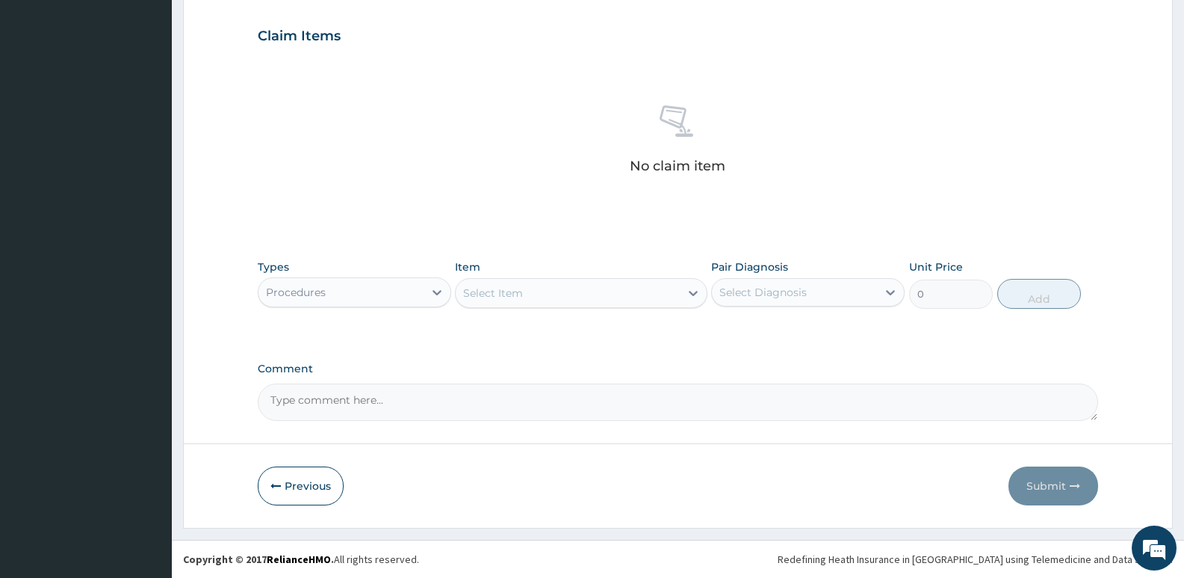
click at [528, 347] on div "PA Code / Prescription Code Enter Code(Secondary Care Only) Encounter Date 14-1…" at bounding box center [678, 32] width 841 height 778
click at [505, 289] on div "Select Item" at bounding box center [493, 292] width 60 height 15
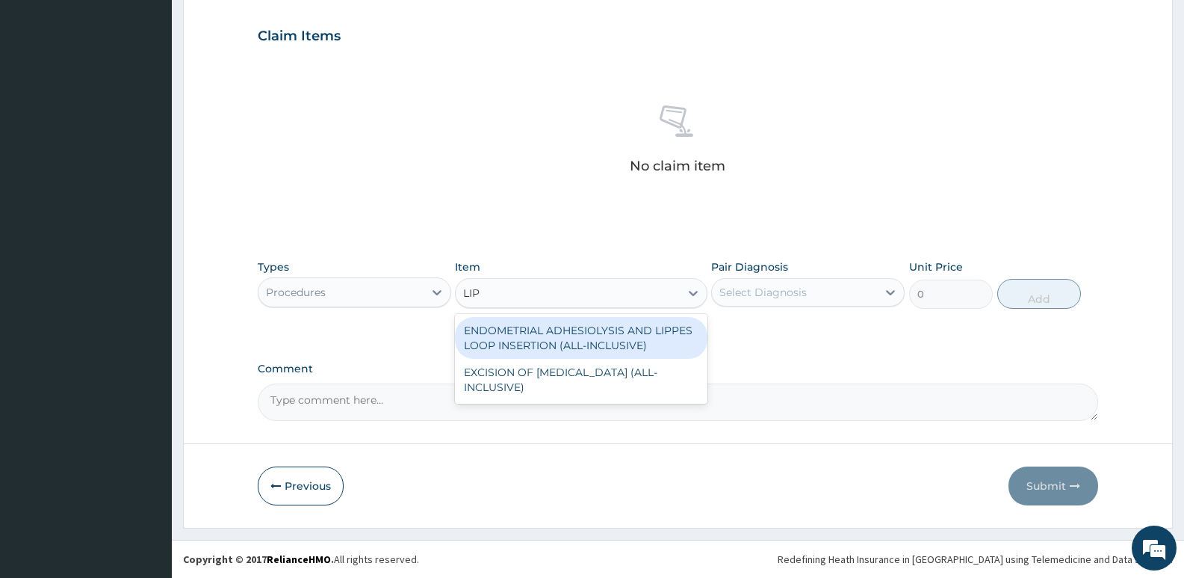
type input "LIPO"
click at [510, 330] on div "EXCISION OF LIPOMA (ALL-INCLUSIVE)" at bounding box center [581, 338] width 252 height 42
type input "62500"
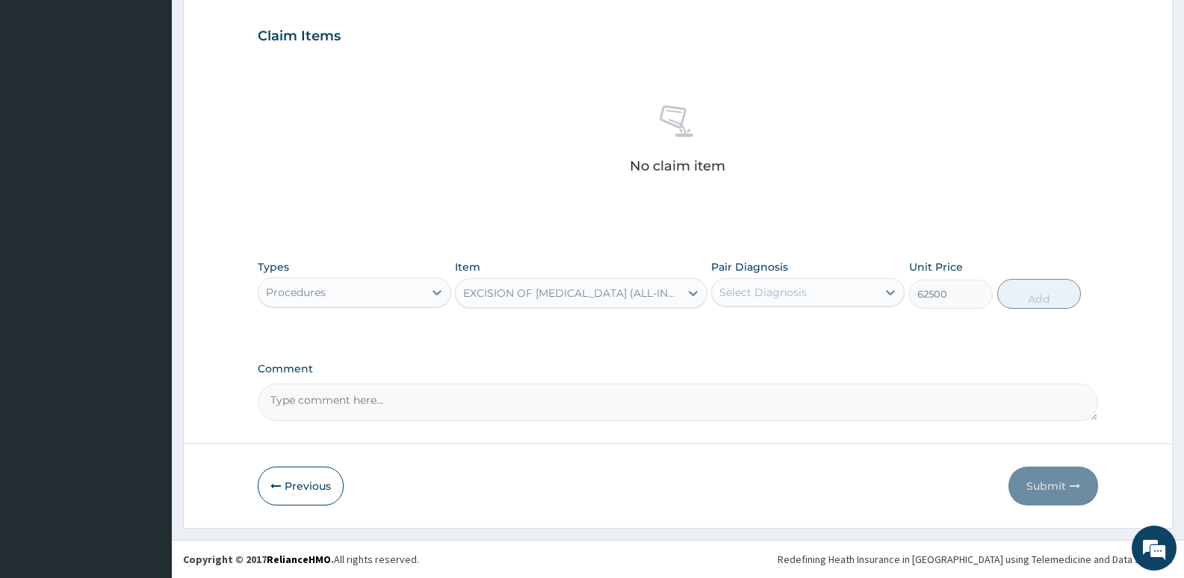
click at [779, 293] on div "Select Diagnosis" at bounding box center [763, 292] width 87 height 15
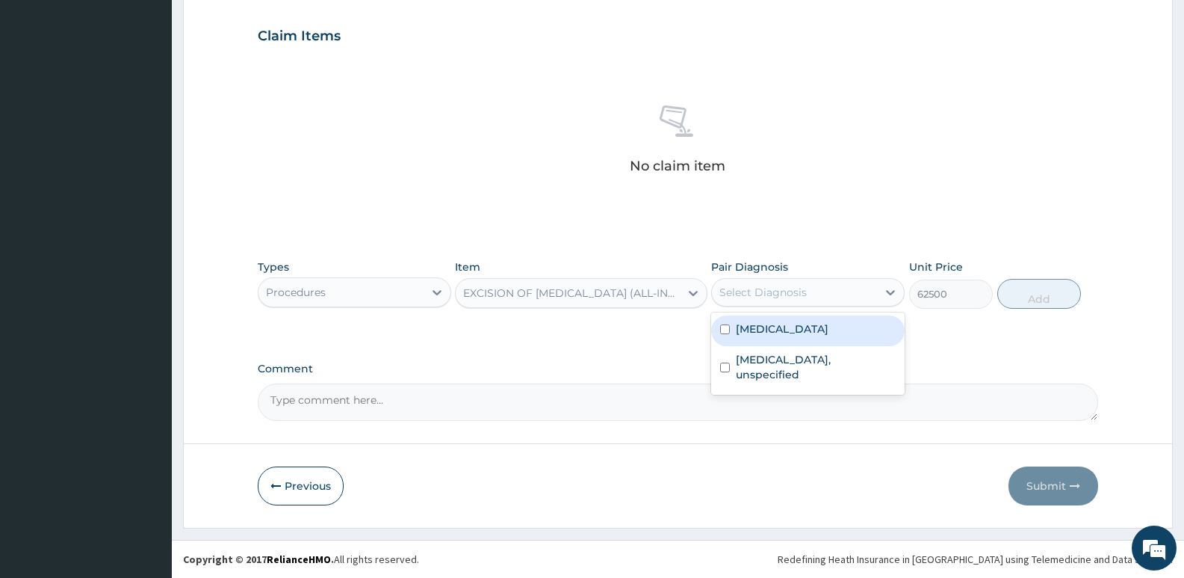
click at [776, 325] on label "Lipoma, unspecified site" at bounding box center [782, 328] width 93 height 15
checkbox input "true"
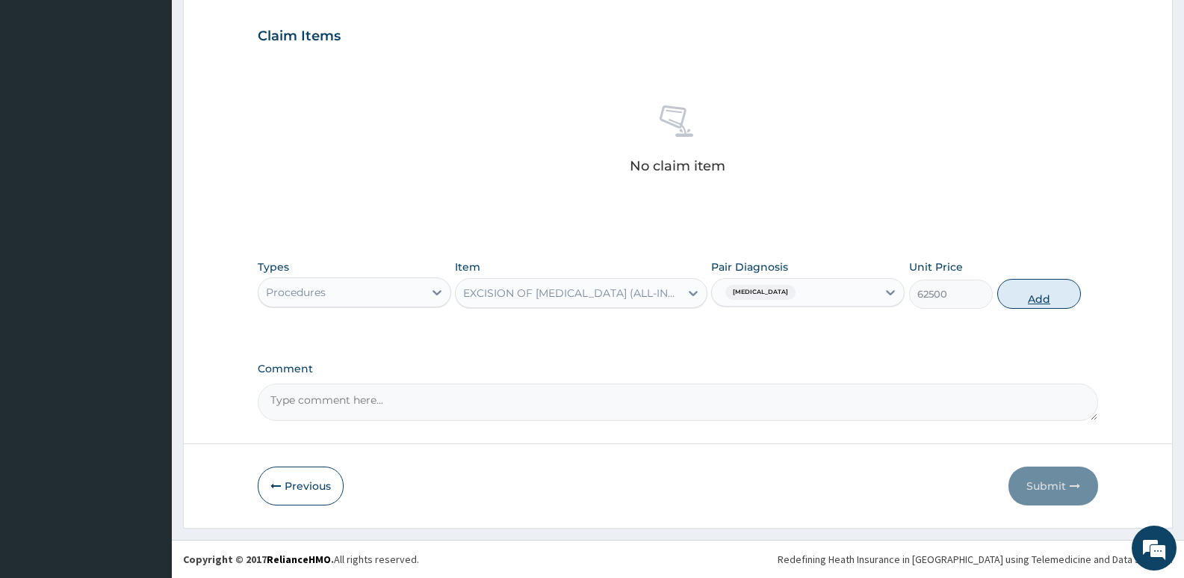
click at [1040, 292] on button "Add" at bounding box center [1040, 294] width 84 height 30
type input "0"
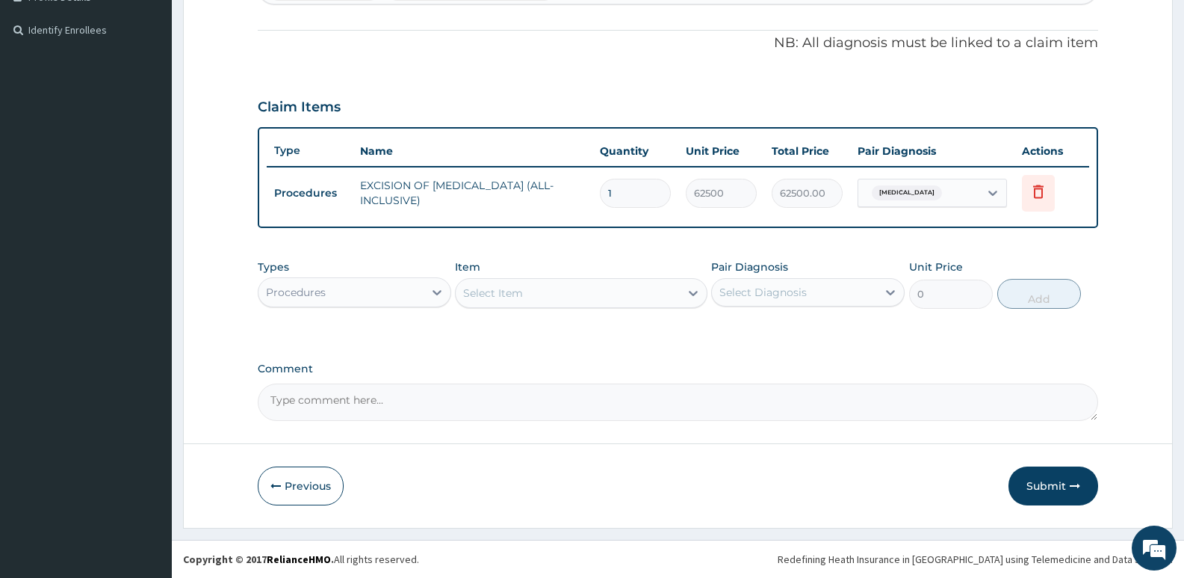
click at [533, 292] on div "Select Item" at bounding box center [567, 293] width 223 height 24
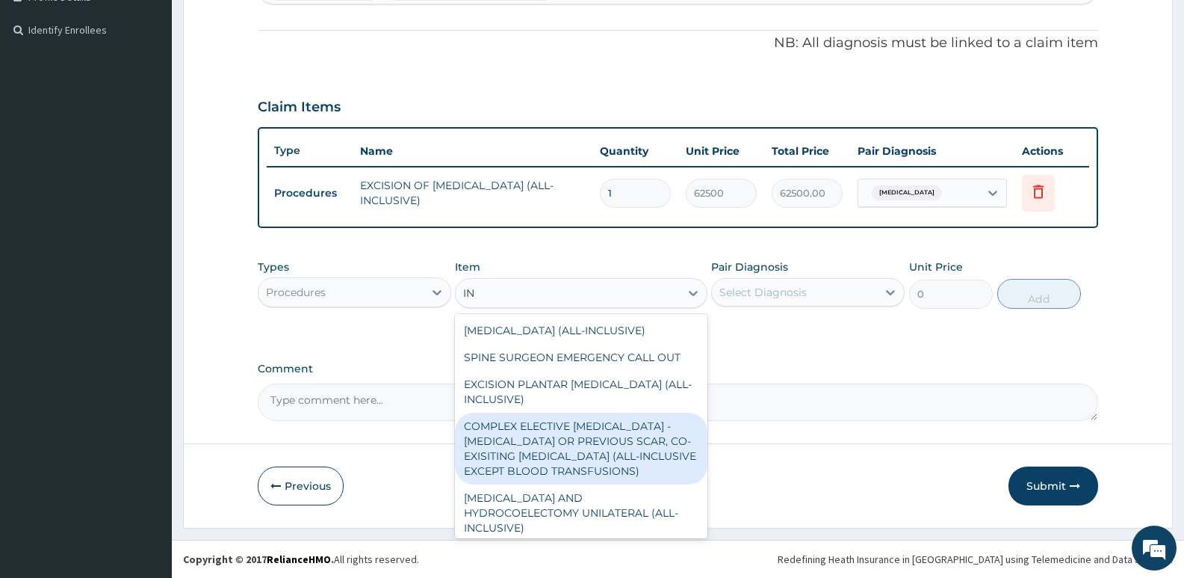
type input "I"
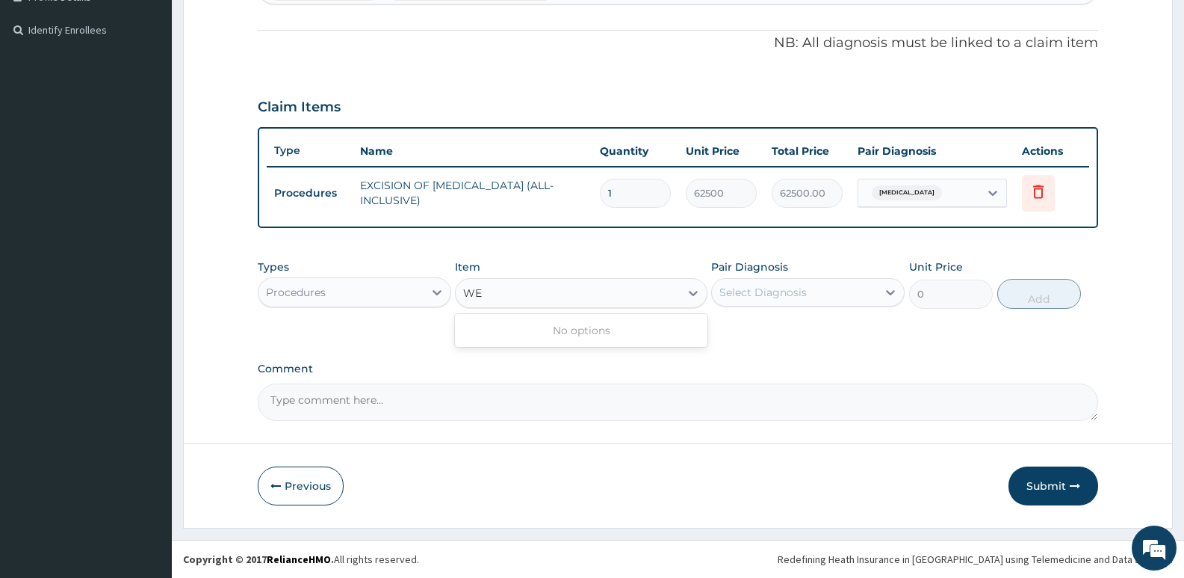
type input "W"
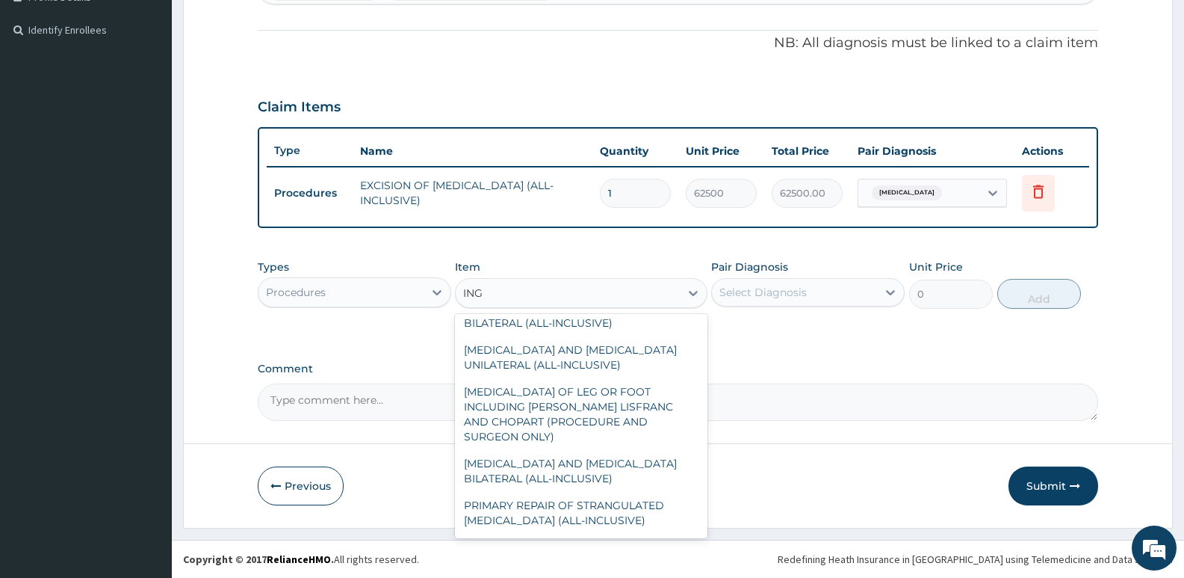
scroll to position [1554, 0]
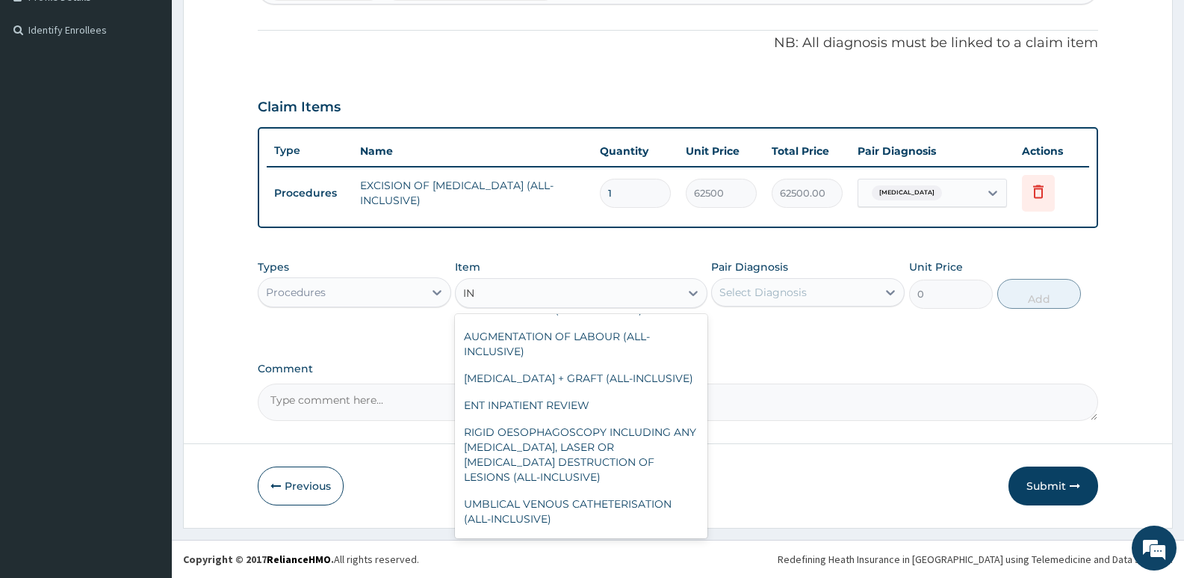
type input "I"
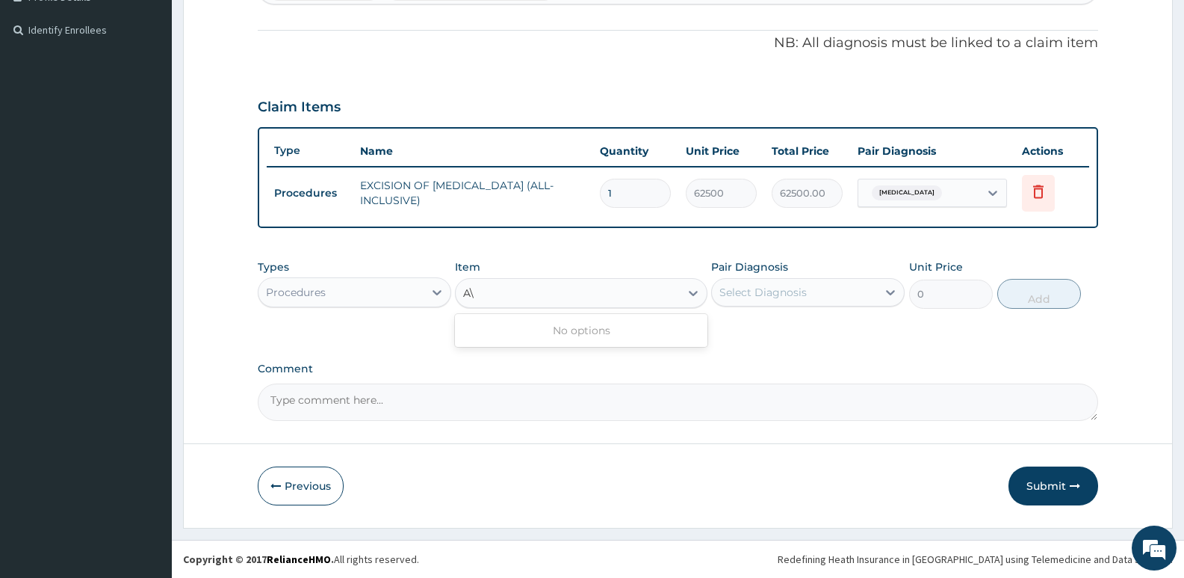
scroll to position [0, 0]
type input "A"
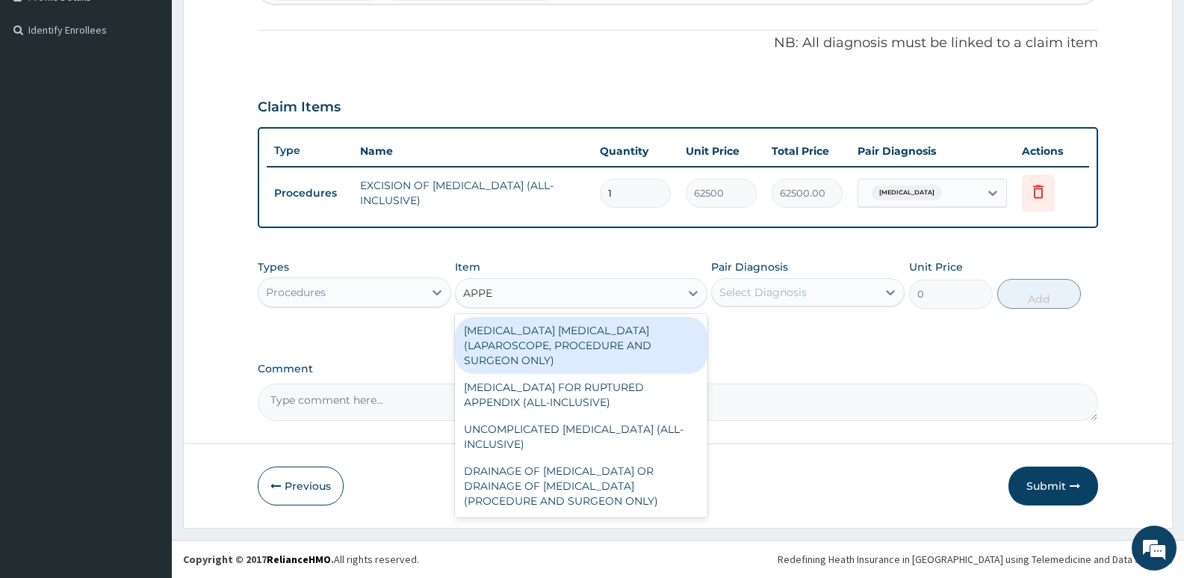
type input "APPEN"
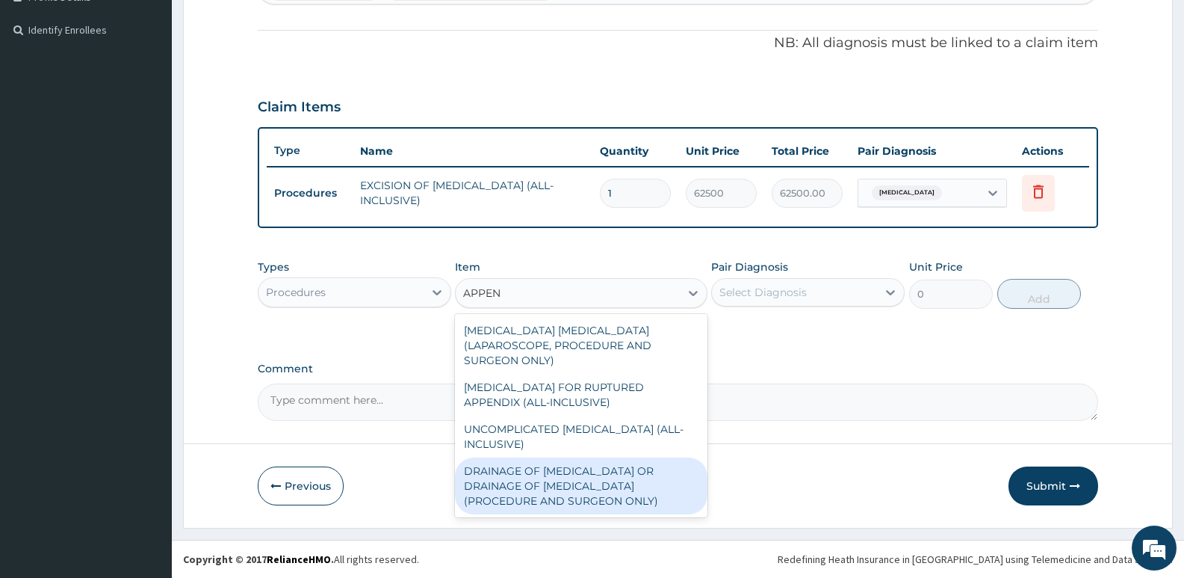
click at [539, 500] on div "DRAINAGE OF ABSCESS OF APPENDIX OR DRAINAGE OF INTRA-ABDOMINAL ABSCESS (PROCEDU…" at bounding box center [581, 485] width 252 height 57
type input "50000"
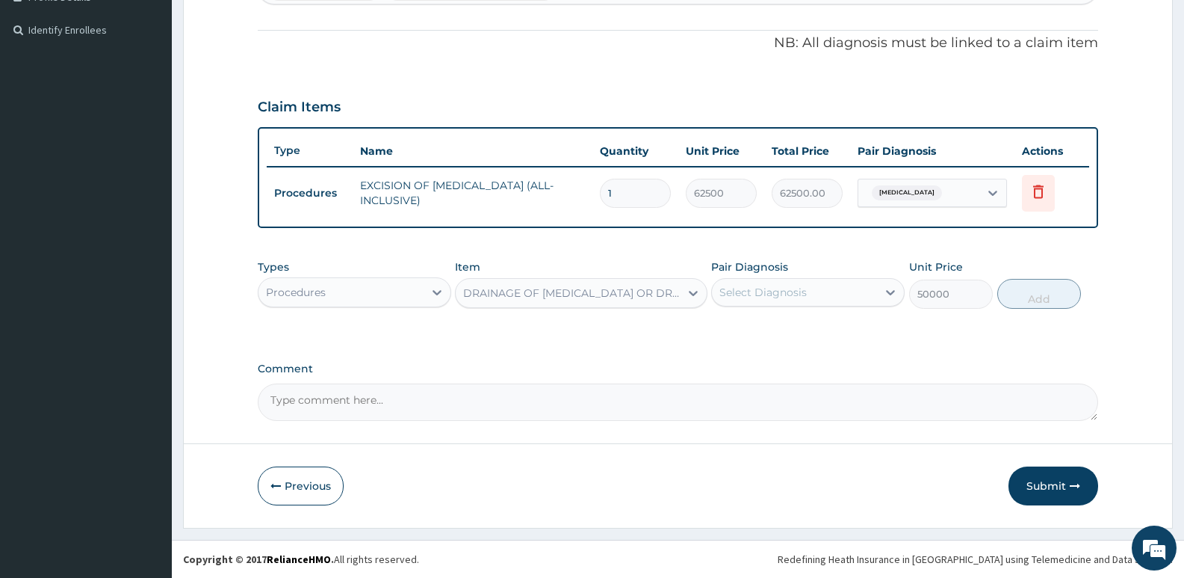
click at [599, 289] on div "DRAINAGE OF ABSCESS OF APPENDIX OR DRAINAGE OF INTRA-ABDOMINAL ABSCESS (PROCEDU…" at bounding box center [571, 292] width 217 height 15
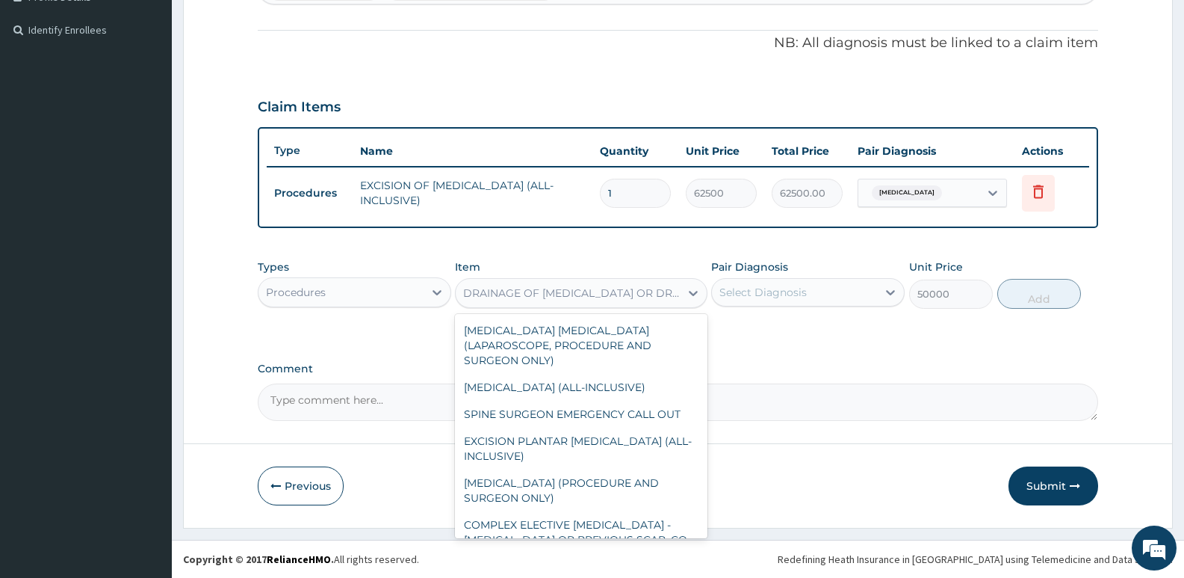
scroll to position [12931, 0]
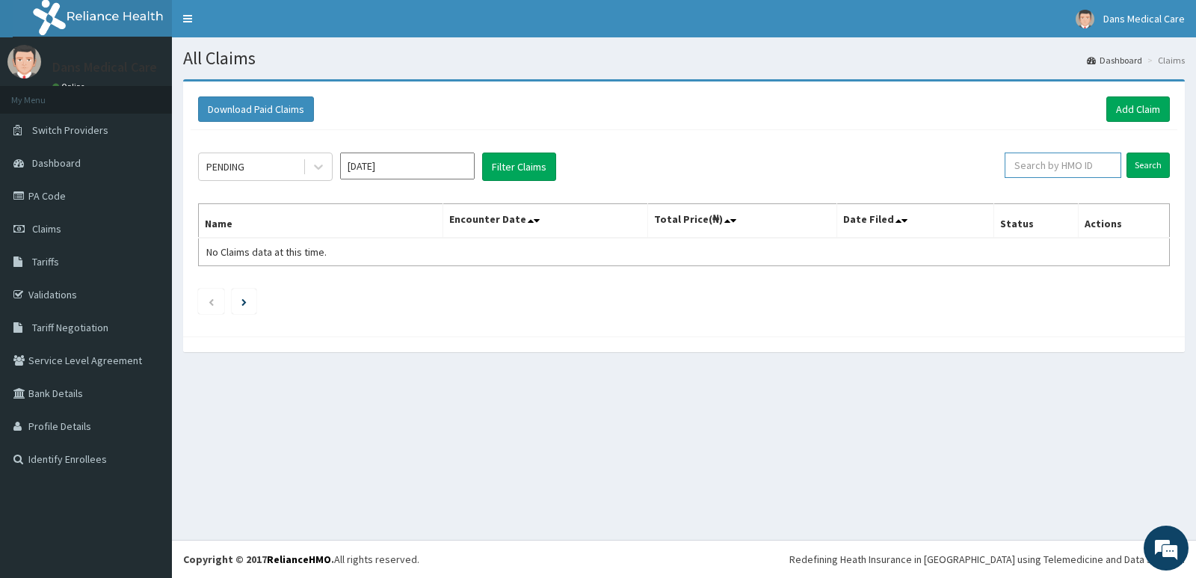
click at [1048, 170] on input "text" at bounding box center [1062, 164] width 117 height 25
click at [1155, 164] on input "Search" at bounding box center [1147, 164] width 43 height 25
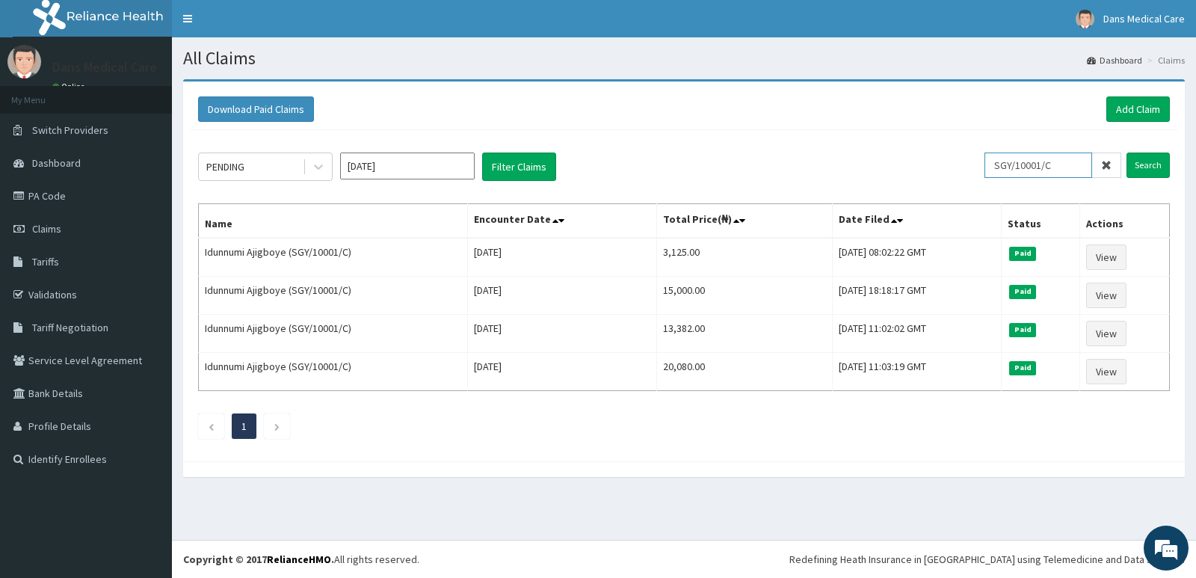
click at [1067, 170] on input "SGY/10001/C" at bounding box center [1038, 164] width 108 height 25
type input "S"
click at [1148, 159] on input "Search" at bounding box center [1147, 164] width 43 height 25
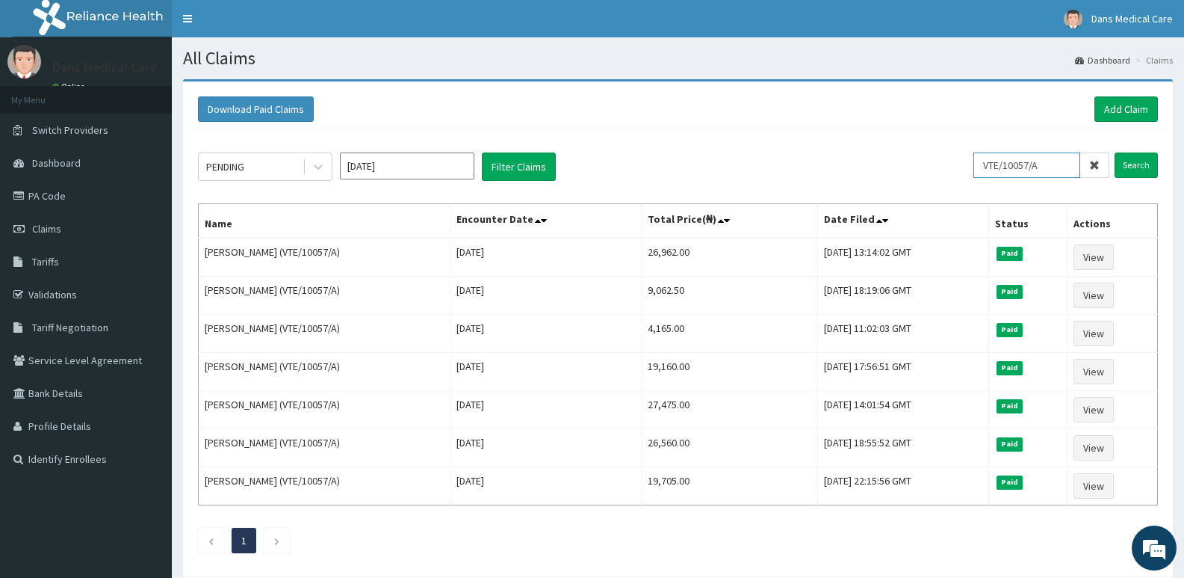
click at [1064, 158] on input "VTE/10057/A" at bounding box center [1027, 164] width 107 height 25
type input "V"
click at [1137, 162] on input "Search" at bounding box center [1136, 164] width 43 height 25
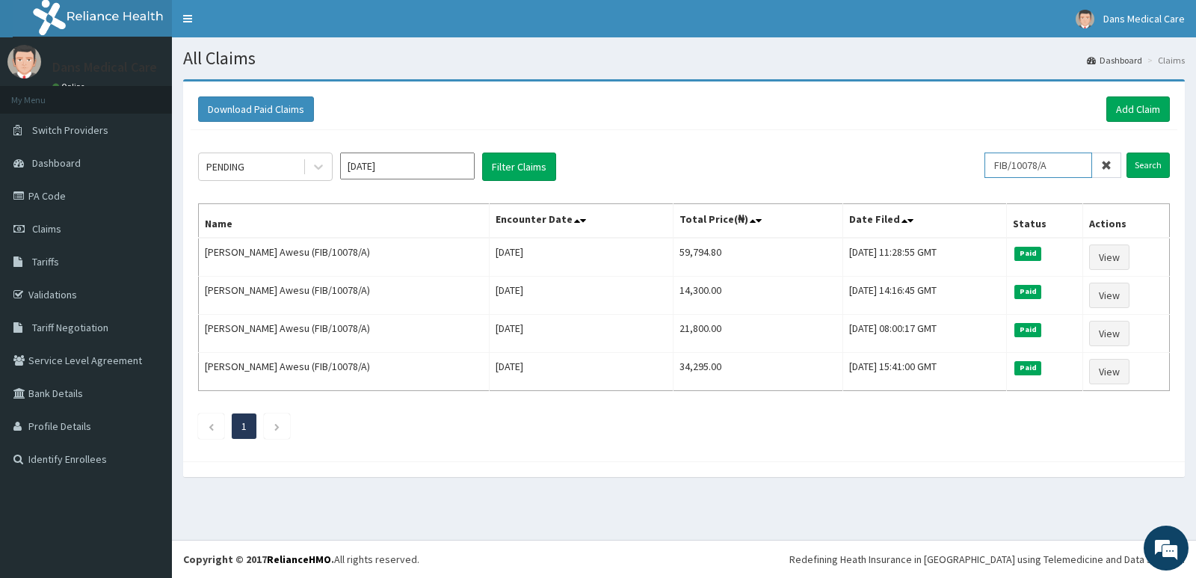
click at [1065, 167] on input "FIB/10078/A" at bounding box center [1038, 164] width 108 height 25
type input "F"
click at [1134, 168] on input "Search" at bounding box center [1147, 164] width 43 height 25
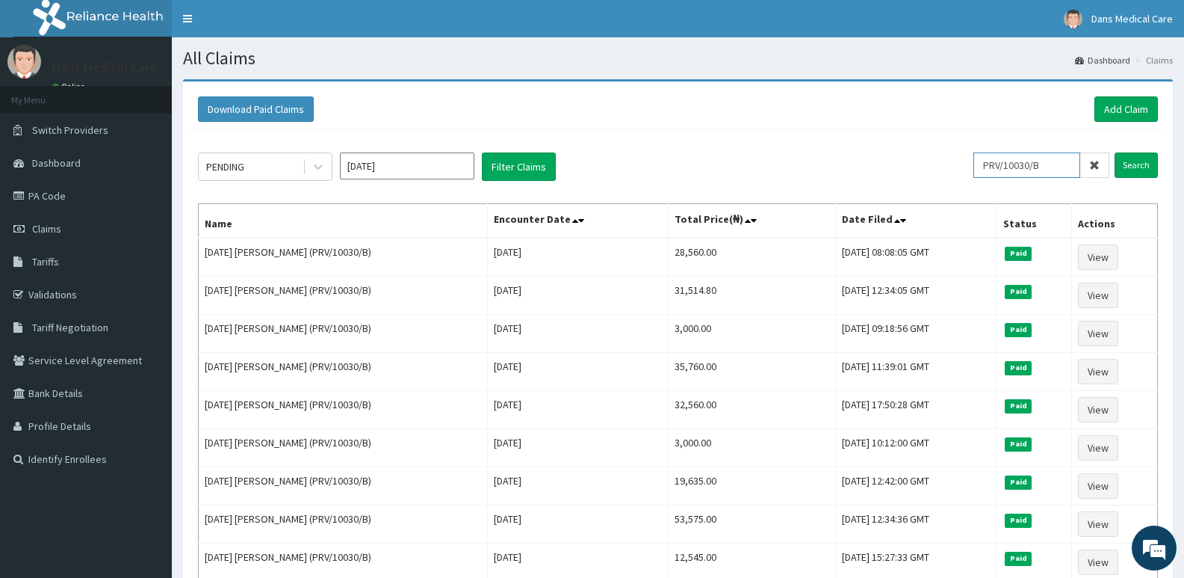
click at [1067, 154] on input "PRV/10030/B" at bounding box center [1027, 164] width 107 height 25
type input "P"
click at [1143, 163] on input "Search" at bounding box center [1136, 164] width 43 height 25
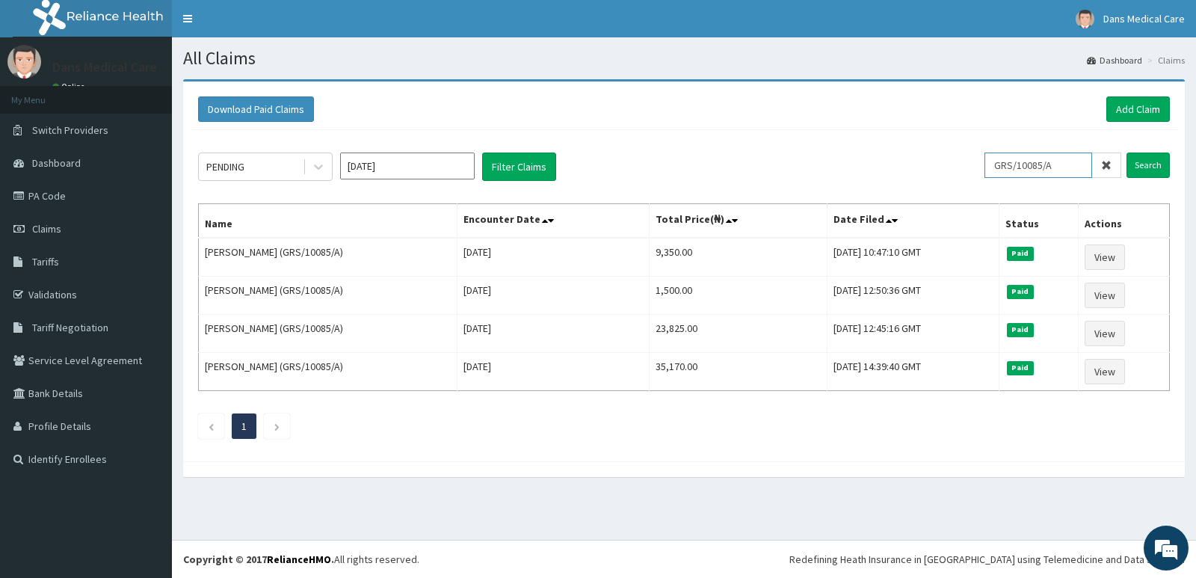
click at [1079, 167] on input "GRS/10085/A" at bounding box center [1038, 164] width 108 height 25
type input "G"
click at [1137, 167] on input "Search" at bounding box center [1147, 164] width 43 height 25
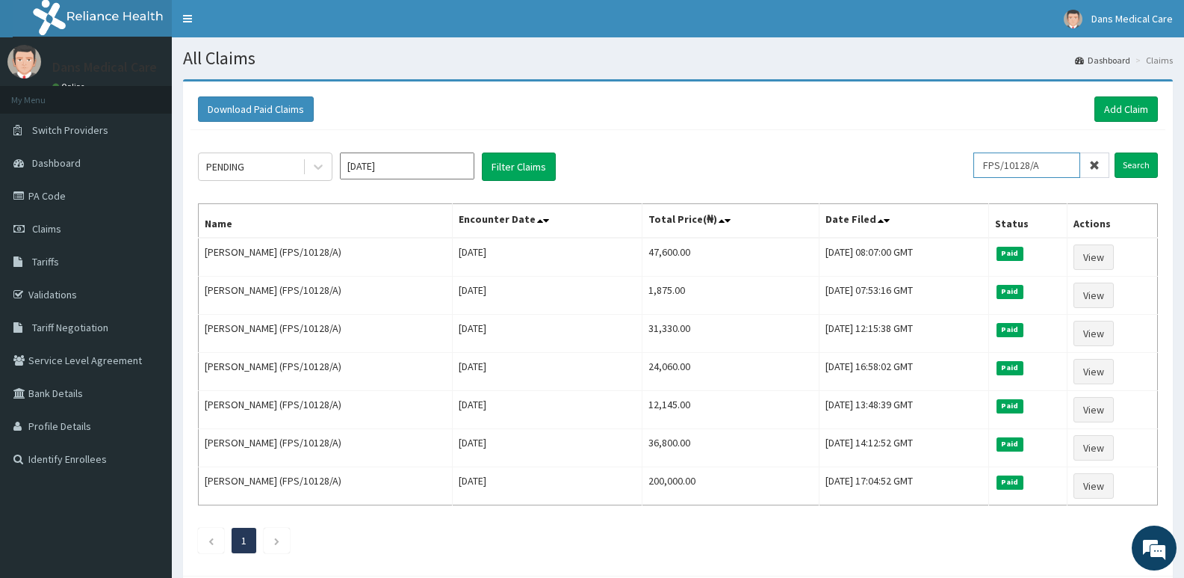
click at [1074, 164] on input "FPS/10128/A" at bounding box center [1027, 164] width 107 height 25
type input "F"
click at [1130, 161] on input "Search" at bounding box center [1136, 164] width 43 height 25
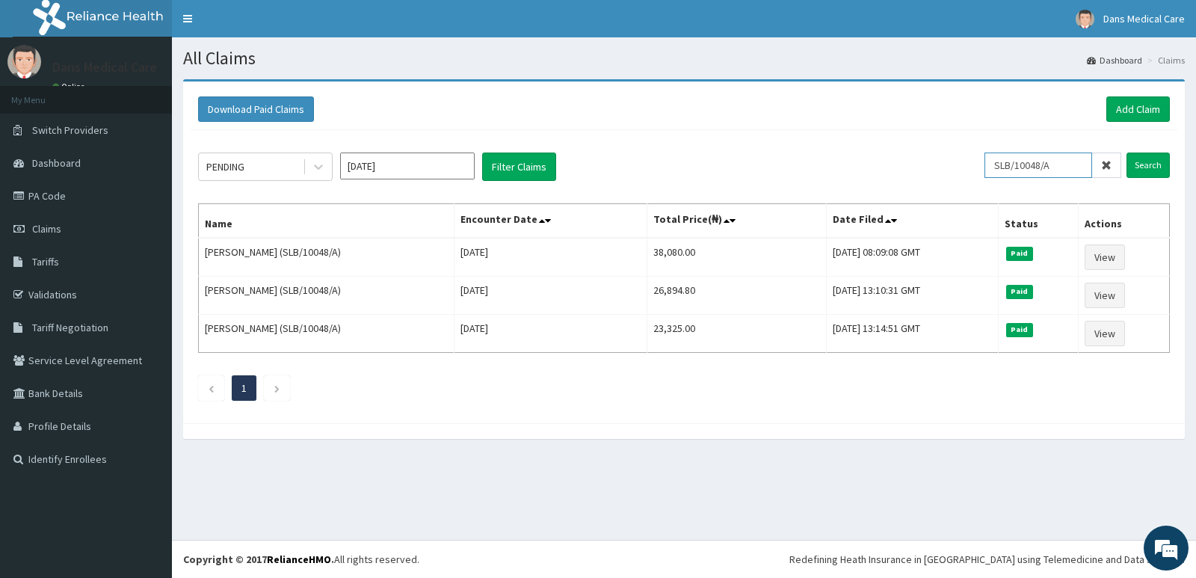
click at [1078, 162] on input "SLB/10048/A" at bounding box center [1038, 164] width 108 height 25
type input "S"
click at [1146, 162] on input "Search" at bounding box center [1147, 164] width 43 height 25
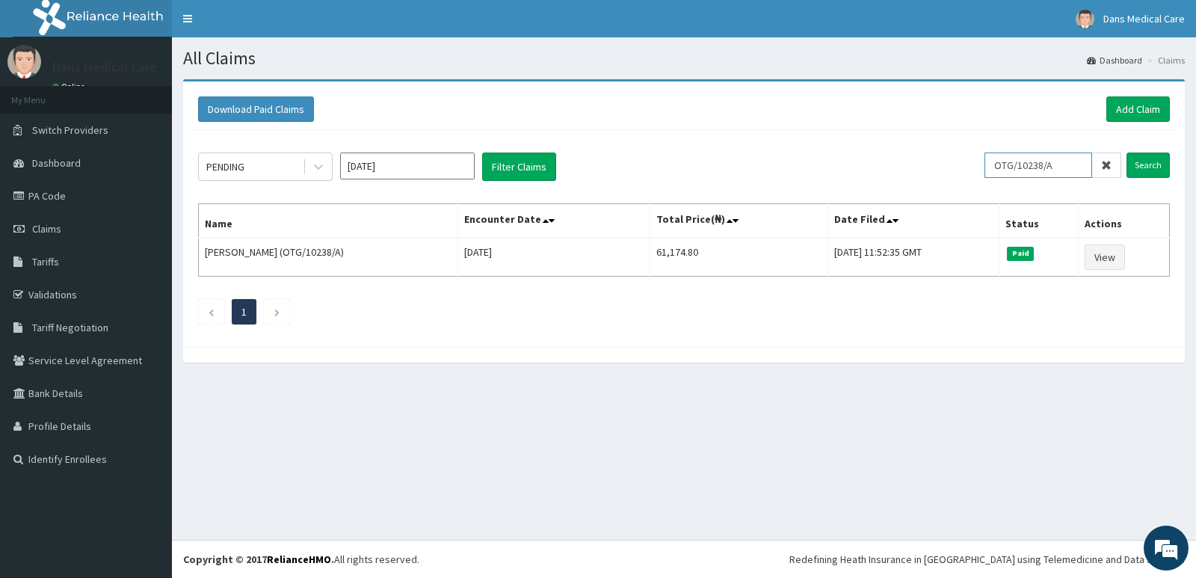
click at [1074, 161] on input "OTG/10238/A" at bounding box center [1038, 164] width 108 height 25
type input "O"
click at [1146, 163] on input "Search" at bounding box center [1147, 164] width 43 height 25
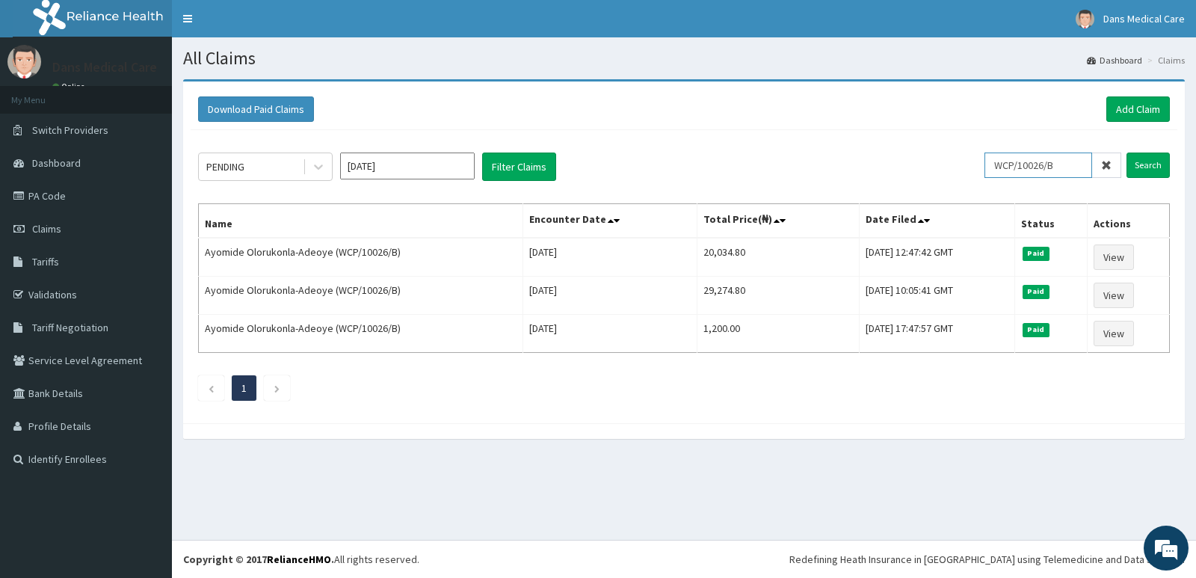
click at [1077, 166] on input "WCP/10026/B" at bounding box center [1038, 164] width 108 height 25
type input "W"
click at [1153, 157] on input "Search" at bounding box center [1147, 164] width 43 height 25
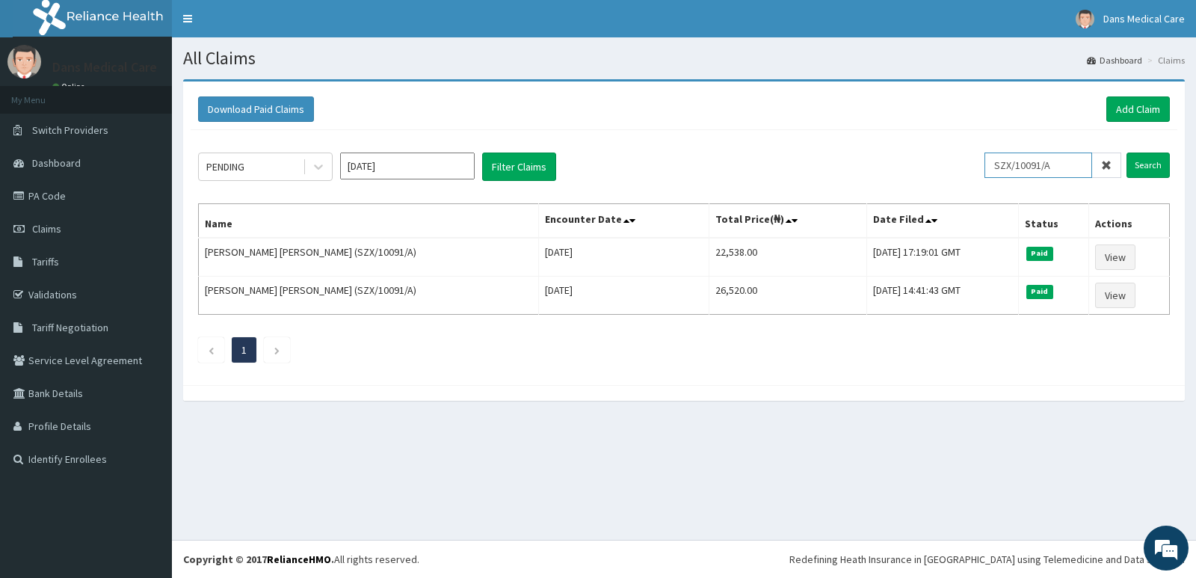
click at [1070, 157] on input "SZX/10091/A" at bounding box center [1038, 164] width 108 height 25
type input "S"
click at [1157, 159] on input "Search" at bounding box center [1147, 164] width 43 height 25
click at [1076, 164] on input "FAB/10493/A" at bounding box center [1038, 164] width 108 height 25
type input "F"
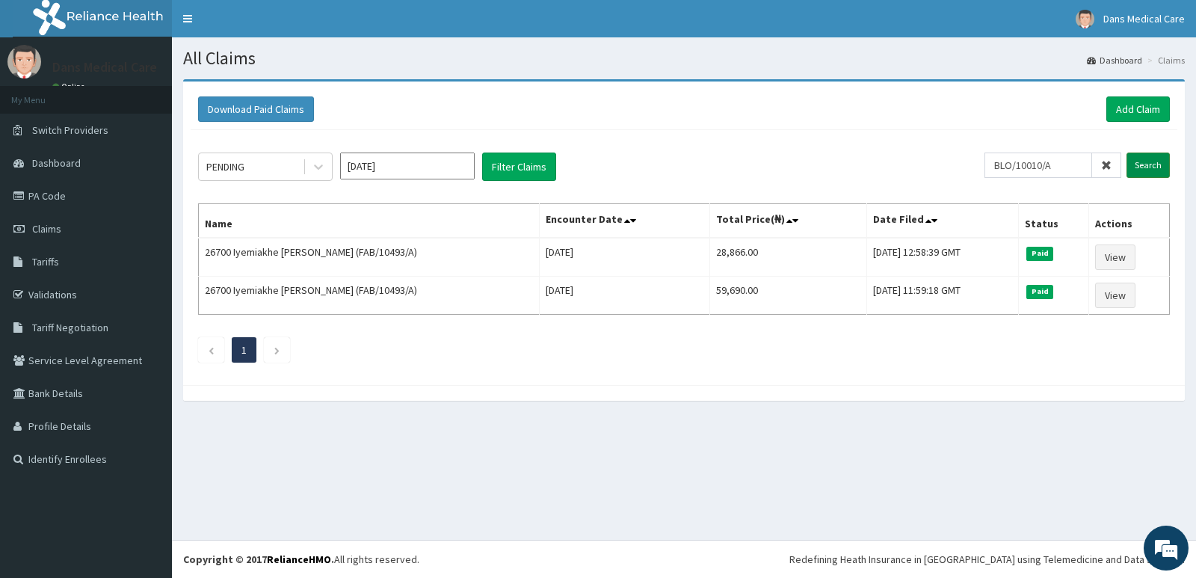
click at [1142, 164] on input "Search" at bounding box center [1147, 164] width 43 height 25
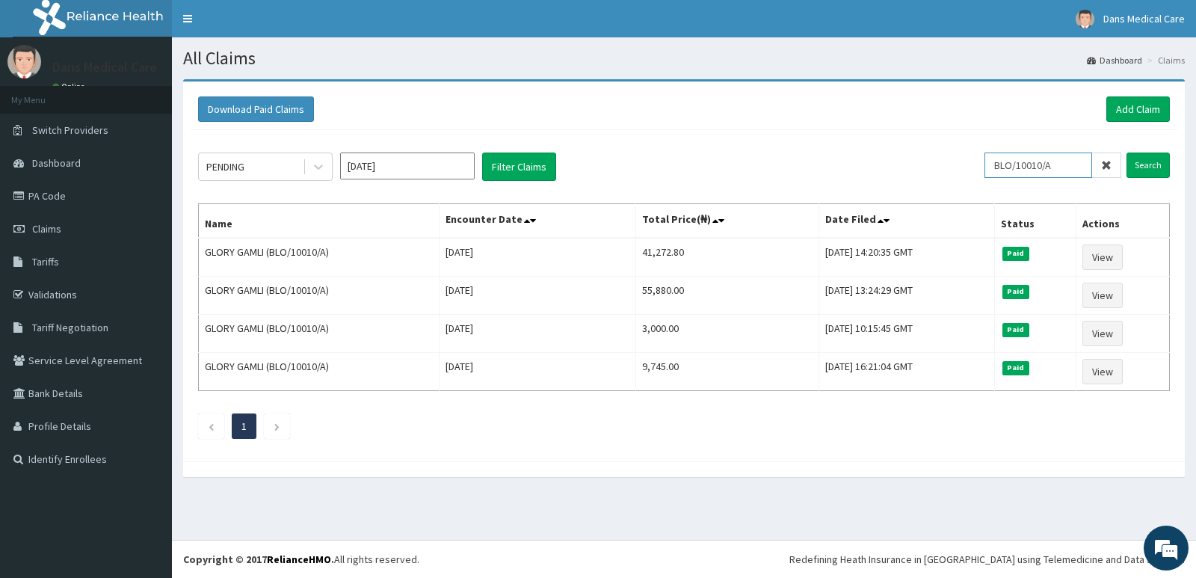
click at [1084, 156] on input "BLO/10010/A" at bounding box center [1038, 164] width 108 height 25
type input "B"
click at [1143, 158] on input "Search" at bounding box center [1147, 164] width 43 height 25
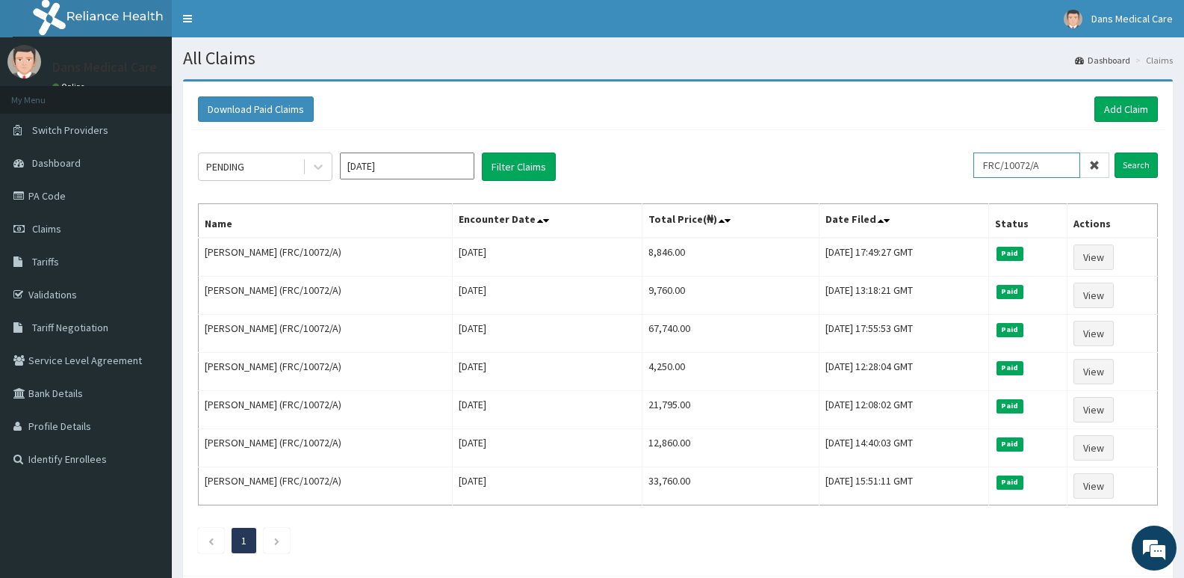
click at [1069, 163] on input "FRC/10072/A" at bounding box center [1027, 164] width 107 height 25
type input "F"
click at [1134, 165] on input "Search" at bounding box center [1136, 164] width 43 height 25
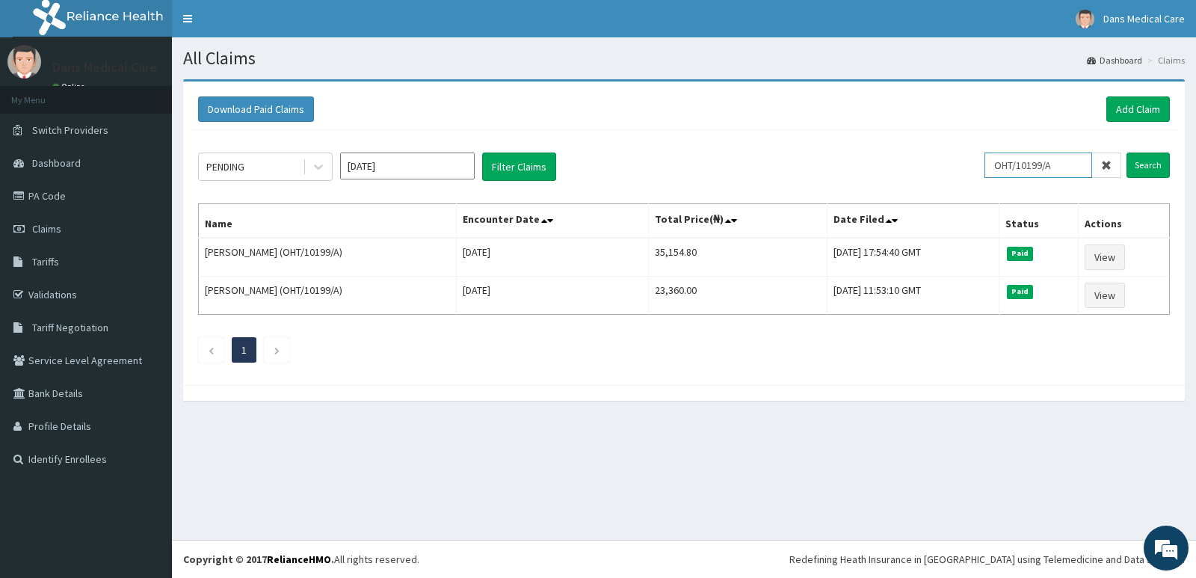
click at [1078, 164] on input "OHT/10199/A" at bounding box center [1038, 164] width 108 height 25
type input "O"
type input "TUL/10028/A"
click at [1143, 159] on input "Search" at bounding box center [1147, 164] width 43 height 25
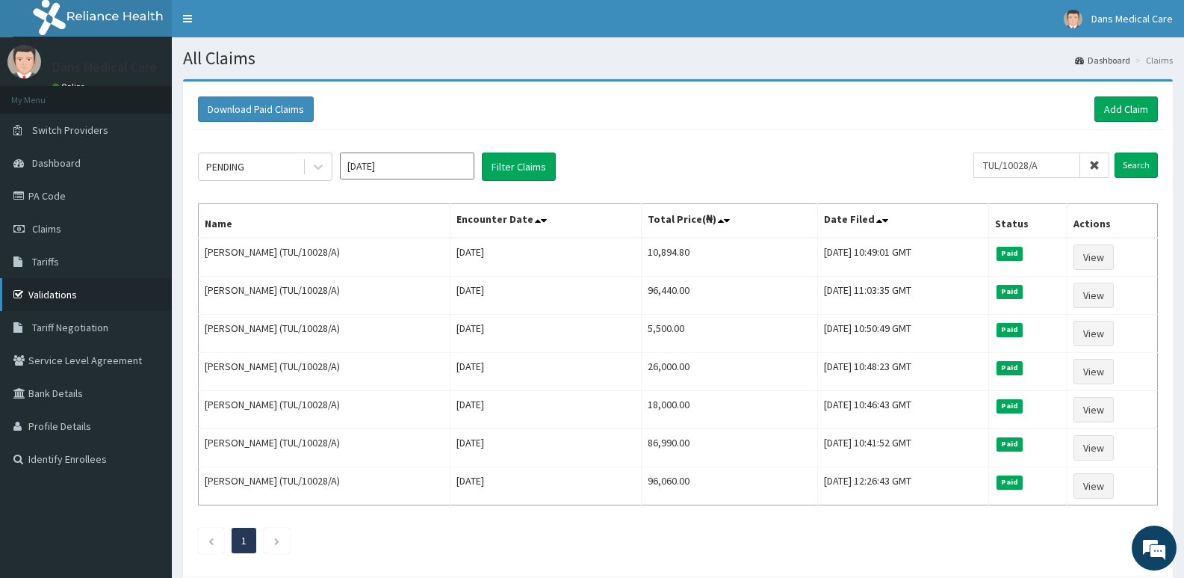
click at [55, 289] on link "Validations" at bounding box center [86, 294] width 172 height 33
